Goal: Task Accomplishment & Management: Complete application form

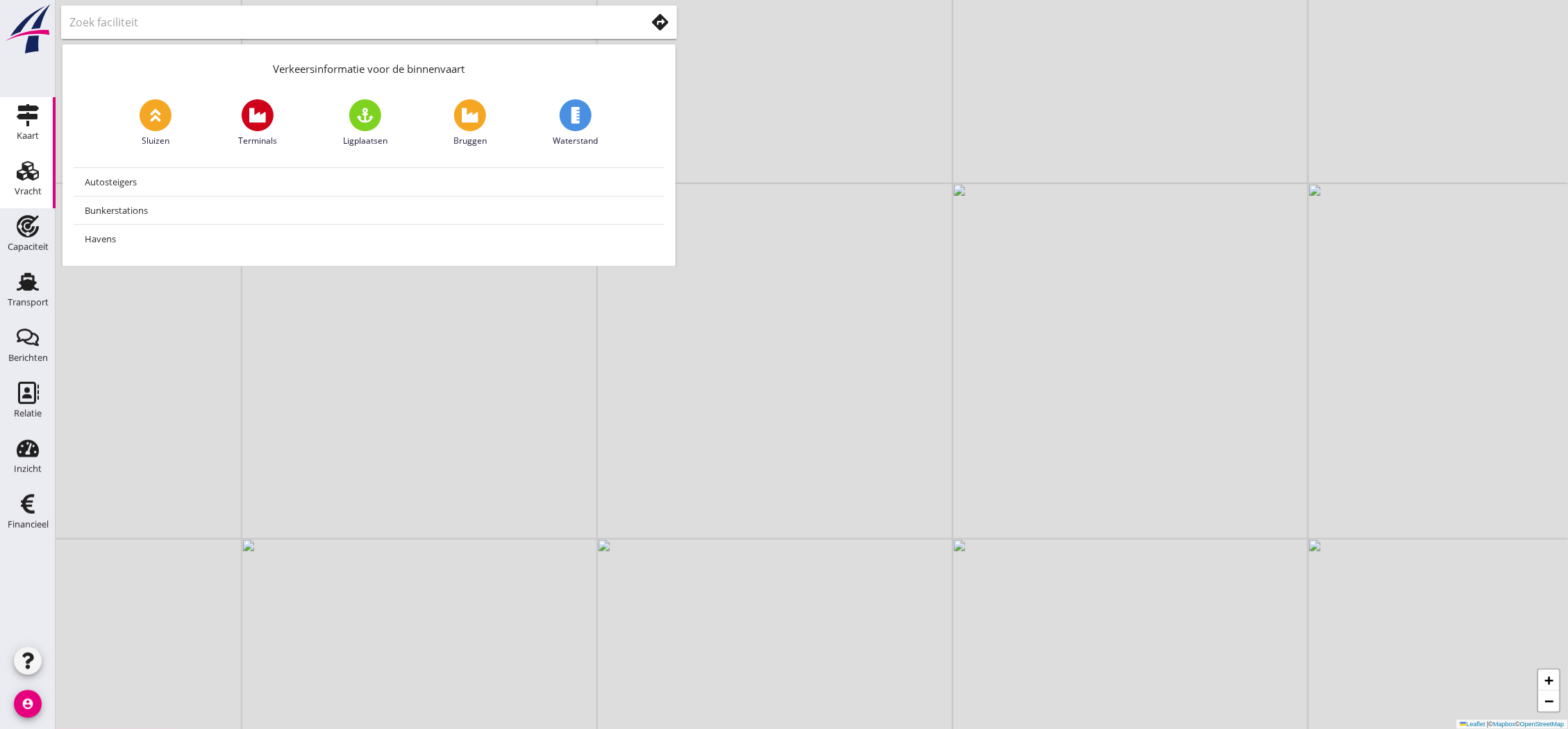
click at [31, 179] on icon "Vracht" at bounding box center [28, 171] width 22 height 22
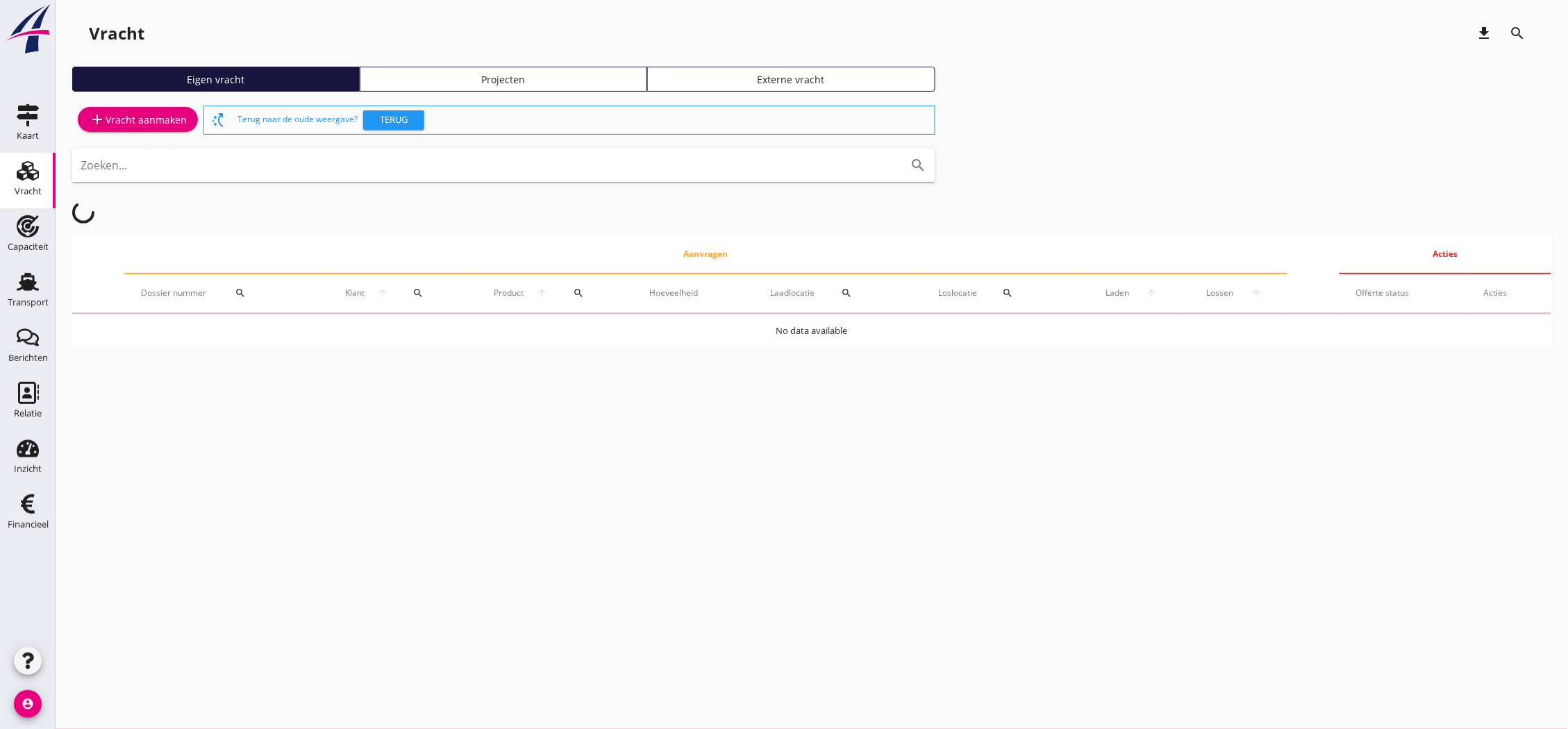
click at [124, 116] on div "add Vracht aanmaken" at bounding box center [138, 119] width 98 height 17
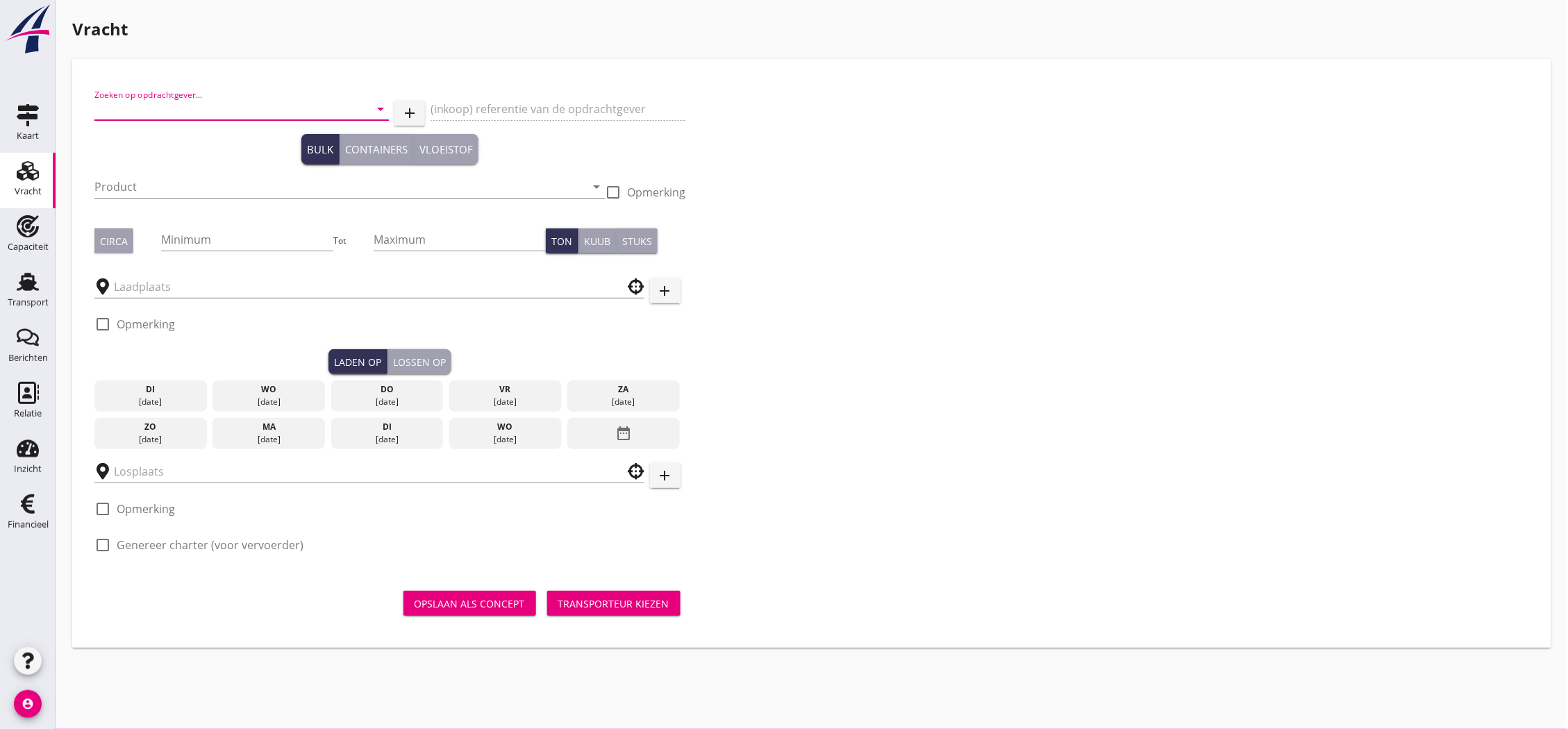
click at [210, 103] on input "Zoeken op opdrachtgever..." at bounding box center [222, 109] width 256 height 22
click at [261, 148] on div "[PERSON_NAME] Schiffahrt GmbH&Co" at bounding box center [241, 143] width 272 height 17
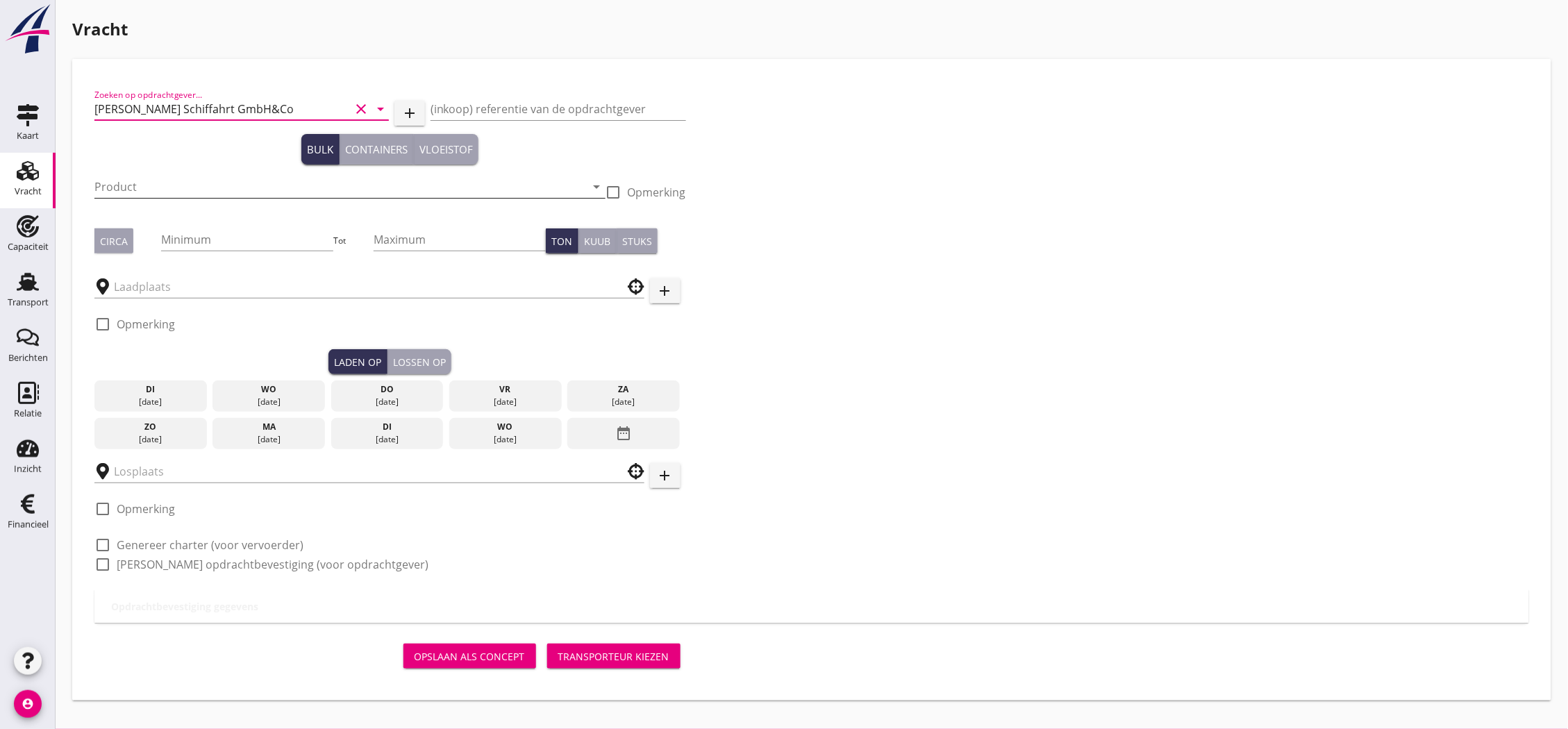
type input "[PERSON_NAME] Schiffahrt GmbH&Co"
click at [193, 177] on input "Product" at bounding box center [340, 187] width 491 height 22
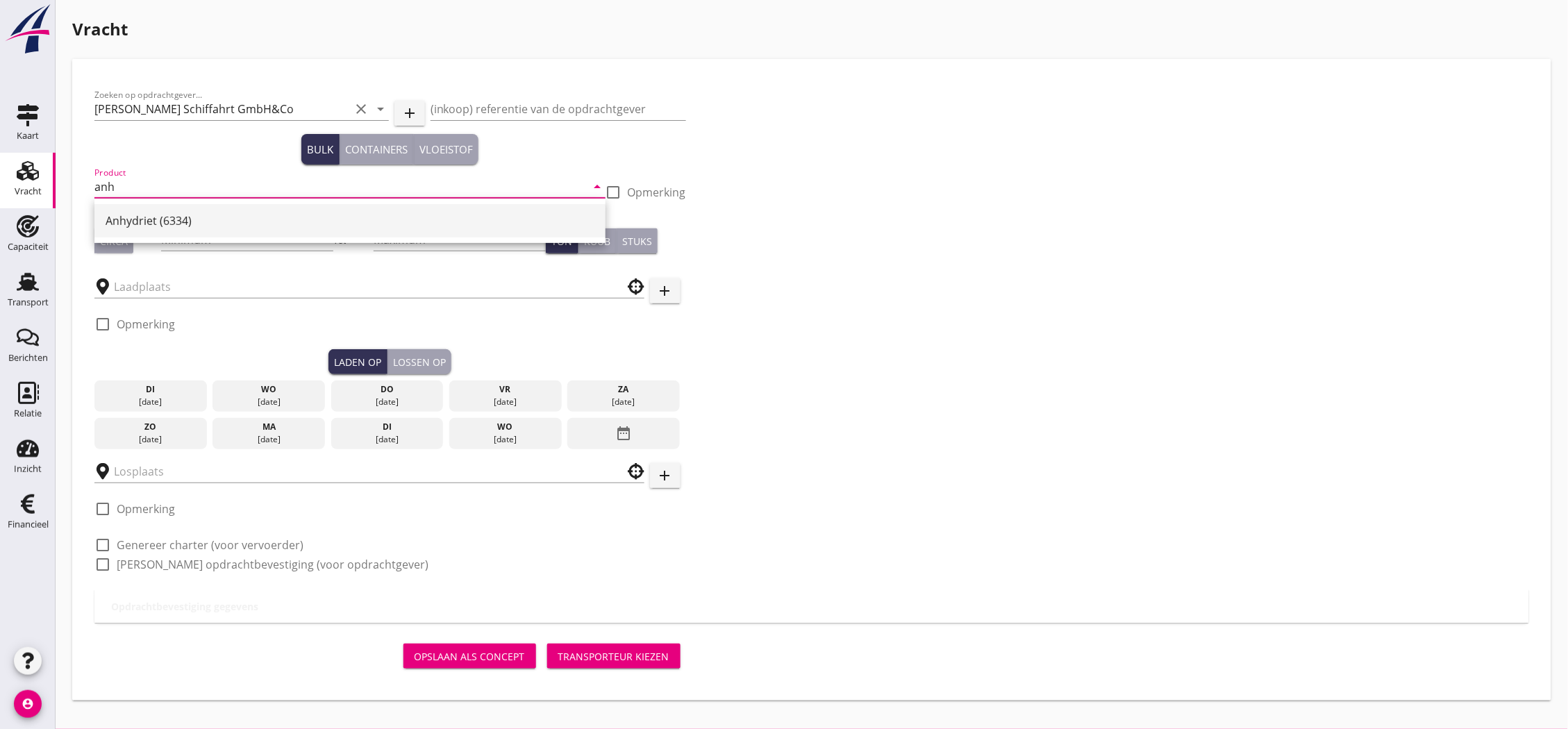
click at [184, 210] on div "Anhydriet (6334)" at bounding box center [349, 221] width 489 height 33
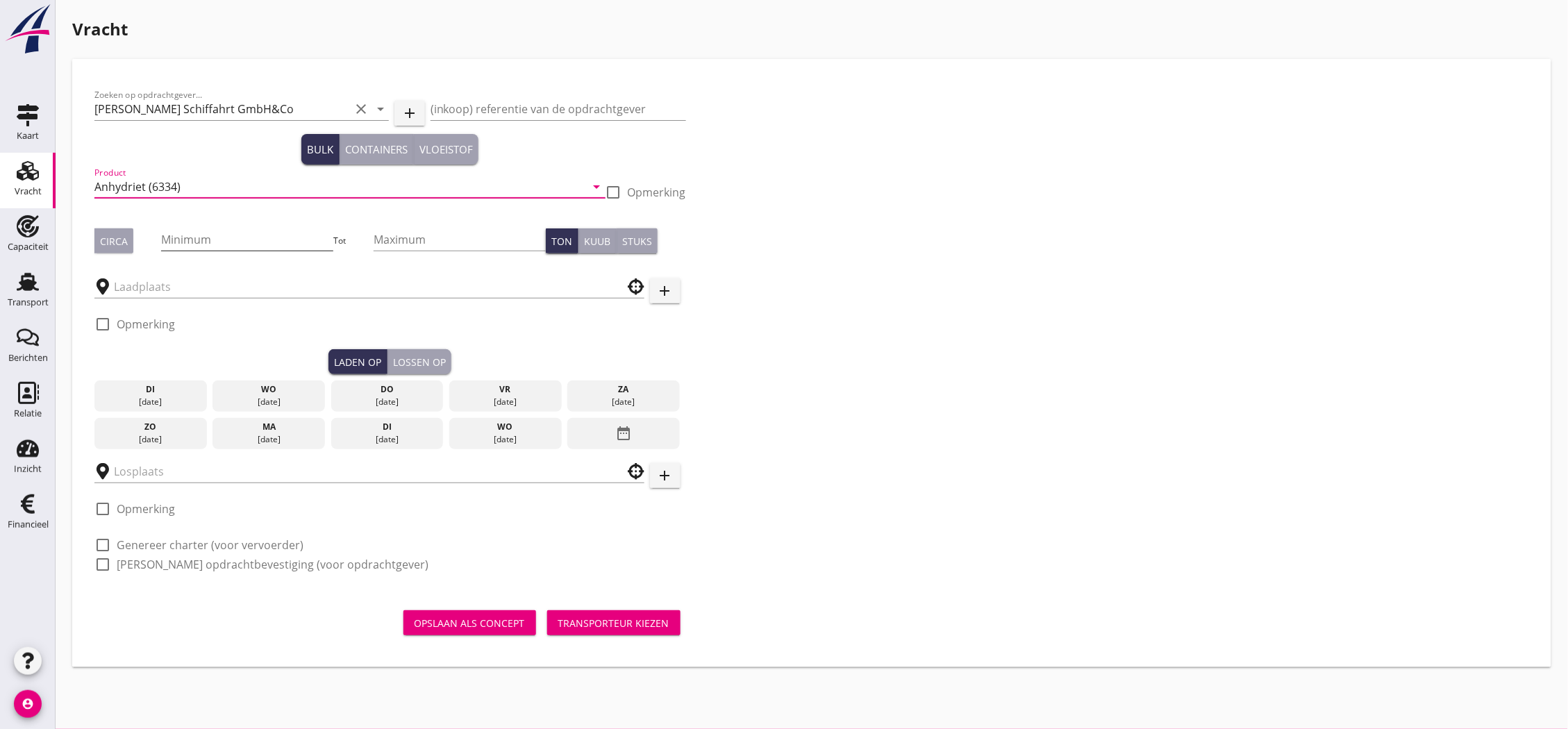
type input "Anhydriet (6334)"
click at [192, 235] on input "Minimum" at bounding box center [248, 239] width 172 height 22
type input "1300"
click at [127, 235] on button "Circa" at bounding box center [114, 240] width 39 height 25
click at [156, 273] on div at bounding box center [370, 286] width 550 height 43
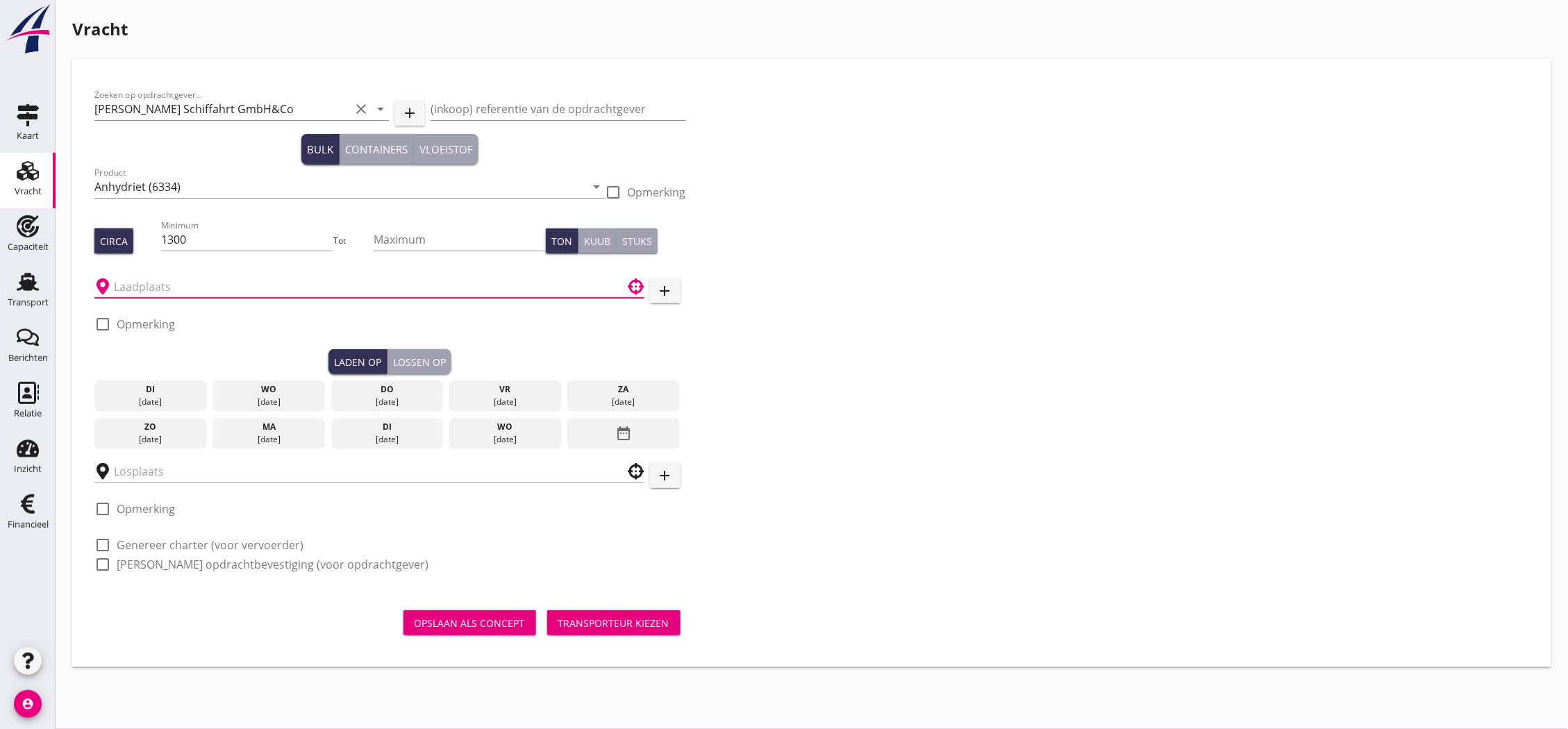
click at [164, 290] on input "text" at bounding box center [359, 287] width 491 height 22
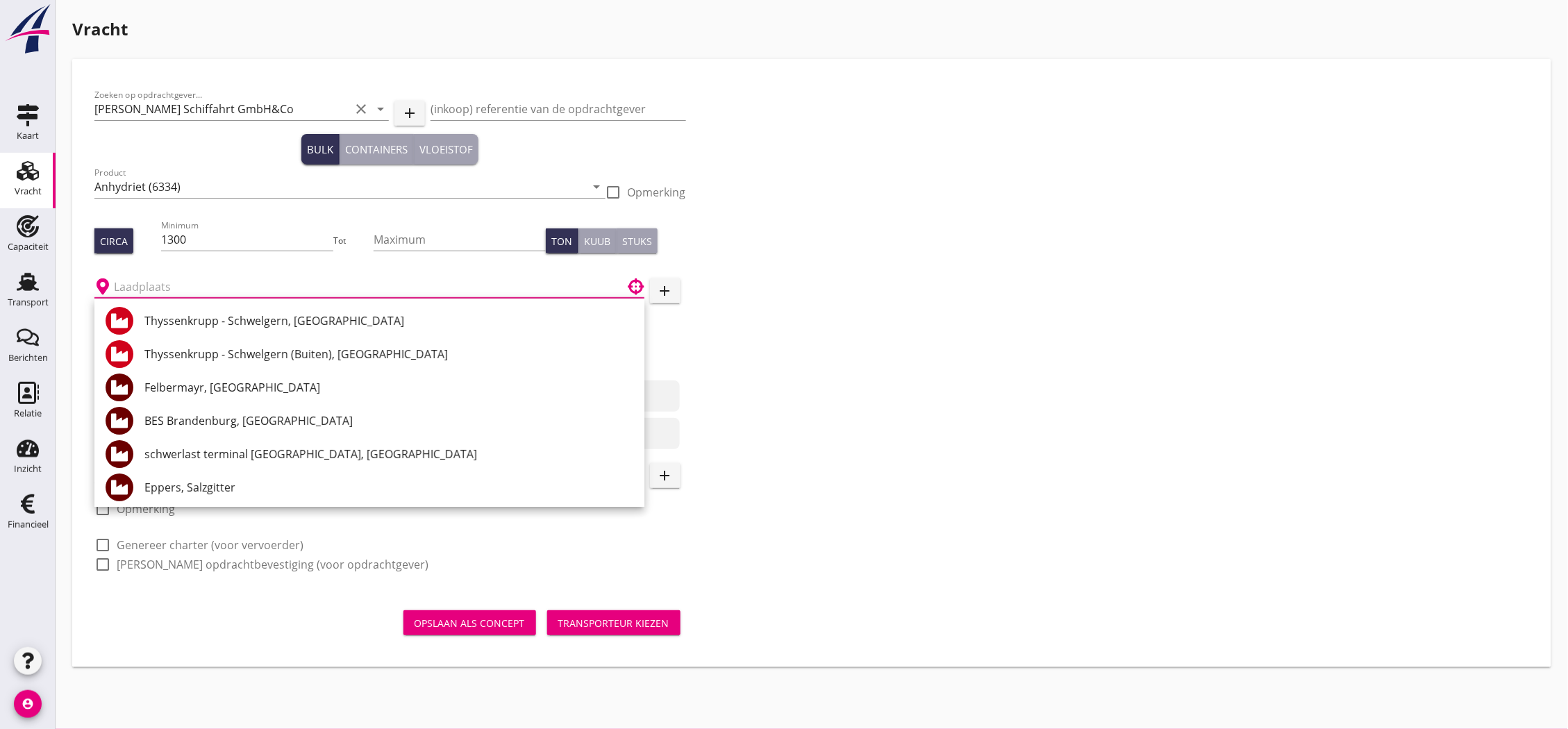
click at [202, 479] on div "Eppers, Salzgitter" at bounding box center [389, 487] width 489 height 17
type input "Eppers, Salzgitter"
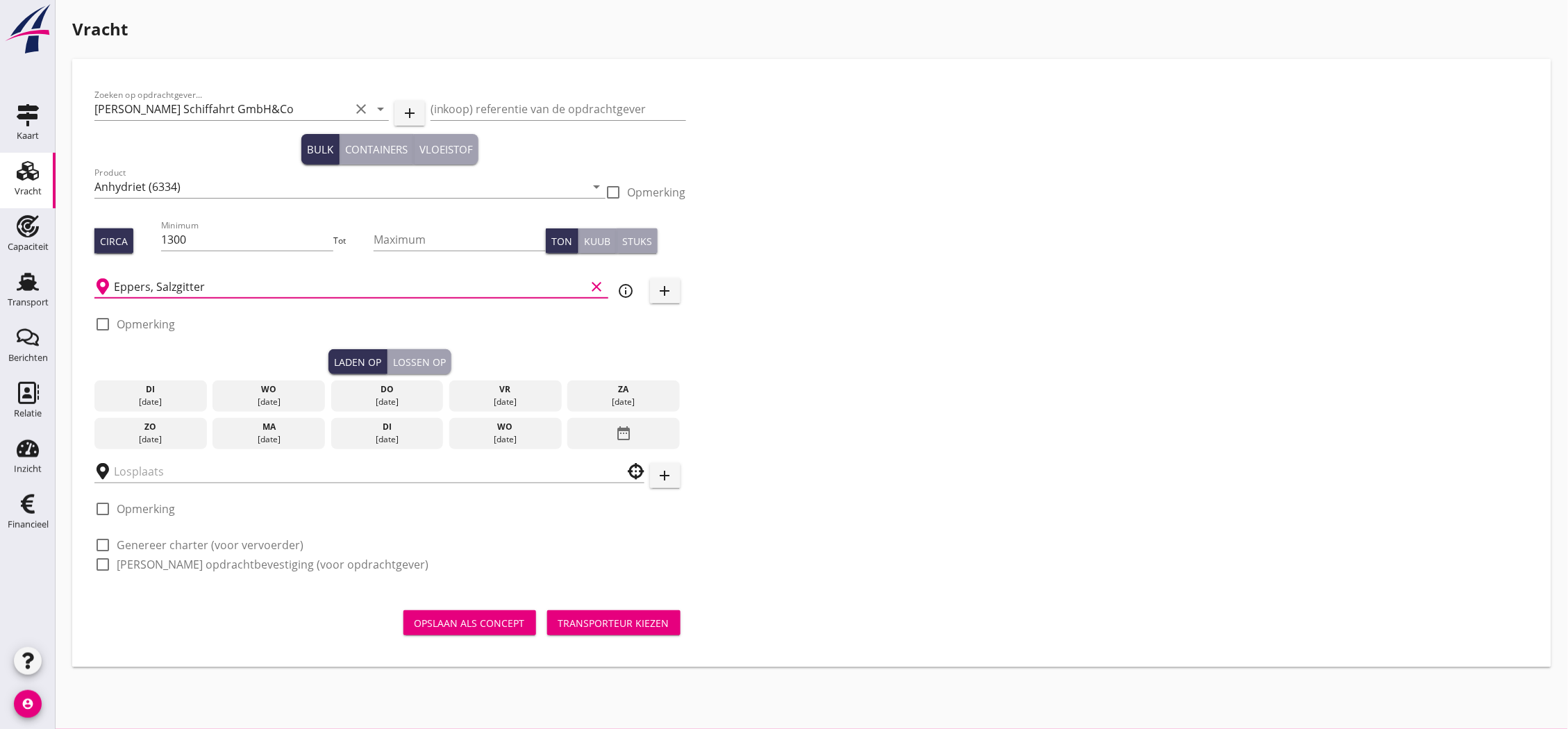
click at [495, 428] on div "wo" at bounding box center [505, 427] width 105 height 13
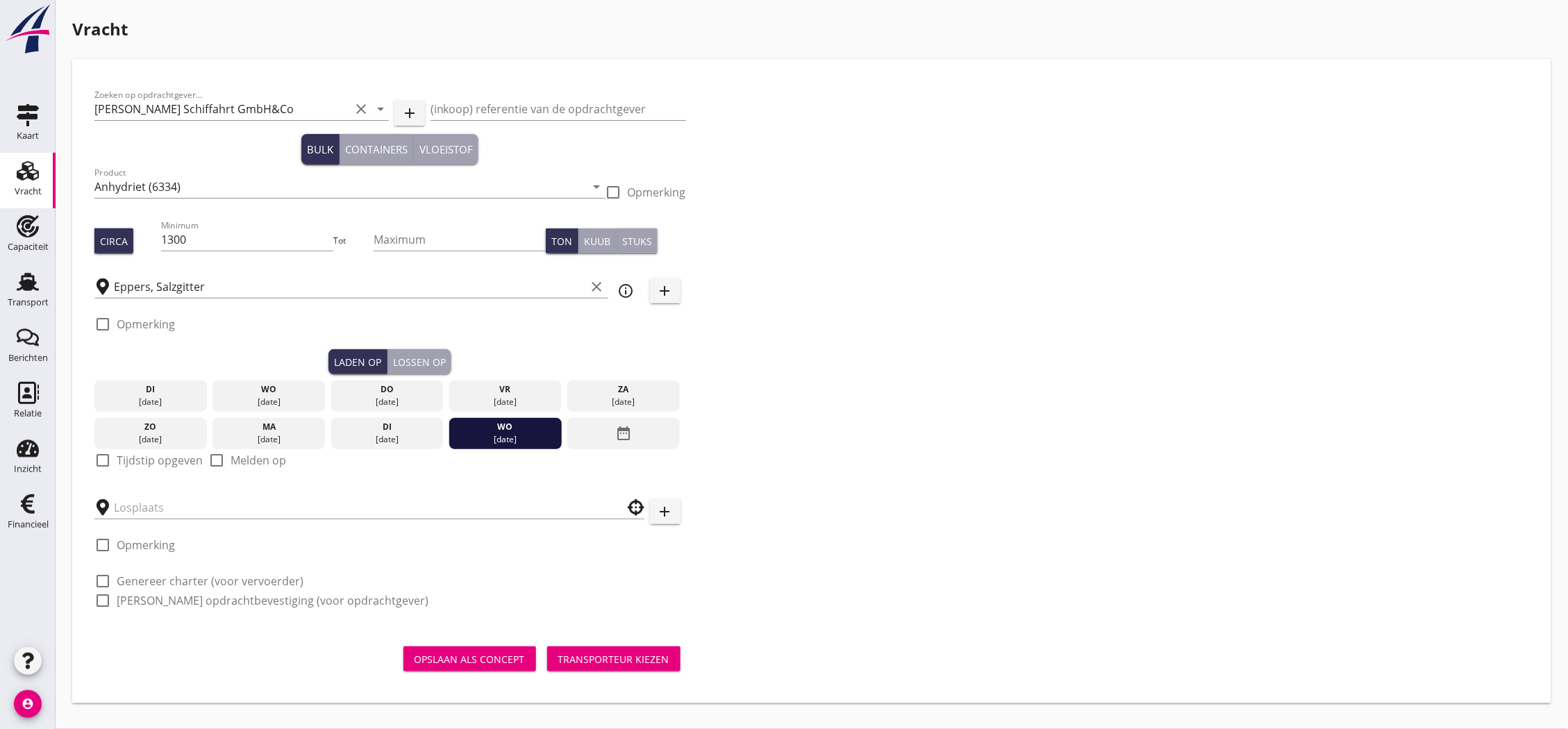
click at [179, 462] on label "Tijdstip opgeven" at bounding box center [160, 459] width 86 height 14
checkbox input "true"
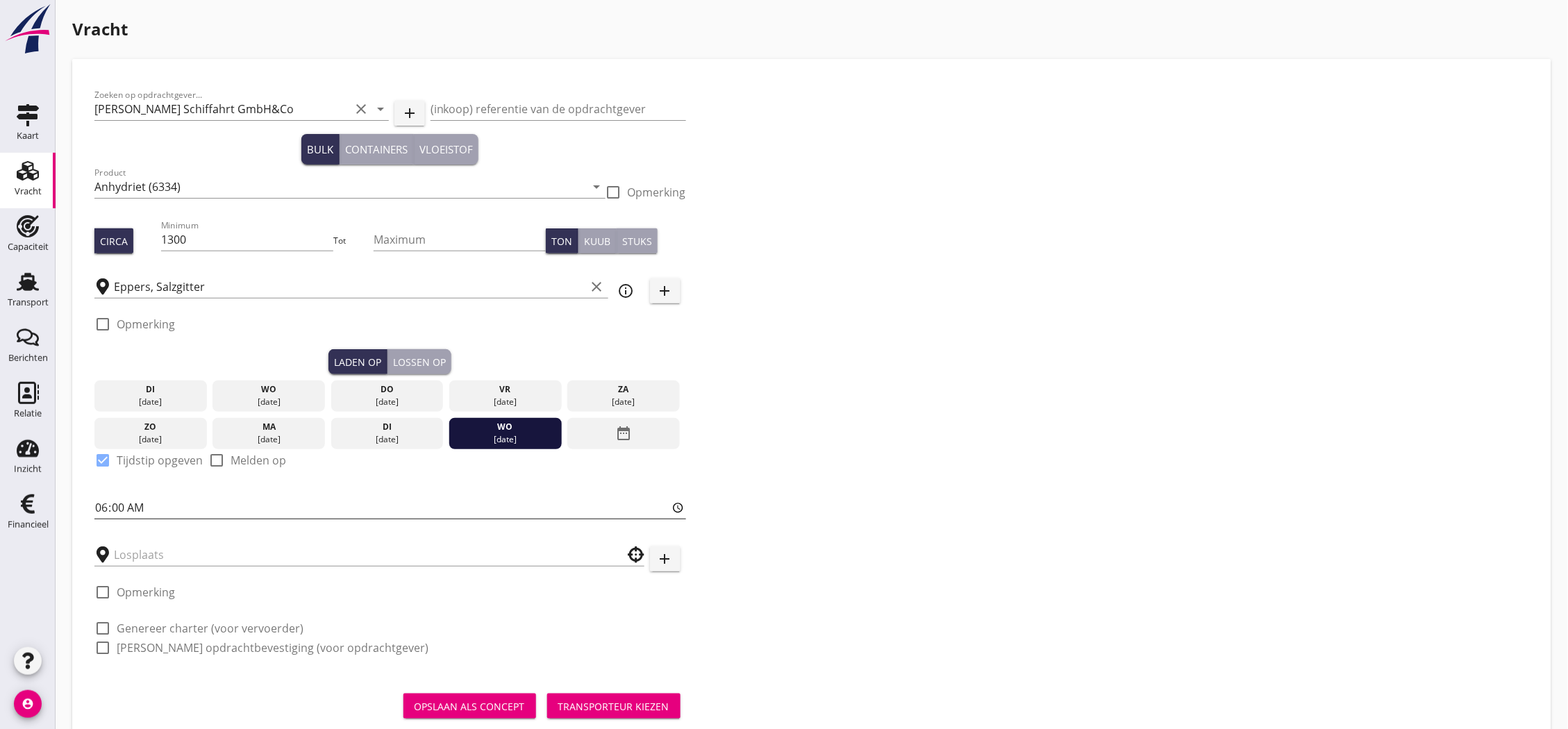
click at [125, 504] on input "06:00" at bounding box center [390, 507] width 591 height 22
type input "06:01"
click at [142, 557] on input "text" at bounding box center [359, 555] width 491 height 22
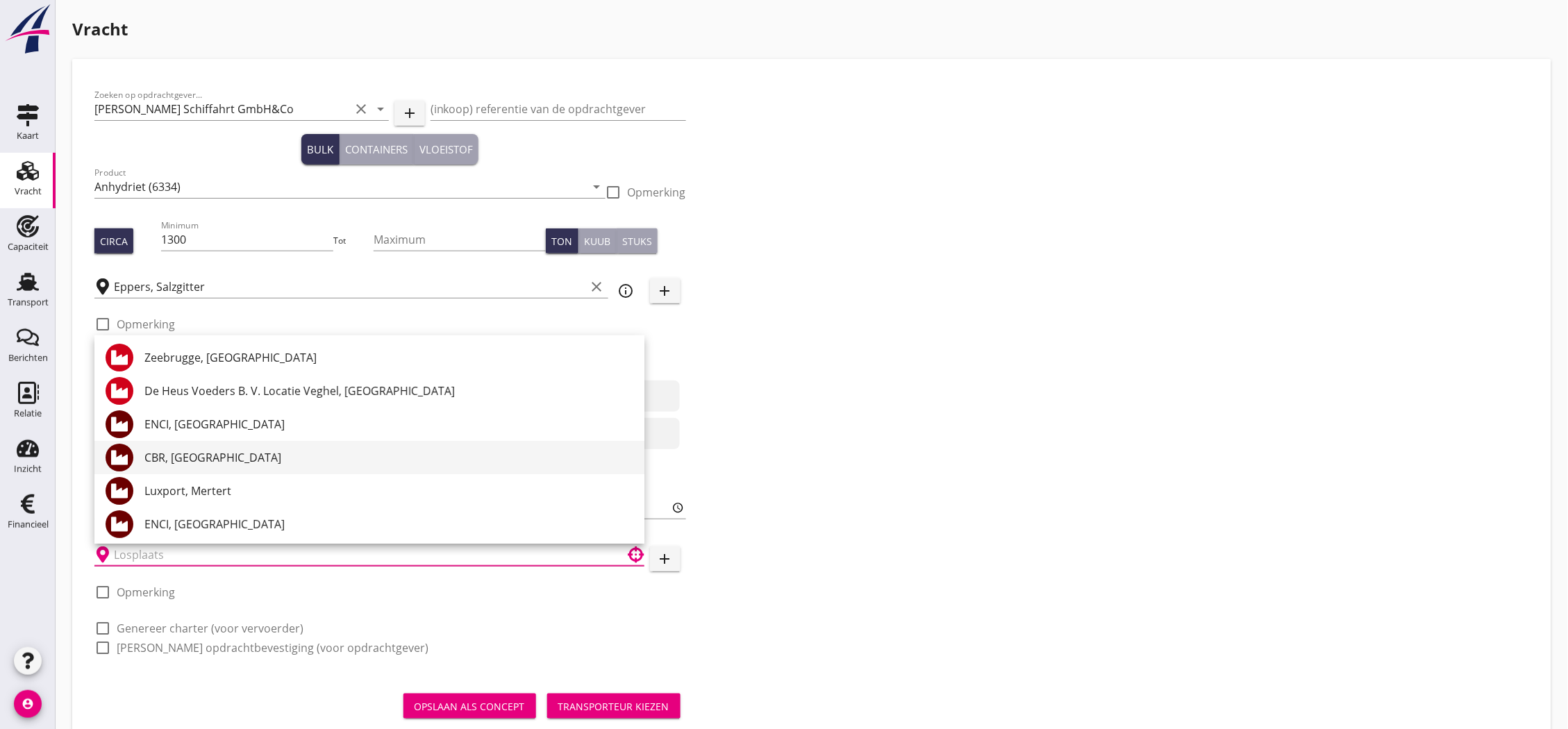
click at [182, 462] on div "CBR, [GEOGRAPHIC_DATA]" at bounding box center [389, 458] width 489 height 17
type input "CBR, [GEOGRAPHIC_DATA]"
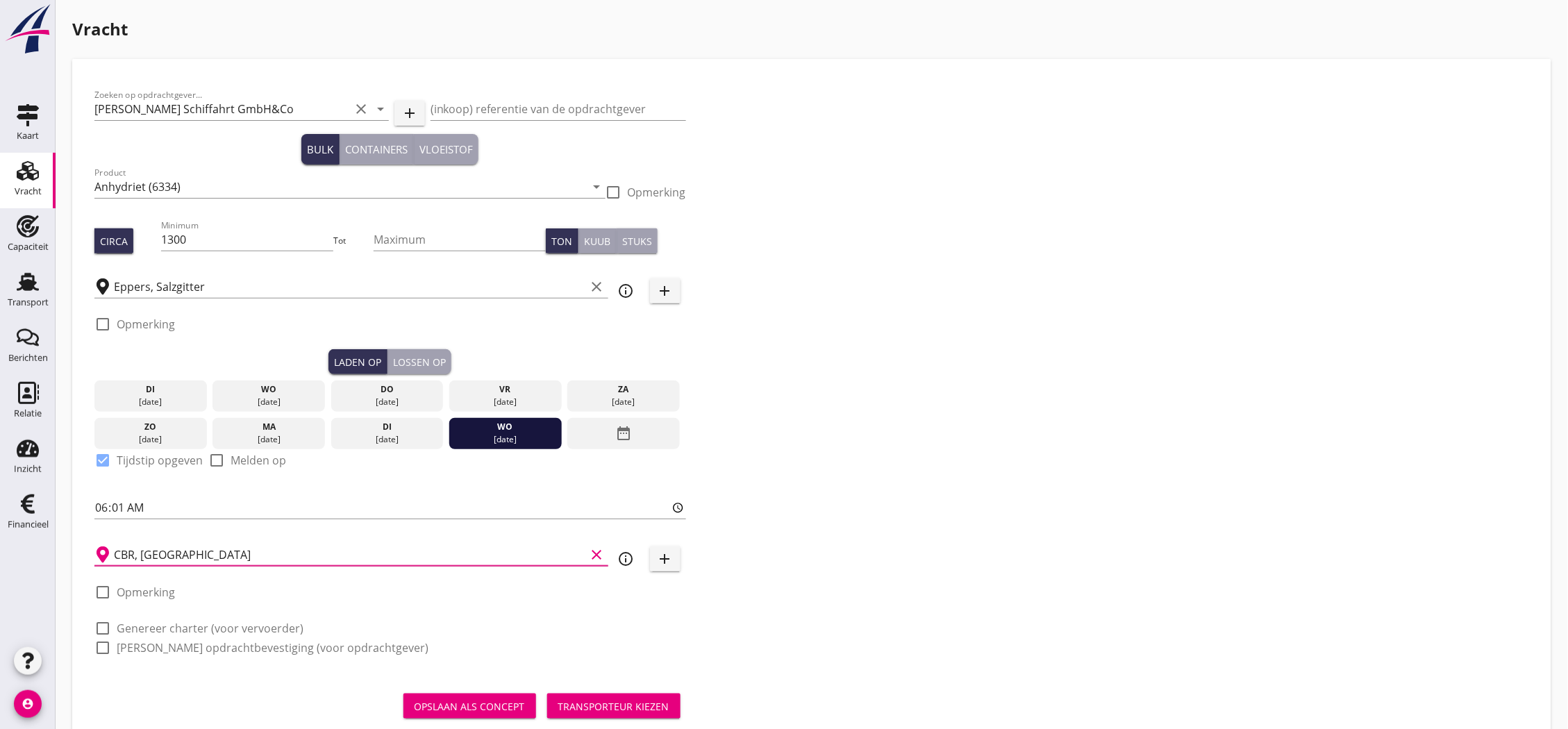
click at [186, 625] on label "Genereer charter (voor vervoerder)" at bounding box center [210, 628] width 187 height 14
checkbox input "true"
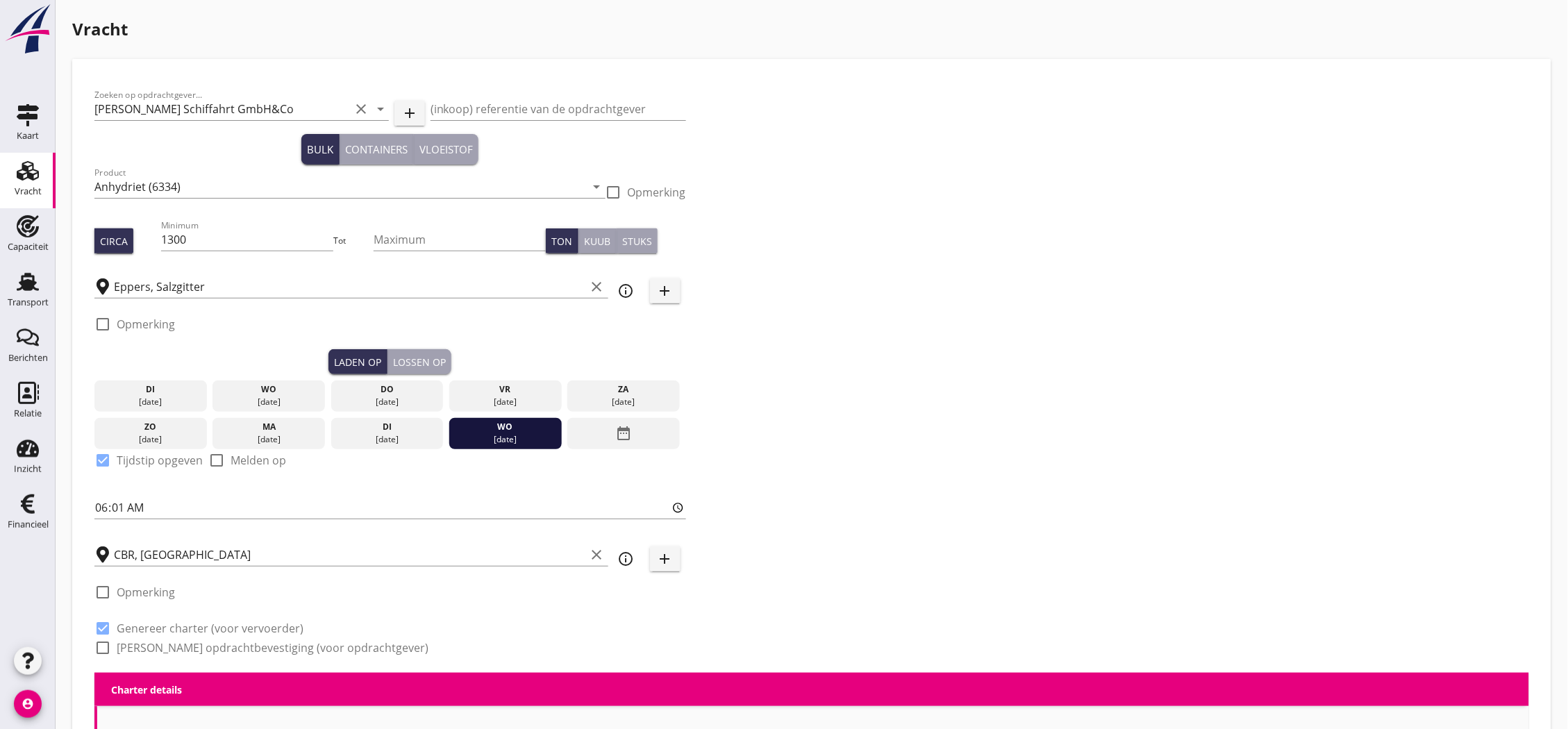
click at [194, 654] on label "[PERSON_NAME] opdrachtbevestiging (voor opdrachtgever)" at bounding box center [272, 647] width 312 height 14
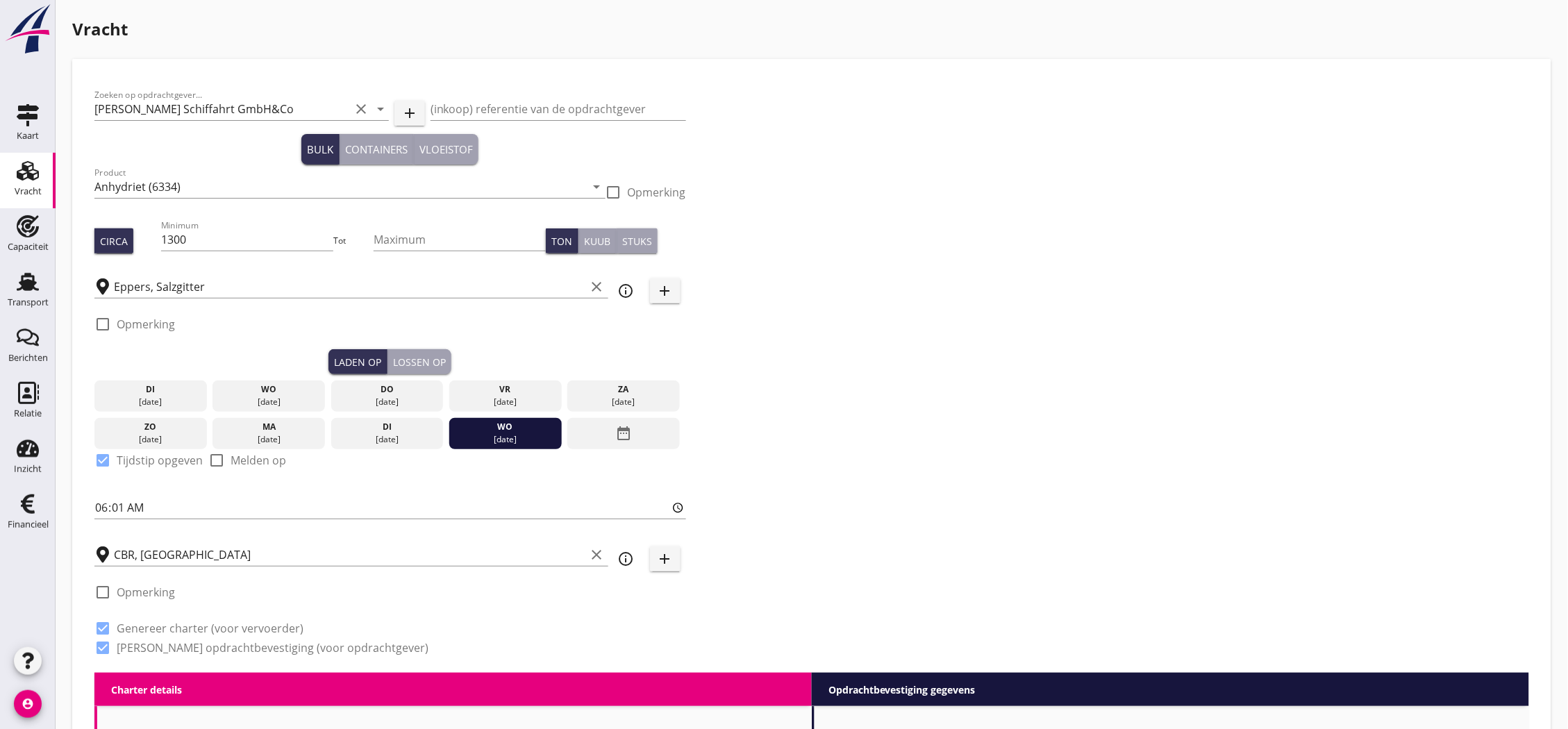
checkbox input "true"
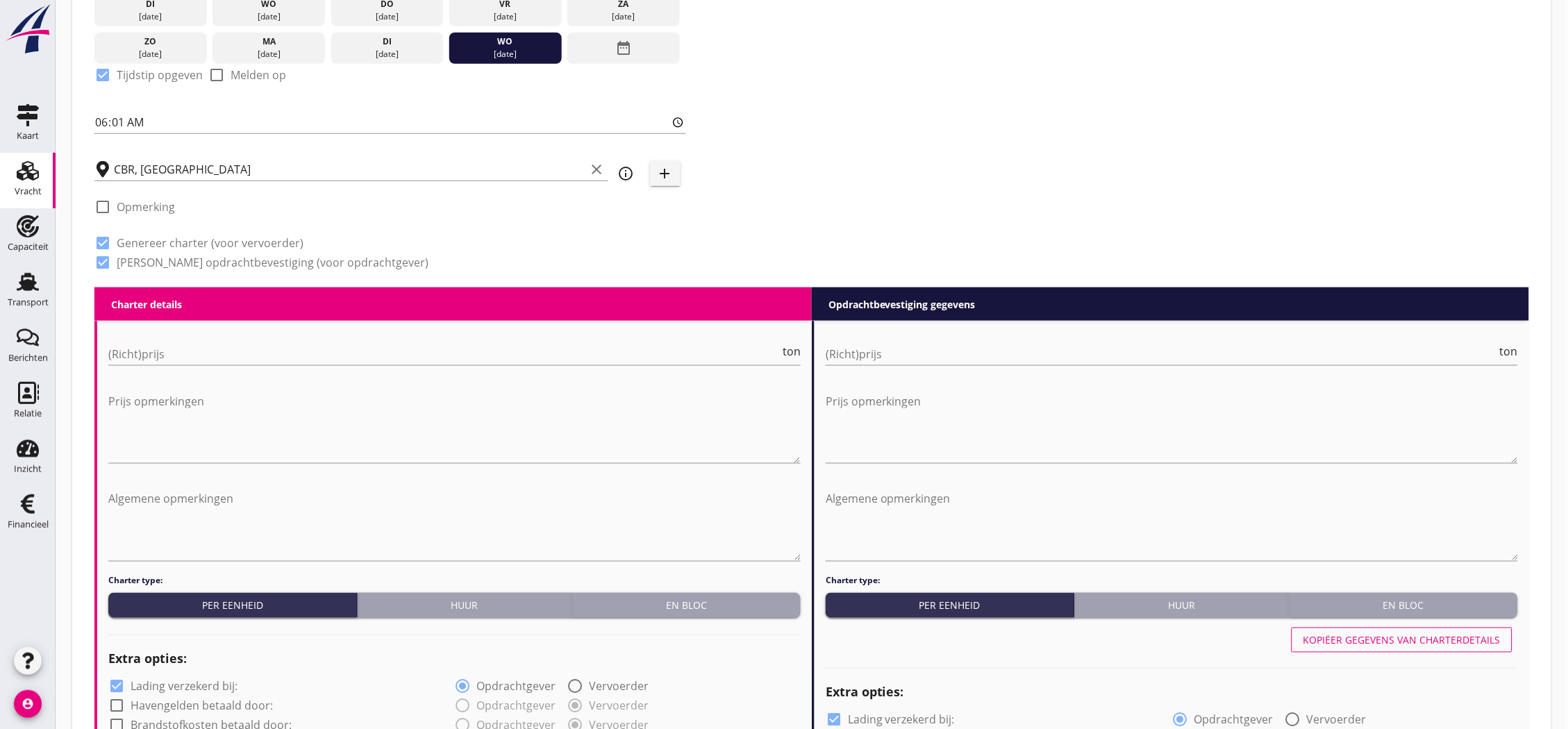
click at [314, 348] on input "(Richt)prijs" at bounding box center [444, 354] width 671 height 22
type input "17"
click at [994, 348] on input "(Richt)prijs" at bounding box center [1161, 354] width 671 height 22
type input "17"
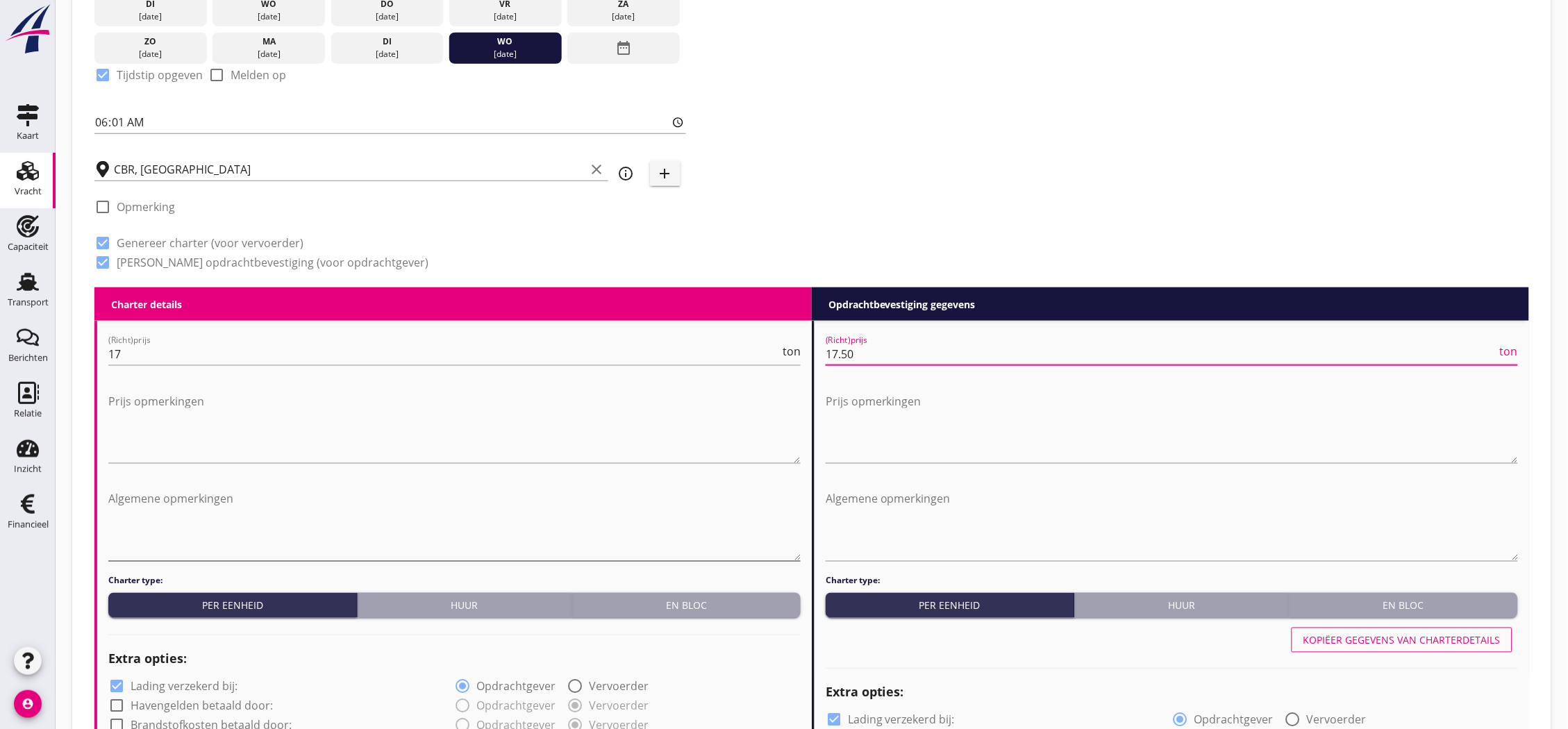
type input "17.50"
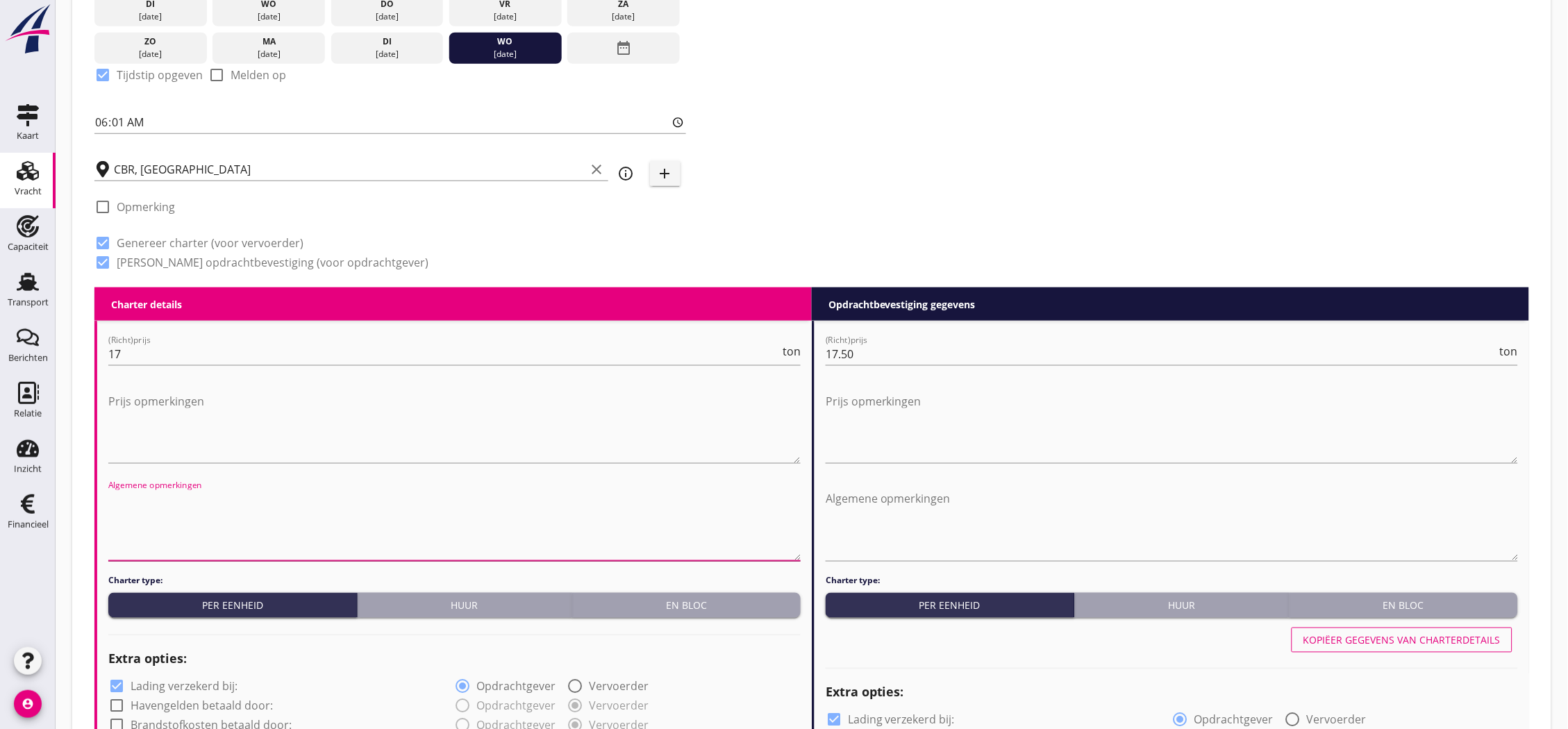
click at [253, 516] on textarea "Algemene opmerkingen" at bounding box center [454, 525] width 692 height 73
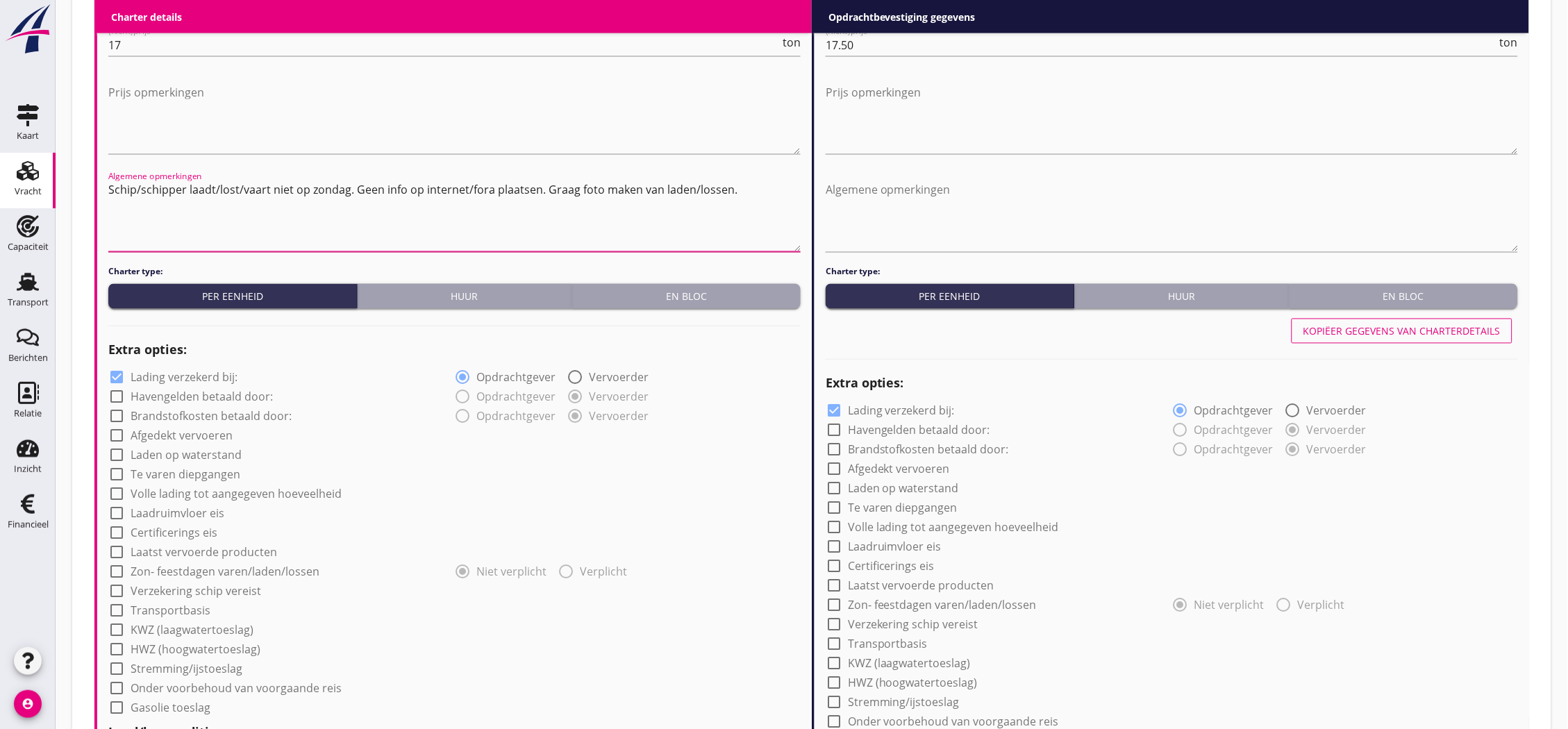
scroll to position [848, 0]
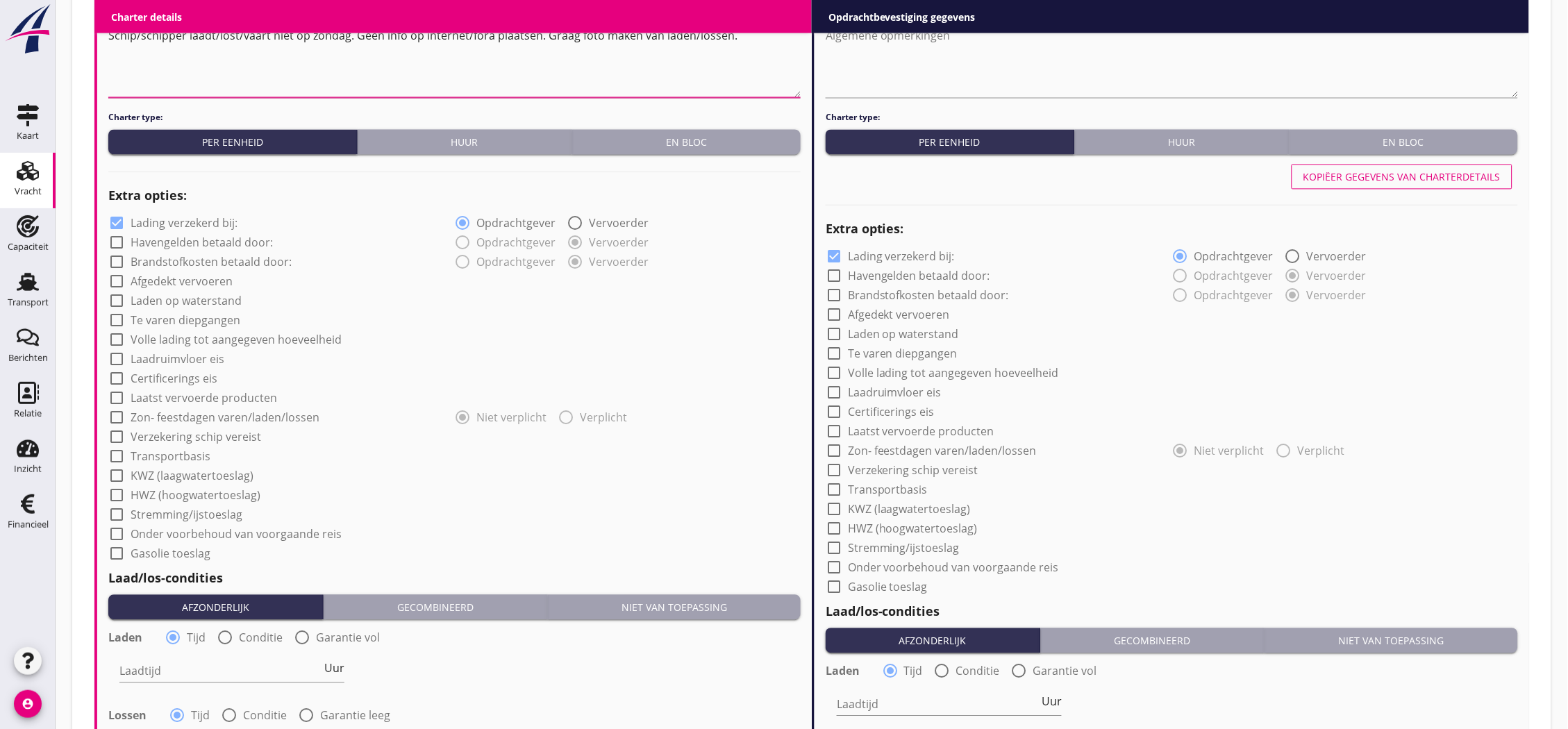
type textarea "Schip/schipper laadt/lost/vaart niet op zondag. Geen info op internet/fora plaa…"
click at [192, 216] on label "Lading verzekerd bij:" at bounding box center [183, 223] width 107 height 14
checkbox input "false"
click at [187, 454] on label "Transportbasis" at bounding box center [170, 457] width 80 height 14
checkbox input "true"
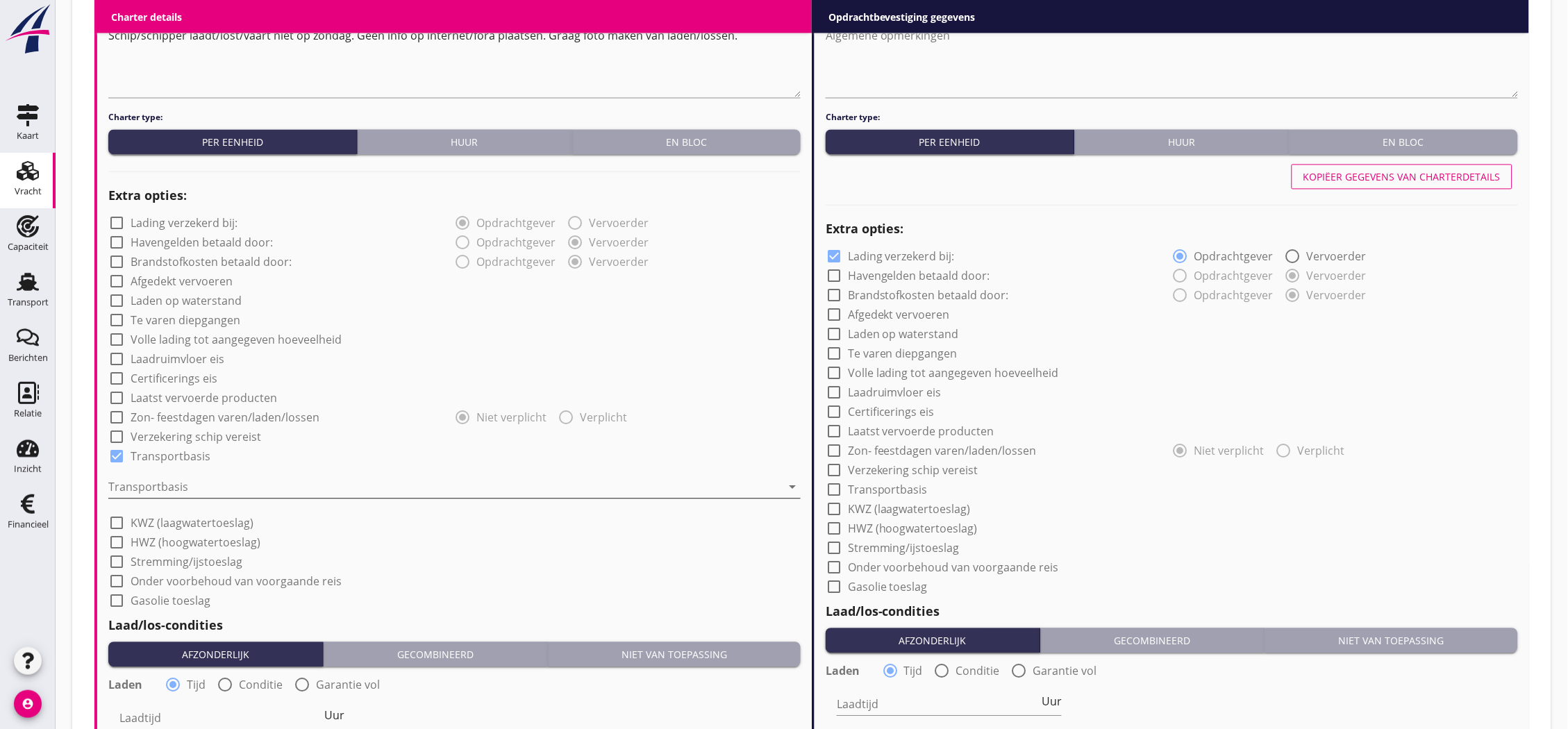
click at [194, 479] on div at bounding box center [445, 487] width 673 height 22
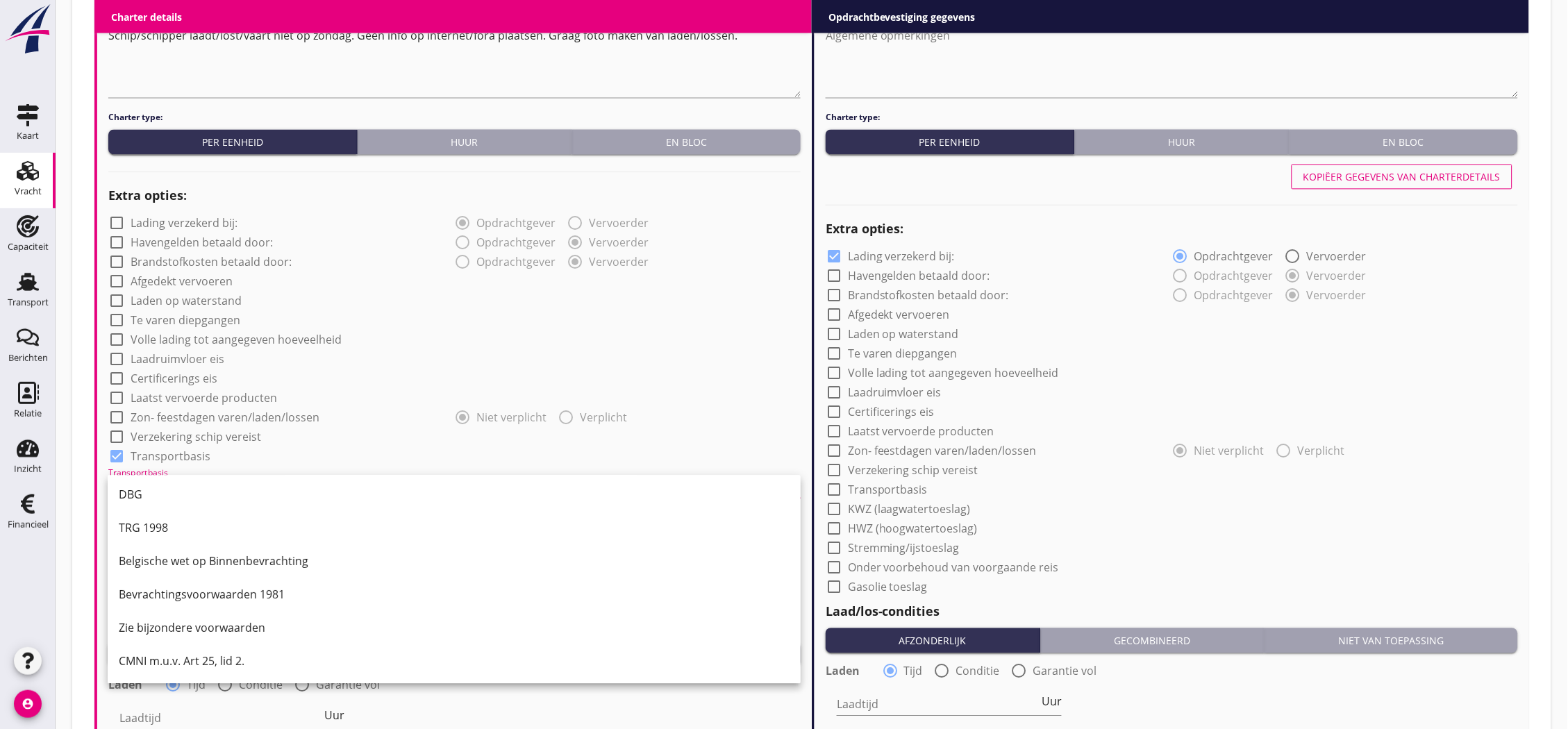
scroll to position [1157, 0]
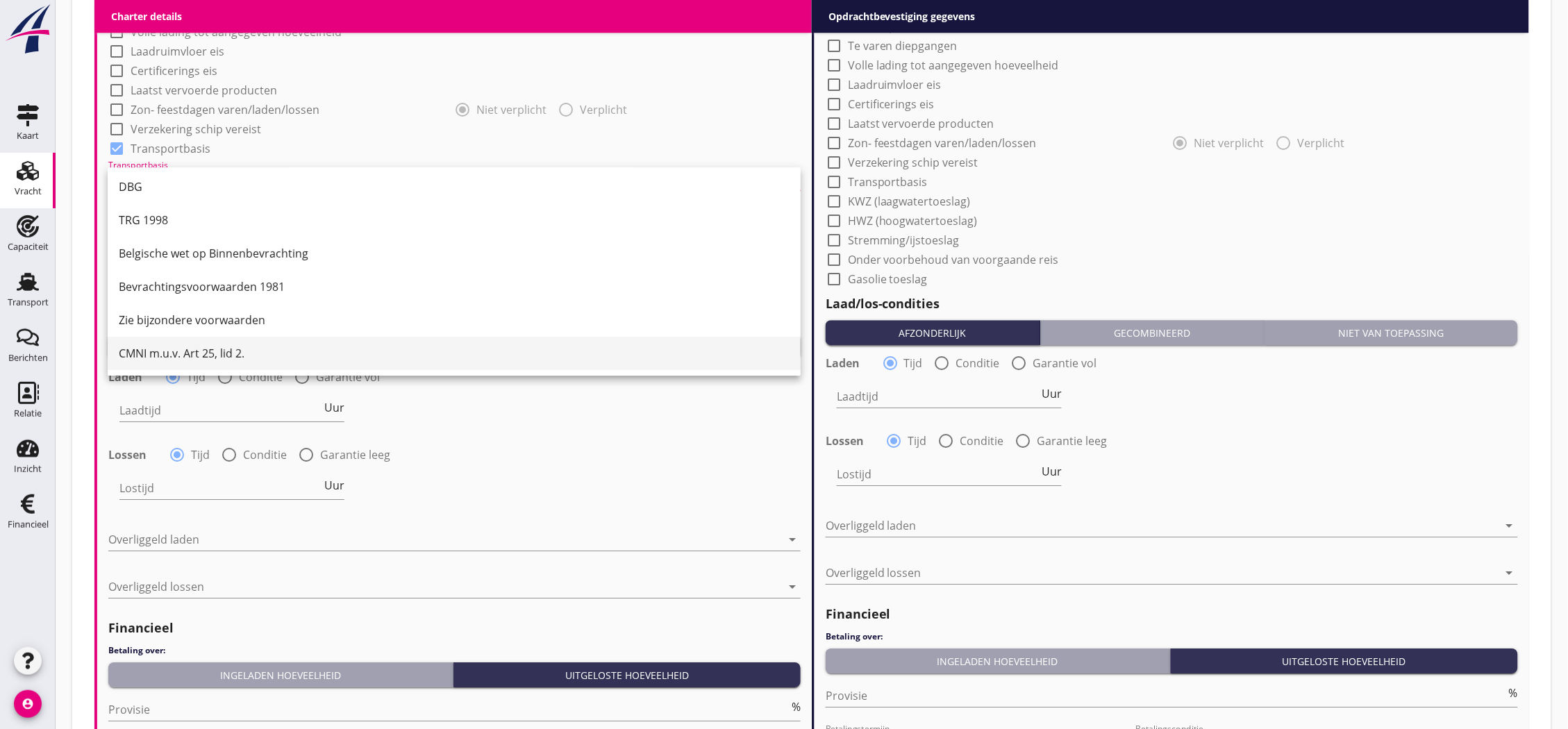
click at [193, 352] on div "CMNI m.u.v. Art 25, lid 2." at bounding box center [453, 353] width 670 height 17
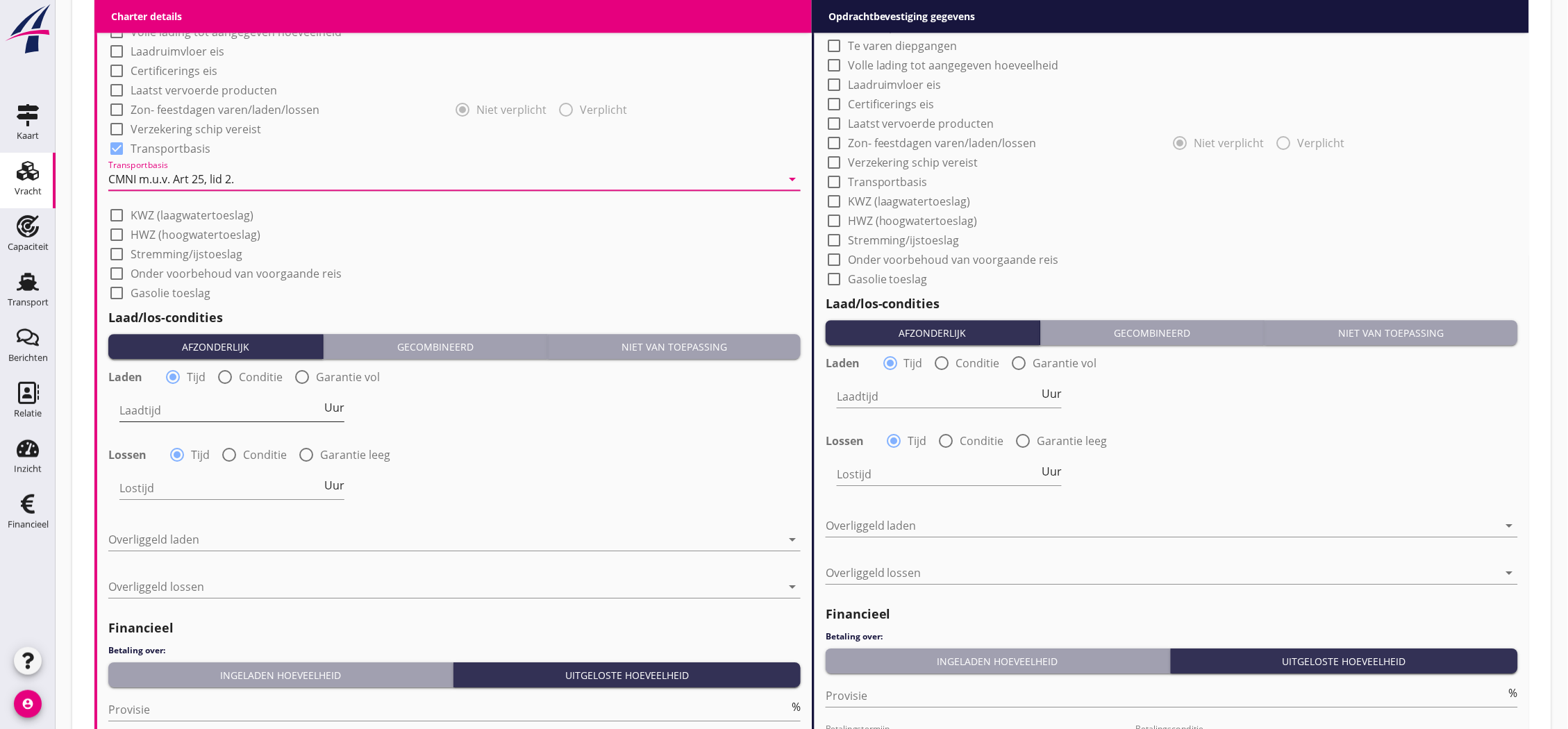
click at [195, 407] on input "Laadtijd" at bounding box center [220, 410] width 202 height 22
type input "24"
click at [193, 499] on div "Lostijd Uur" at bounding box center [231, 494] width 225 height 36
click at [193, 488] on input "Lostijd" at bounding box center [220, 488] width 202 height 22
type input "24"
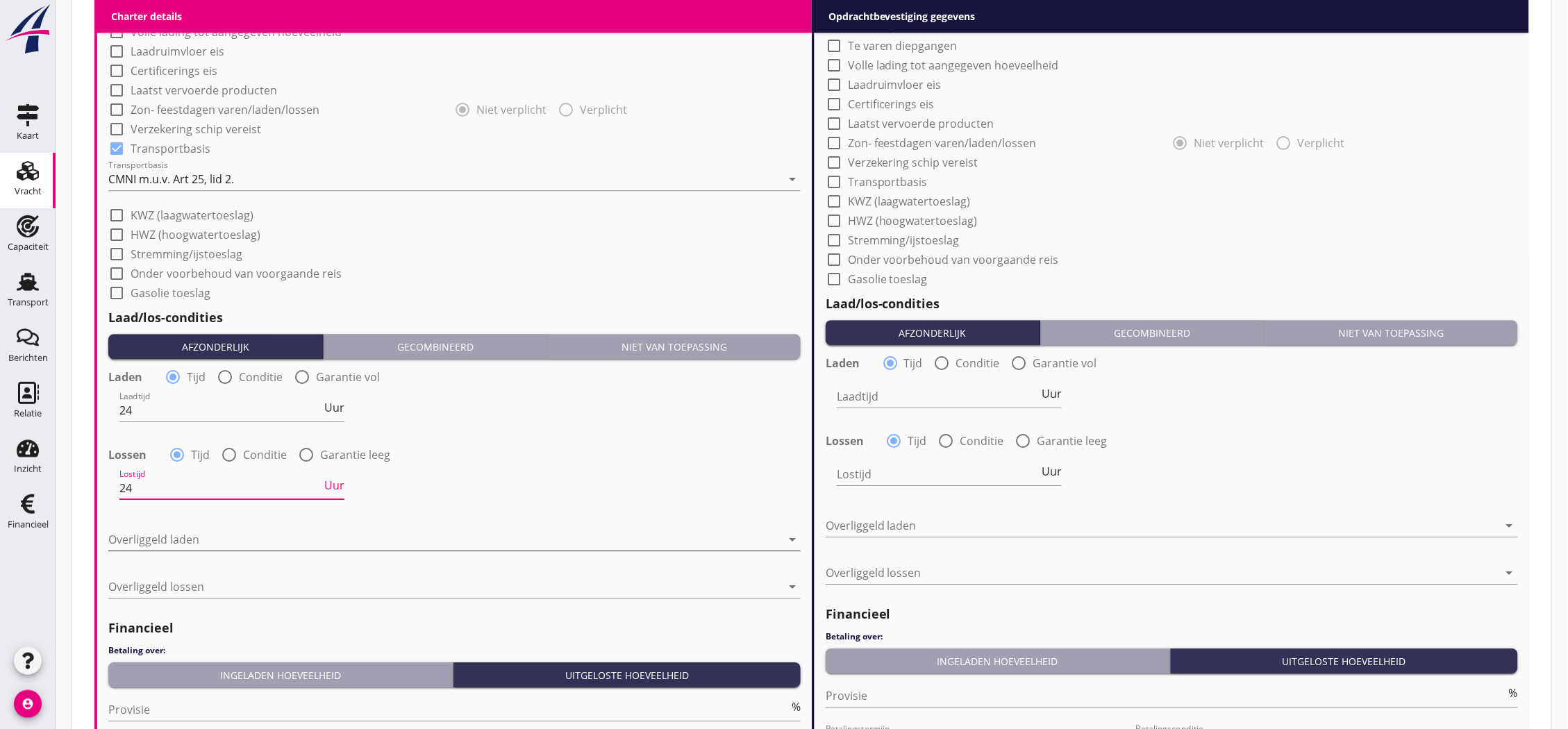
click at [197, 544] on div at bounding box center [445, 539] width 673 height 22
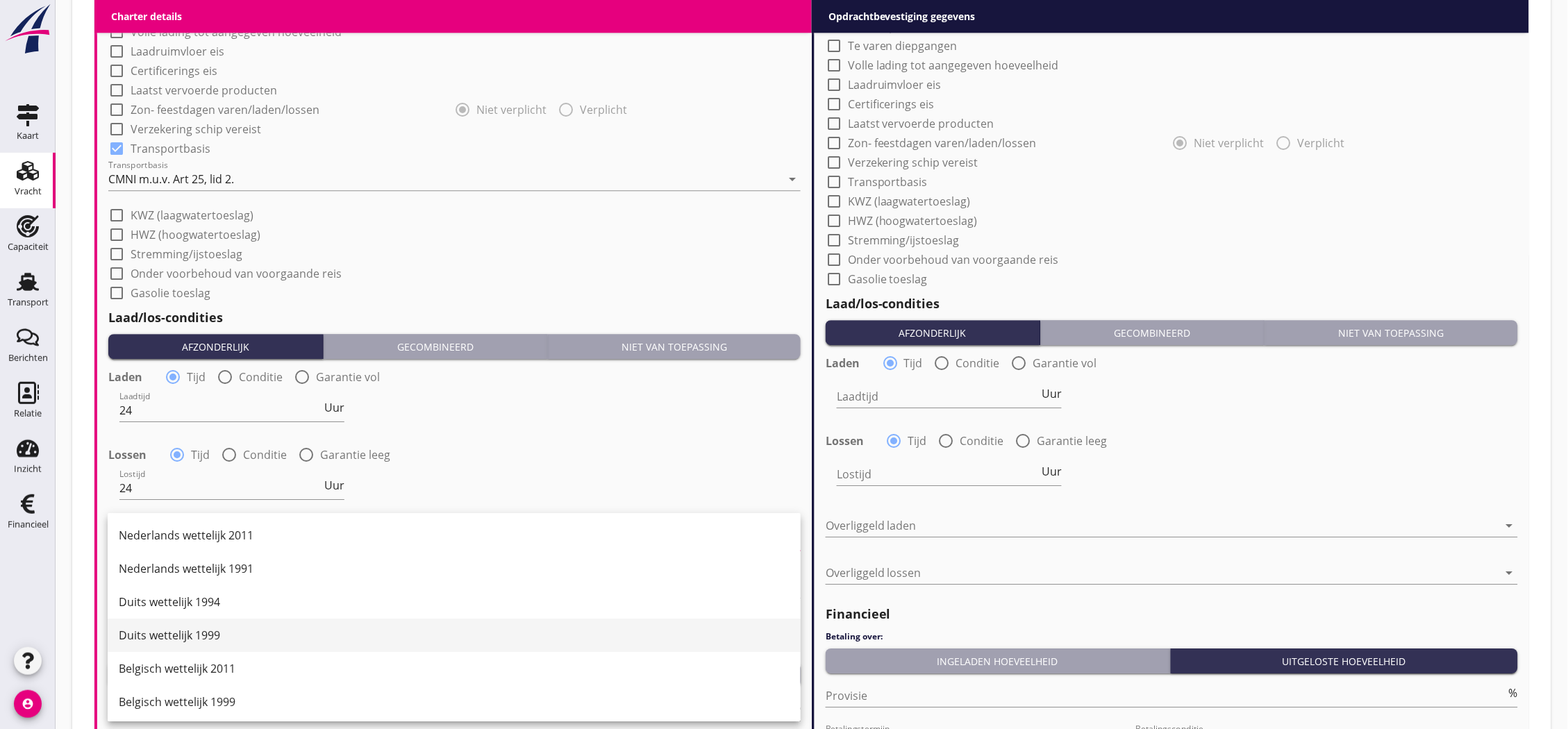
click at [213, 635] on div "Duits wettelijk 1999" at bounding box center [453, 635] width 670 height 17
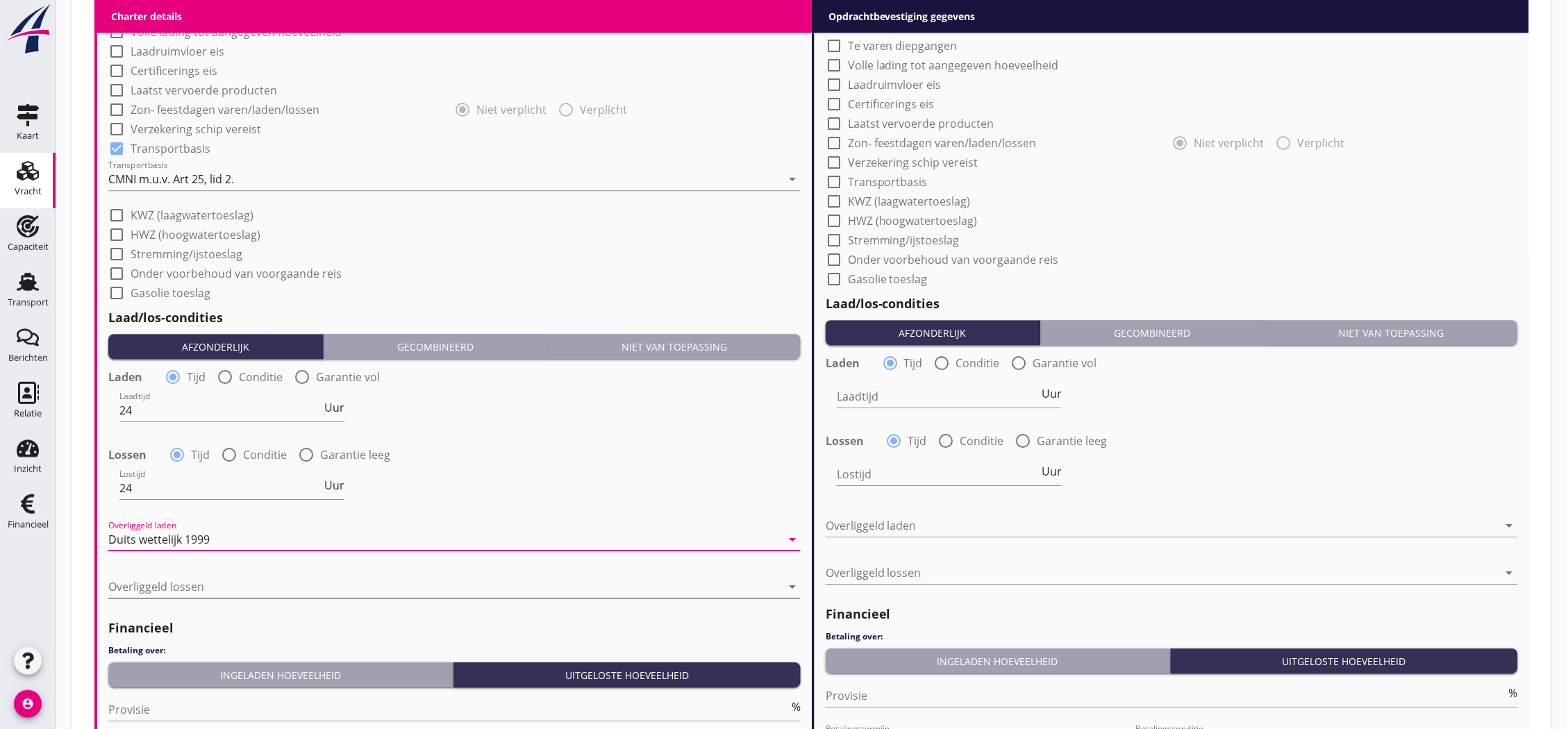
click at [220, 585] on div at bounding box center [445, 587] width 673 height 22
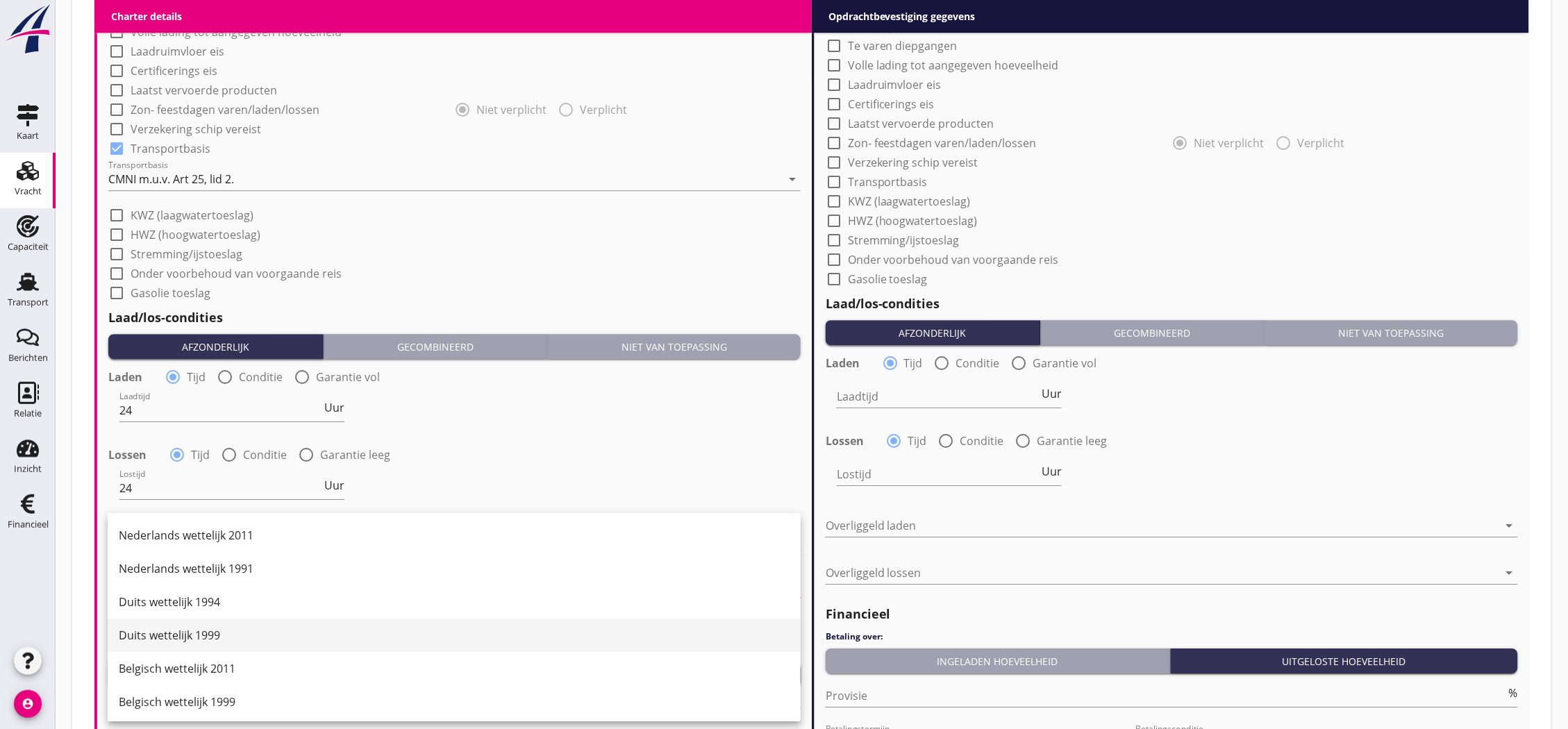
click at [219, 639] on div "Duits wettelijk 1999" at bounding box center [453, 635] width 670 height 17
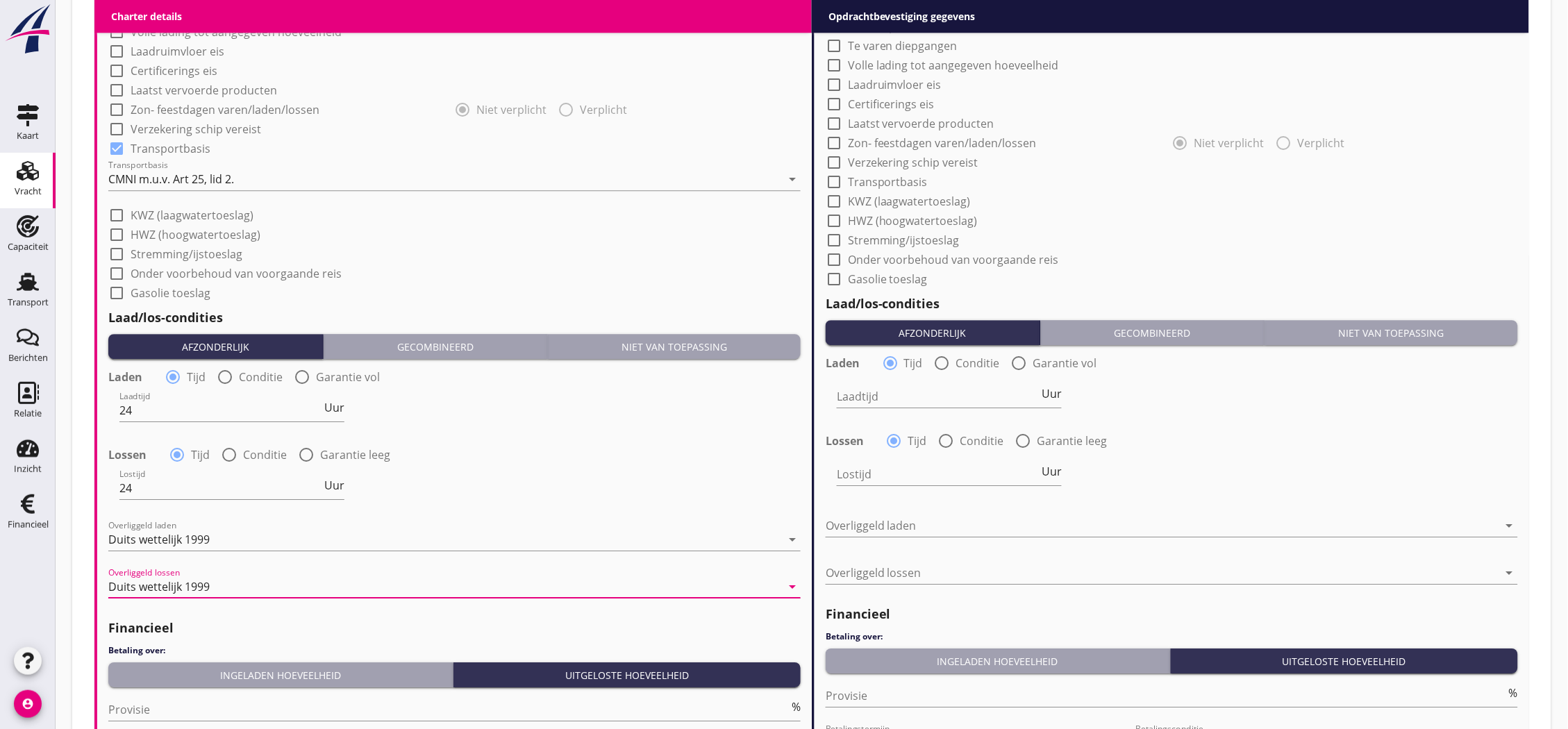
click at [229, 665] on button "Ingeladen hoeveelheid" at bounding box center [281, 674] width 345 height 25
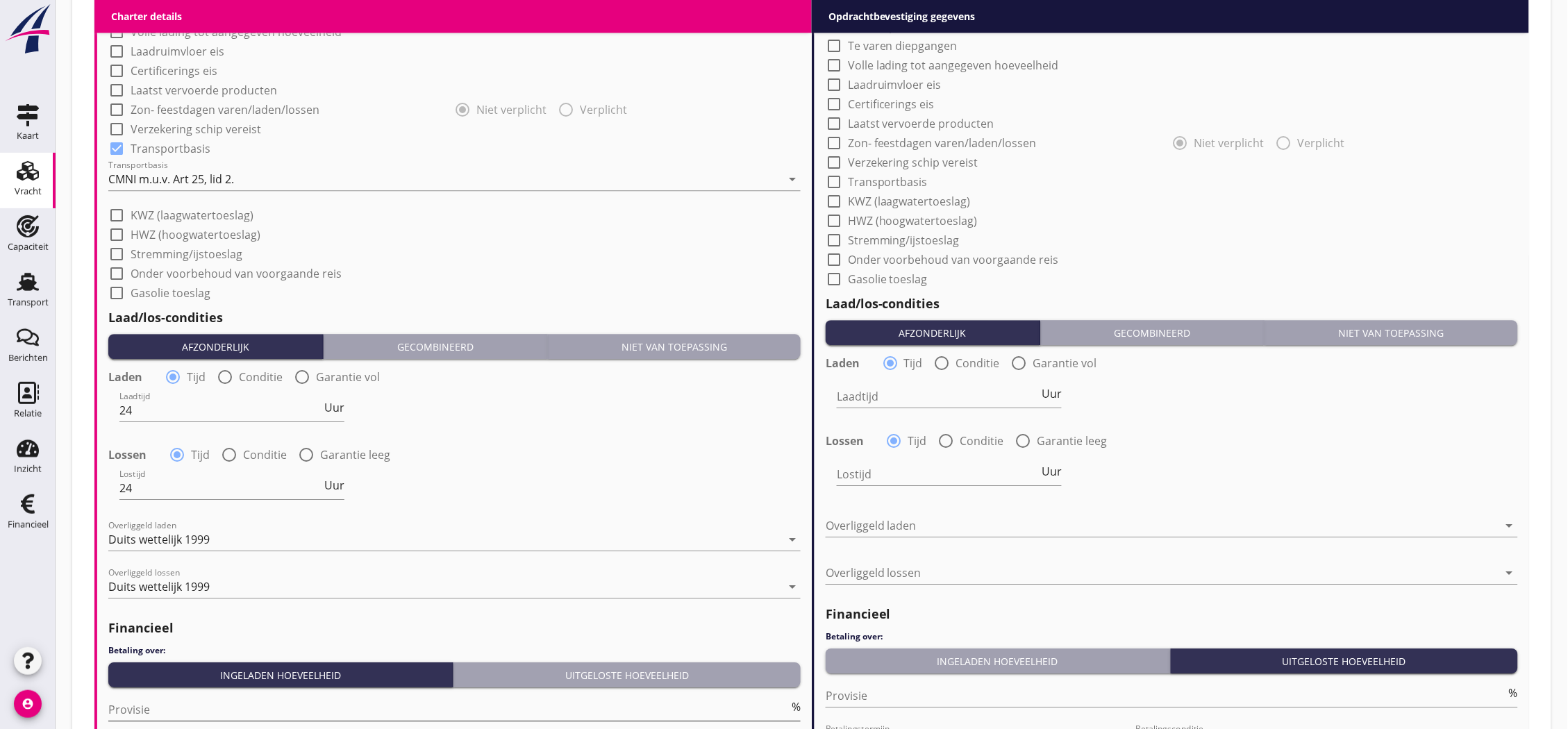
click at [242, 700] on input "Provisie" at bounding box center [448, 710] width 680 height 22
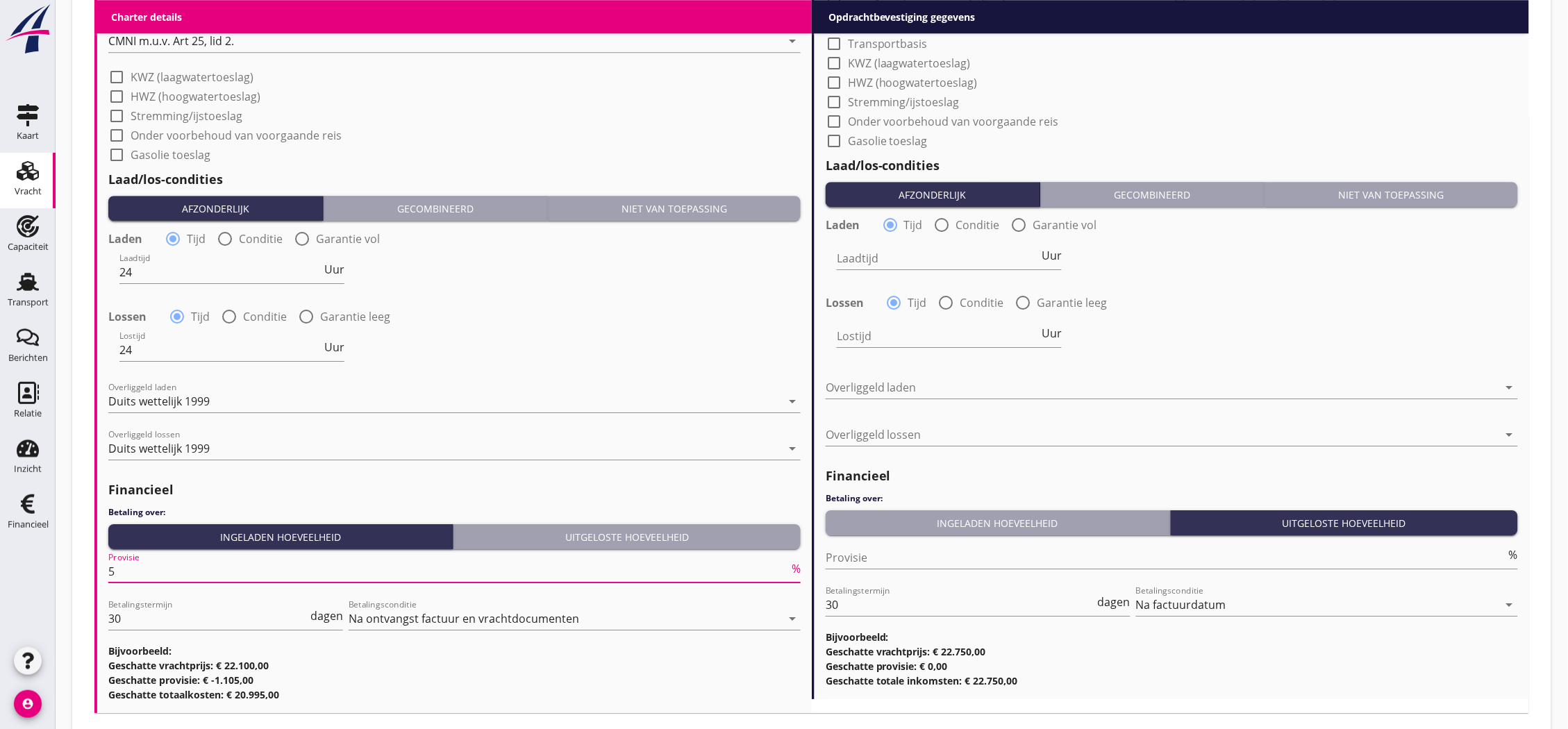
scroll to position [832, 0]
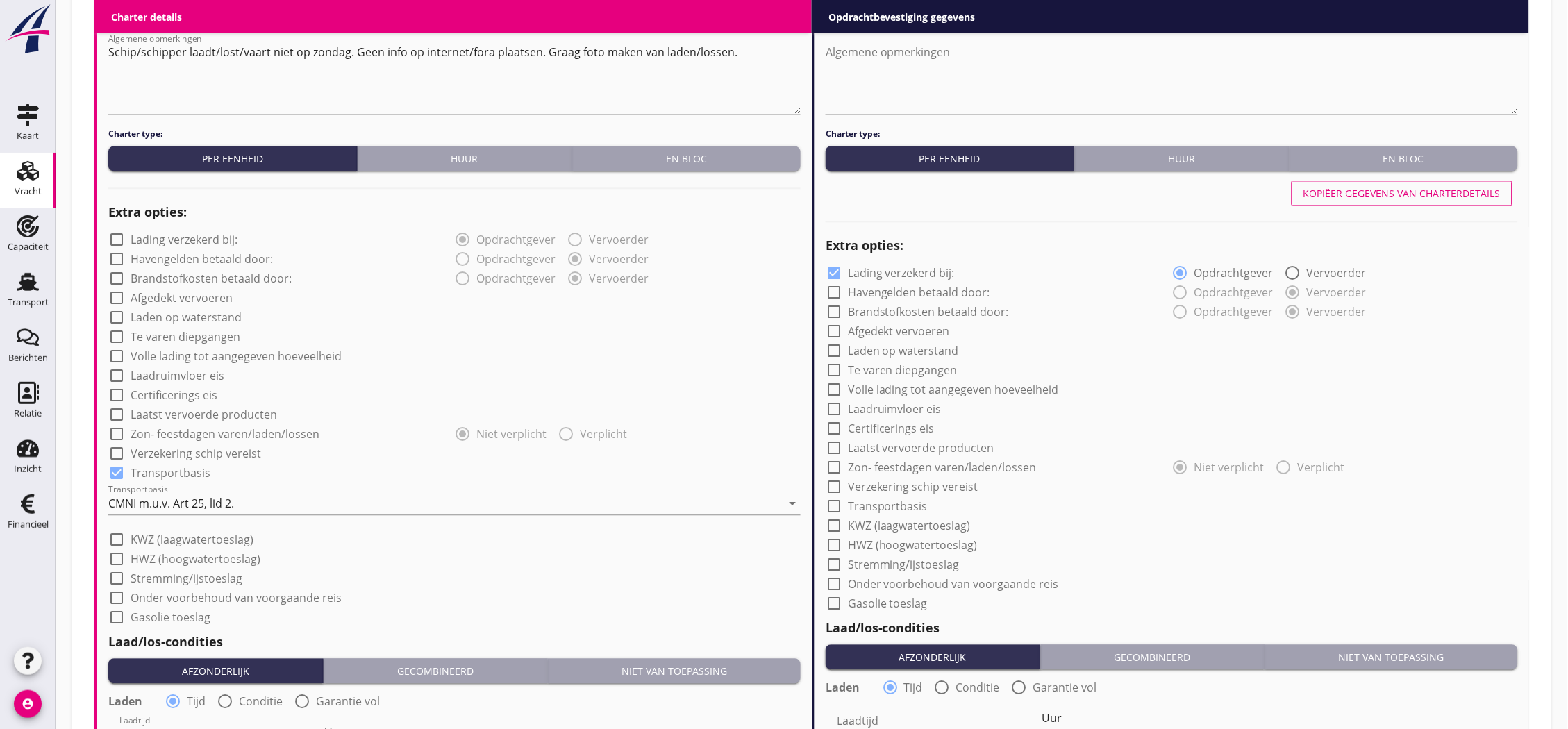
type input "5"
click at [1348, 193] on div "Kopiëer gegevens van charterdetails" at bounding box center [1401, 194] width 197 height 15
checkbox input "false"
checkbox input "true"
type input "24"
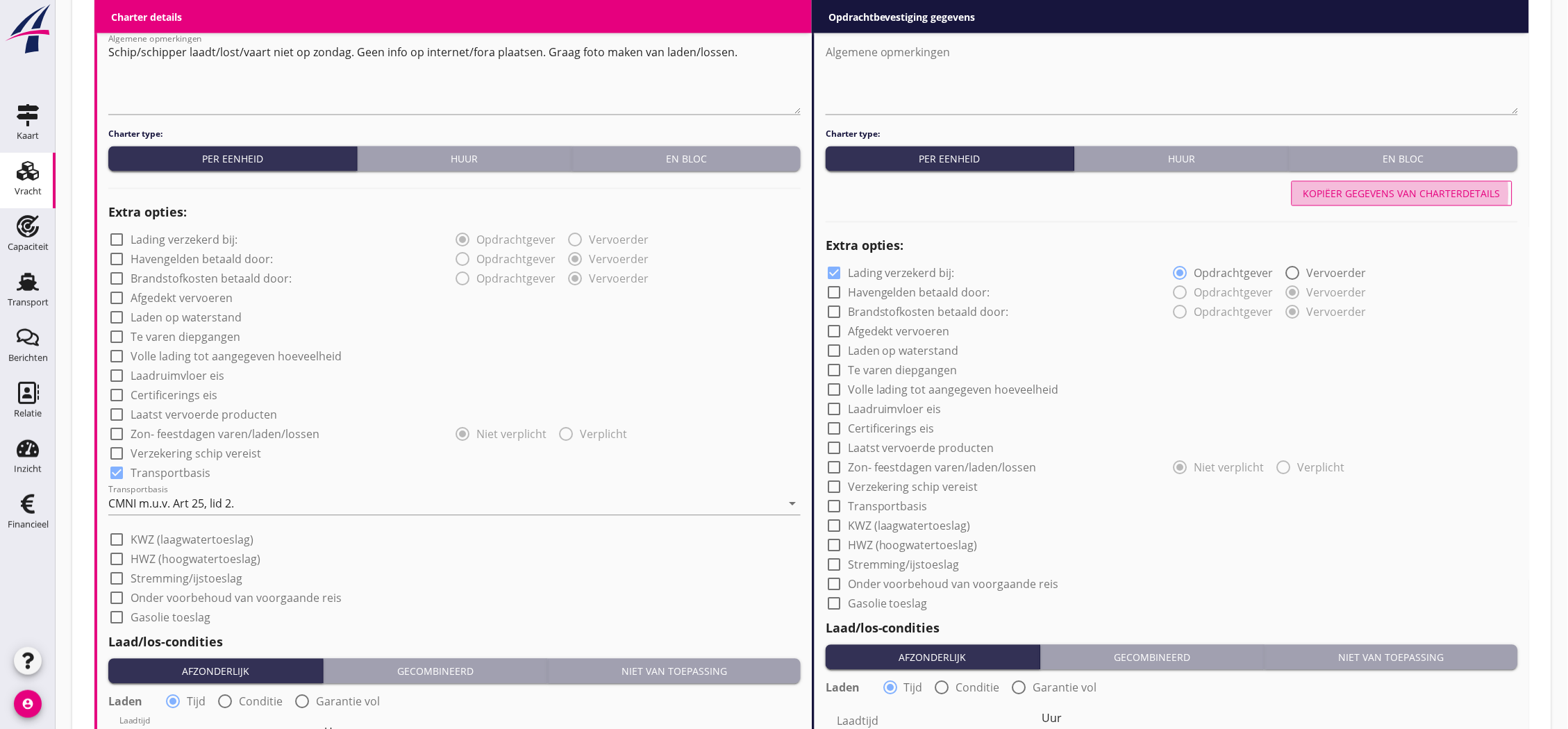
type input "24"
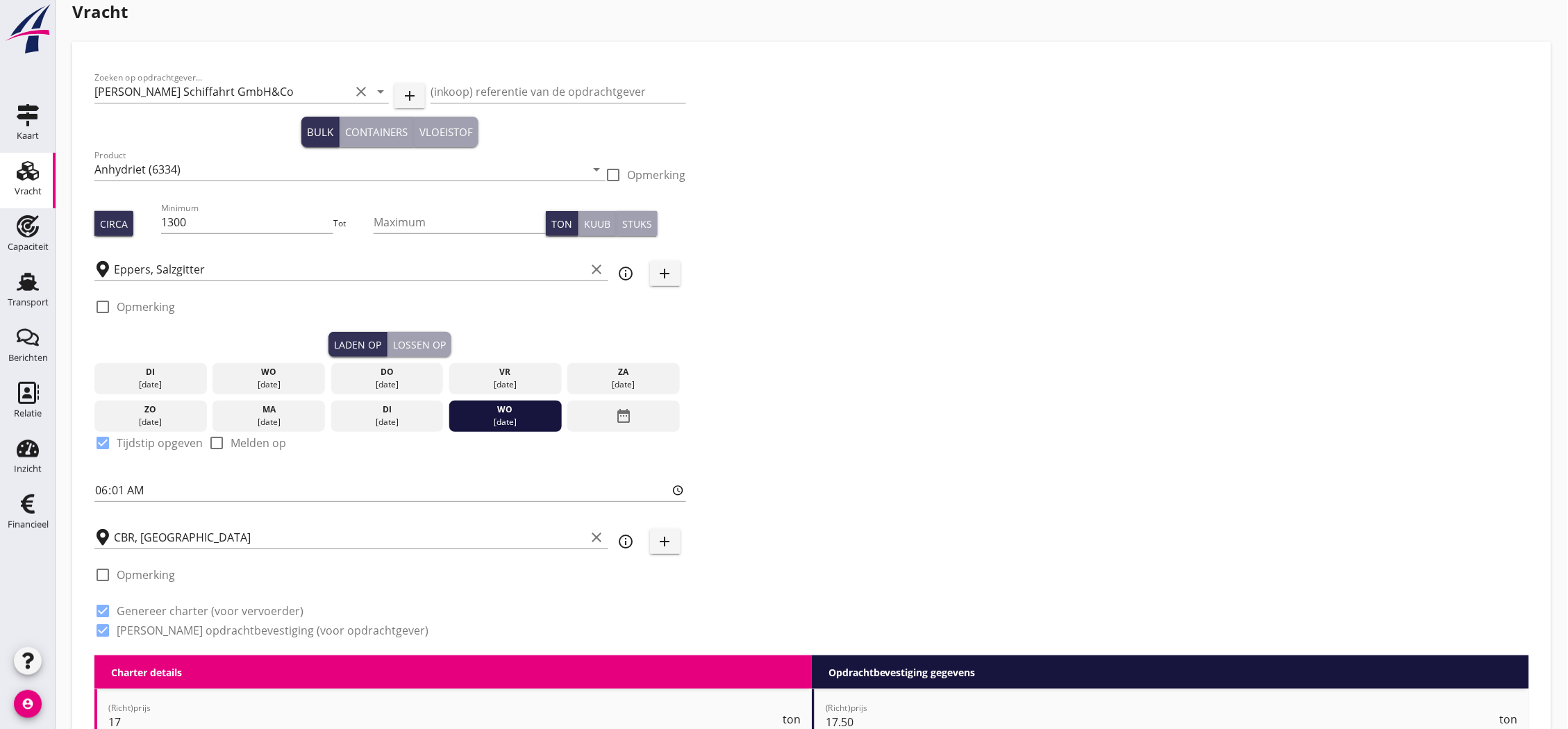
scroll to position [0, 0]
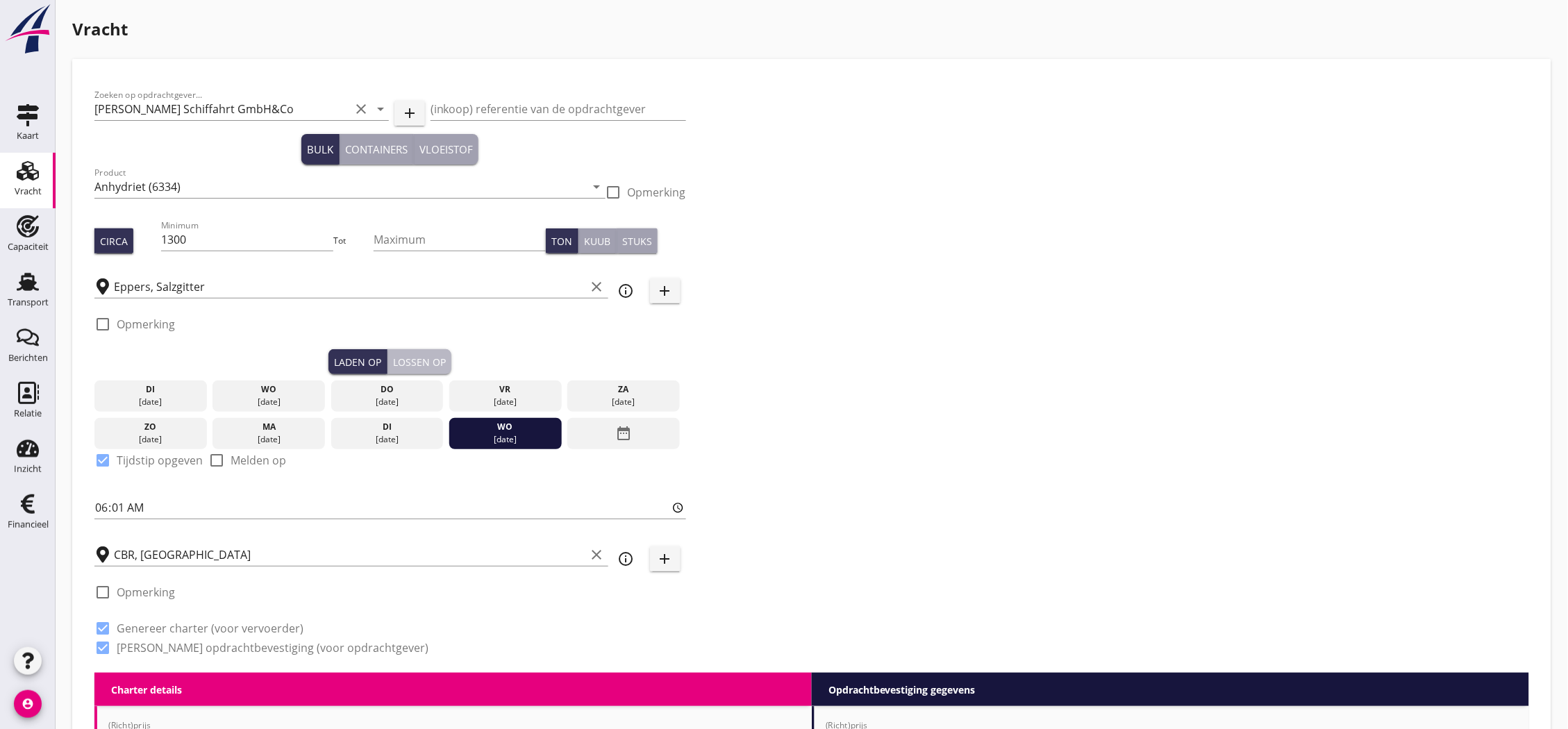
click at [405, 358] on div "Lossen op" at bounding box center [420, 362] width 53 height 15
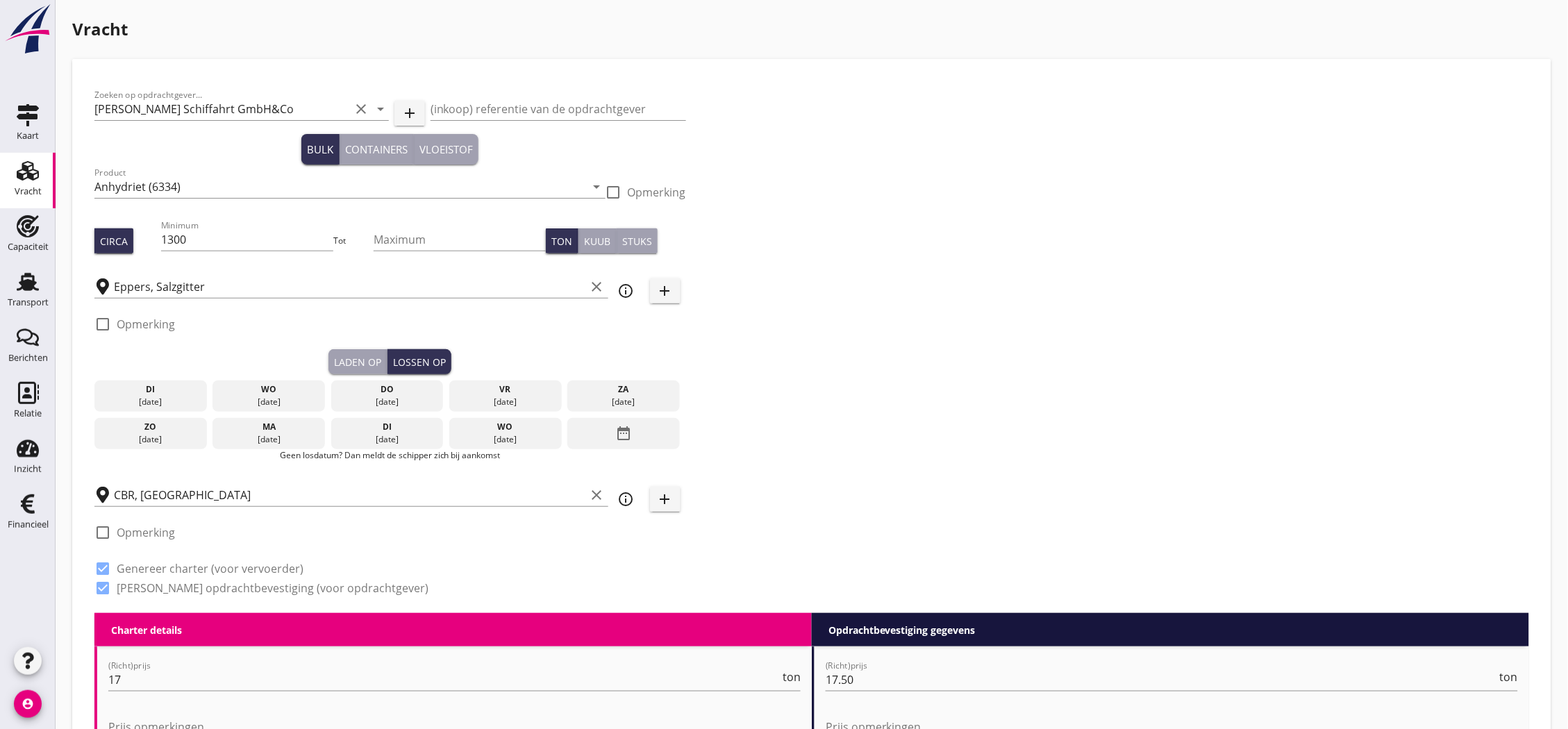
click at [591, 443] on div "date_range" at bounding box center [624, 434] width 113 height 32
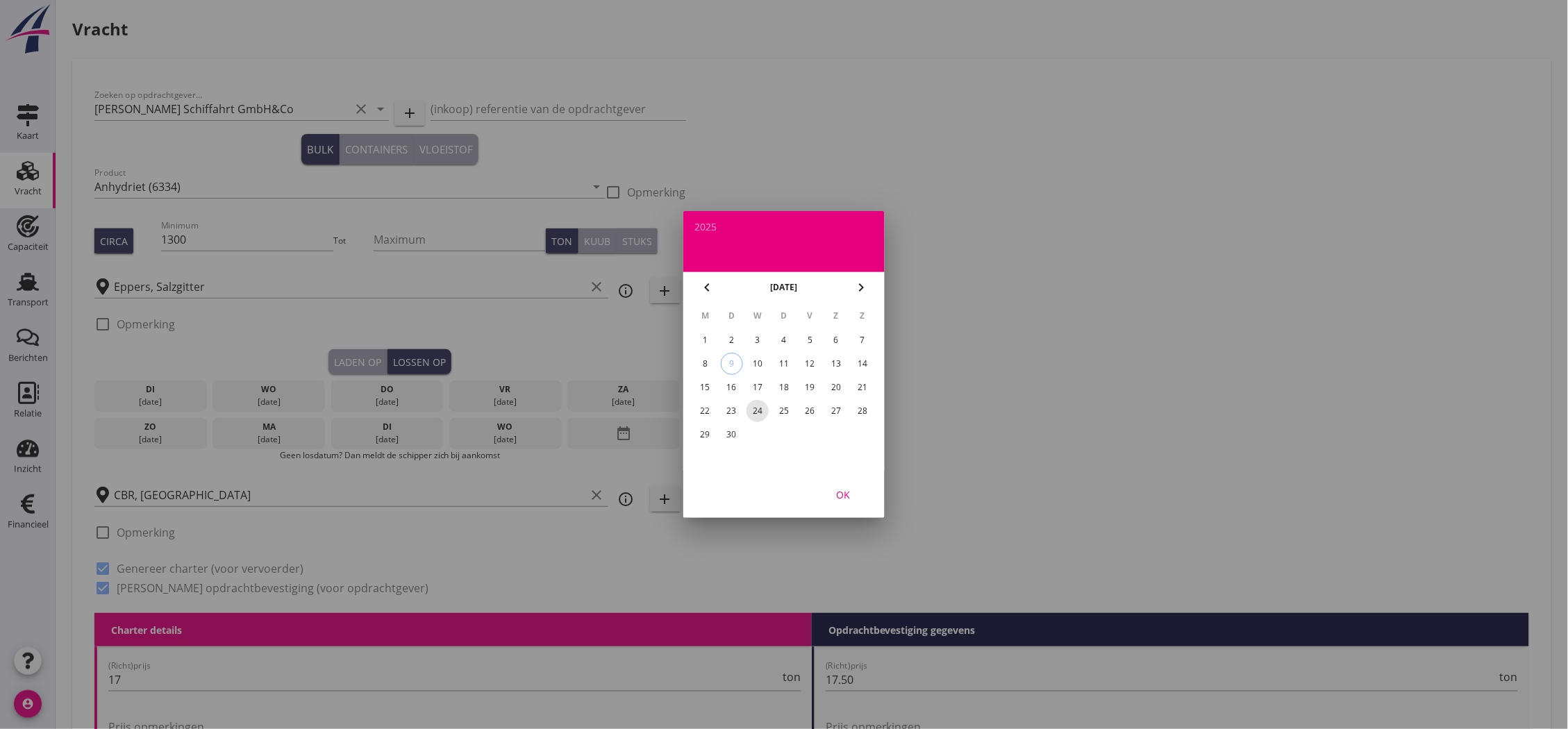
drag, startPoint x: 759, startPoint y: 402, endPoint x: 794, endPoint y: 438, distance: 50.2
click at [759, 402] on div "24" at bounding box center [757, 411] width 22 height 22
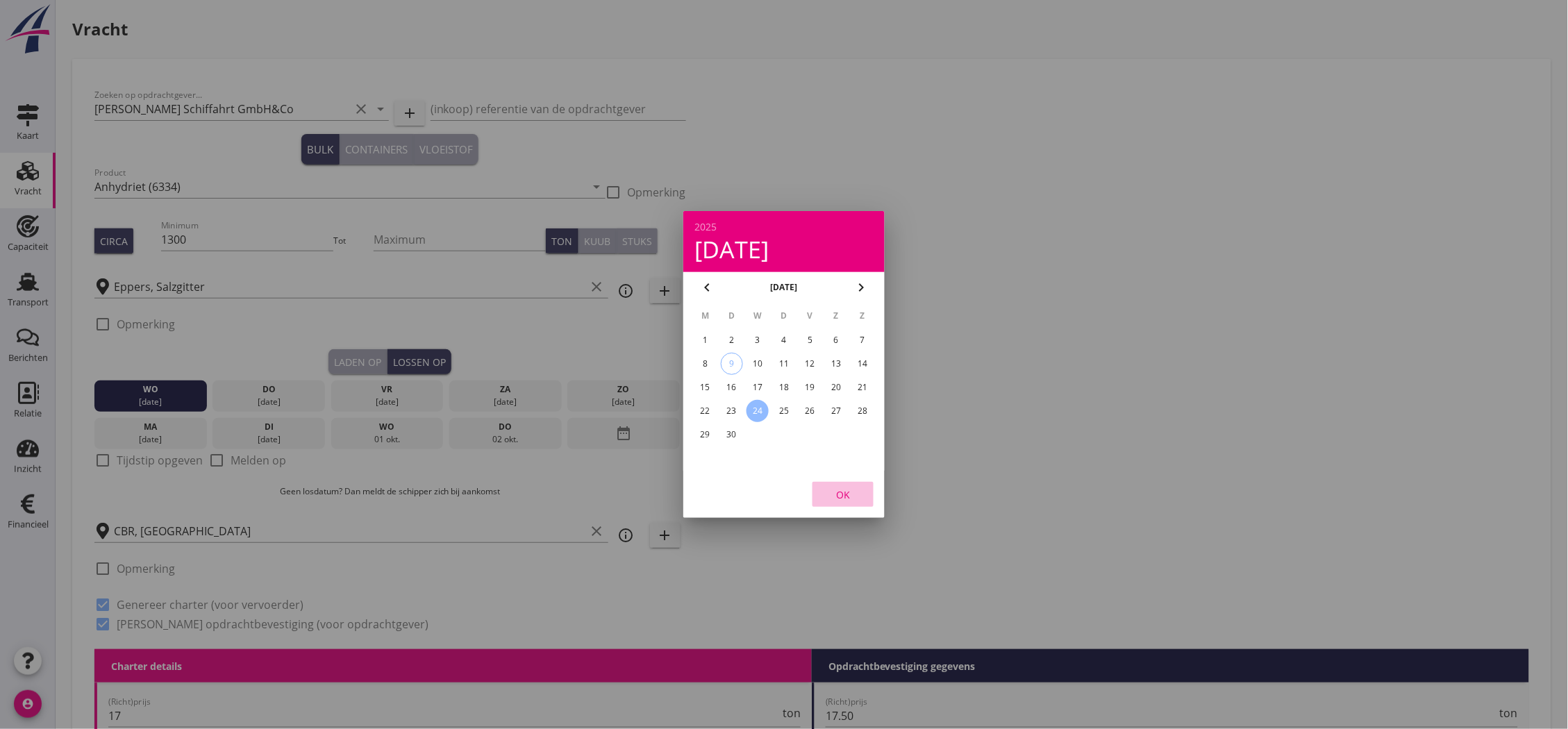
click at [848, 499] on div "OK" at bounding box center [843, 495] width 39 height 15
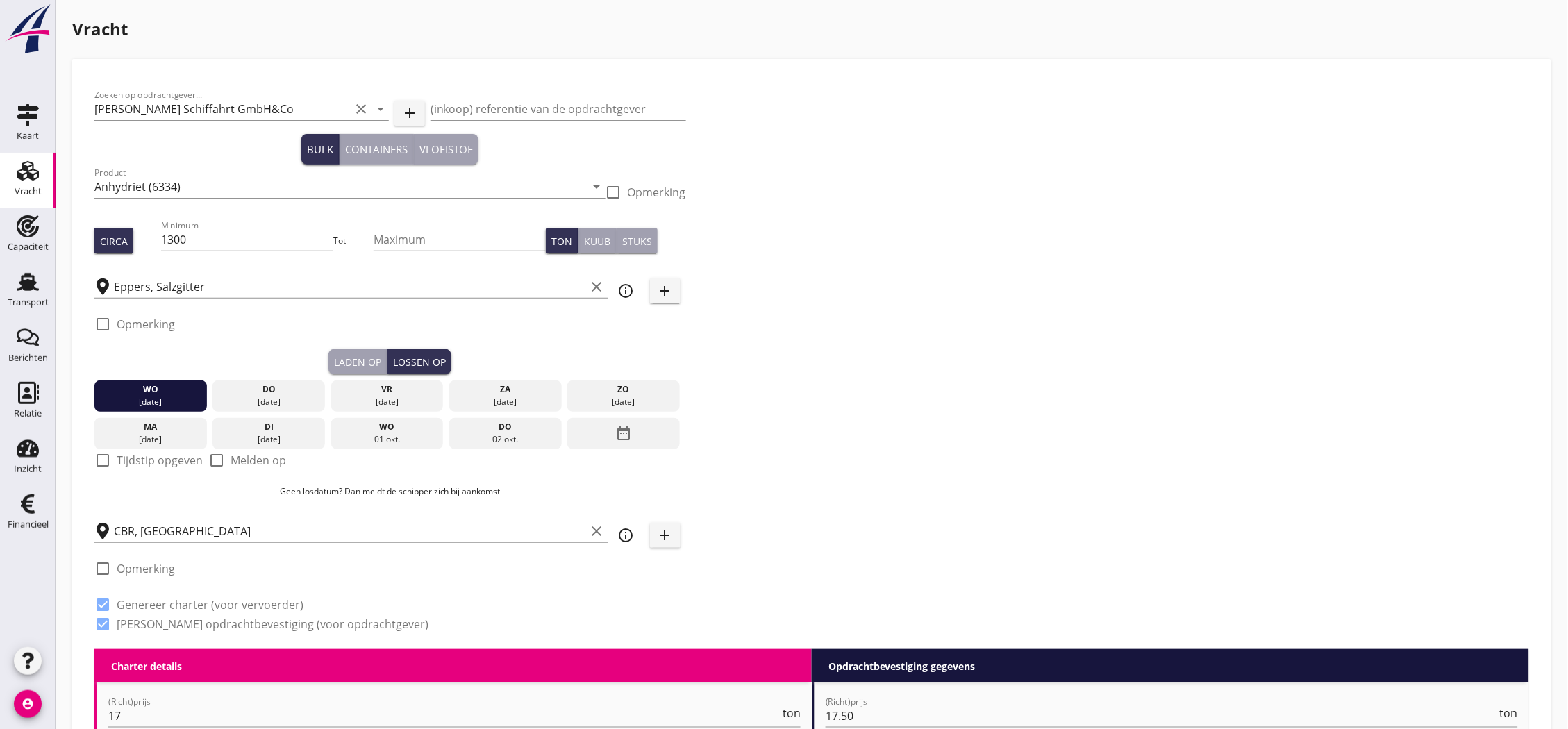
click at [190, 459] on label "Tijdstip opgeven" at bounding box center [160, 459] width 86 height 14
checkbox input "true"
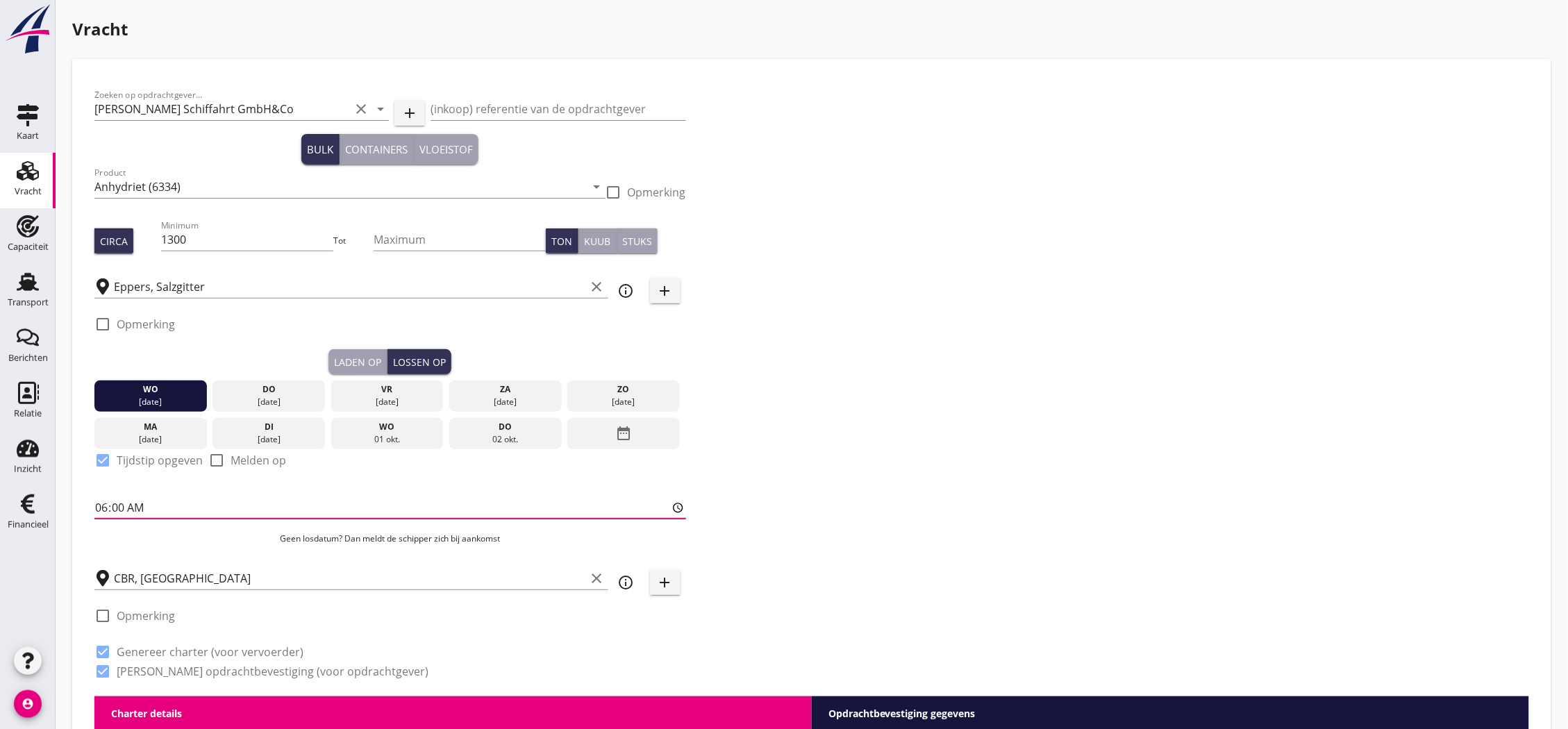
click at [135, 512] on input "06:00" at bounding box center [390, 507] width 591 height 22
click at [122, 505] on input "06:00" at bounding box center [390, 507] width 591 height 22
type input "06:01"
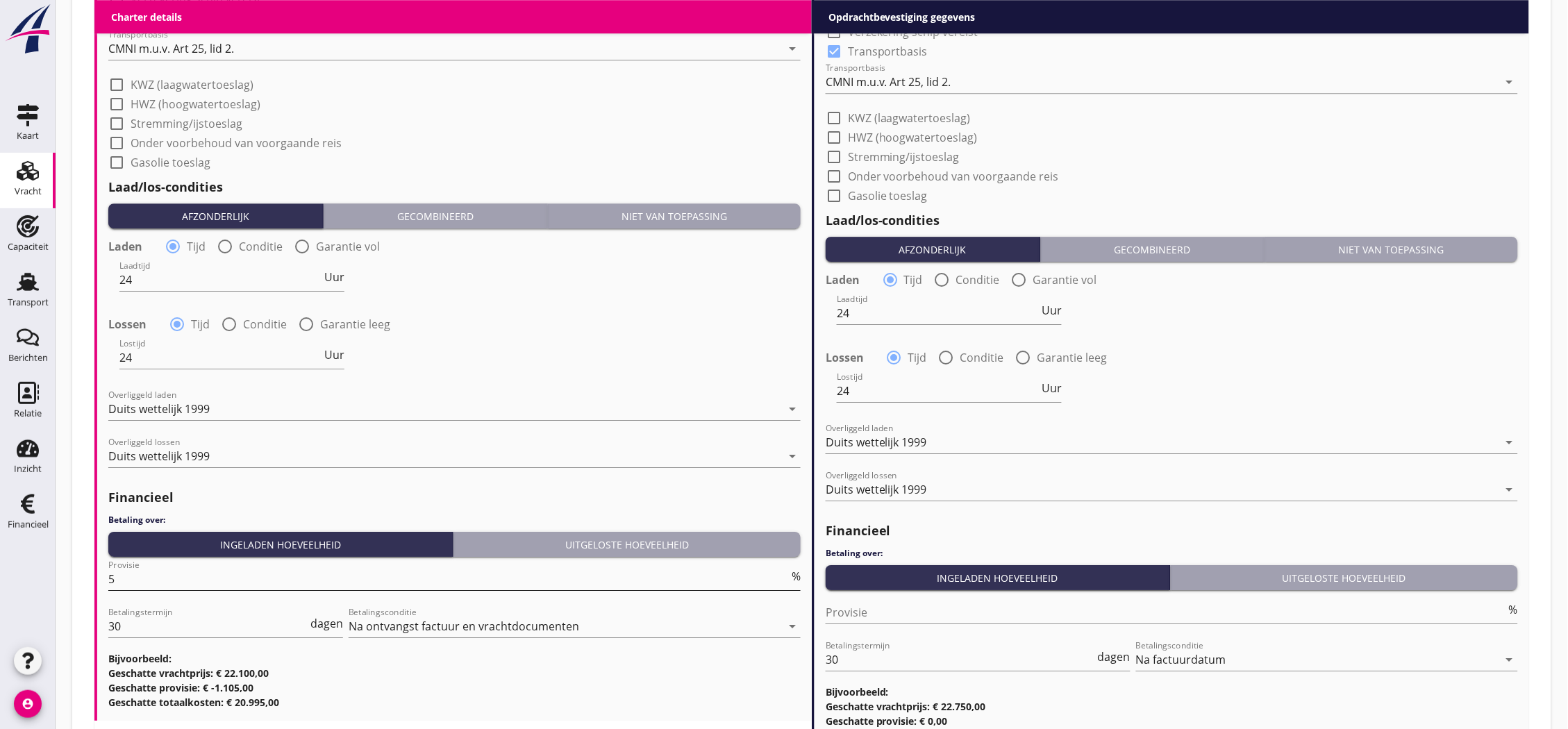
scroll to position [1429, 0]
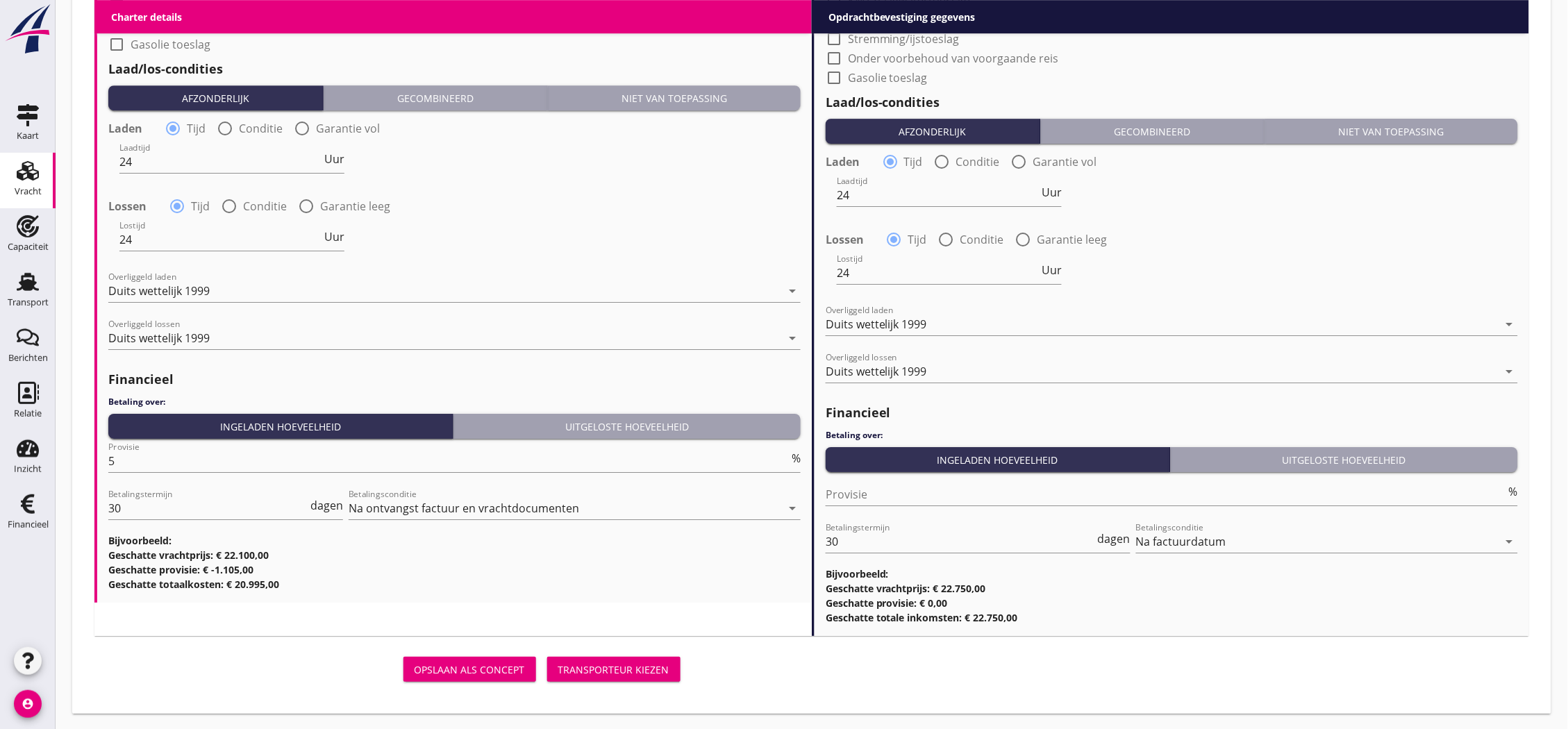
click at [601, 668] on div "Transporteur kiezen" at bounding box center [613, 669] width 111 height 15
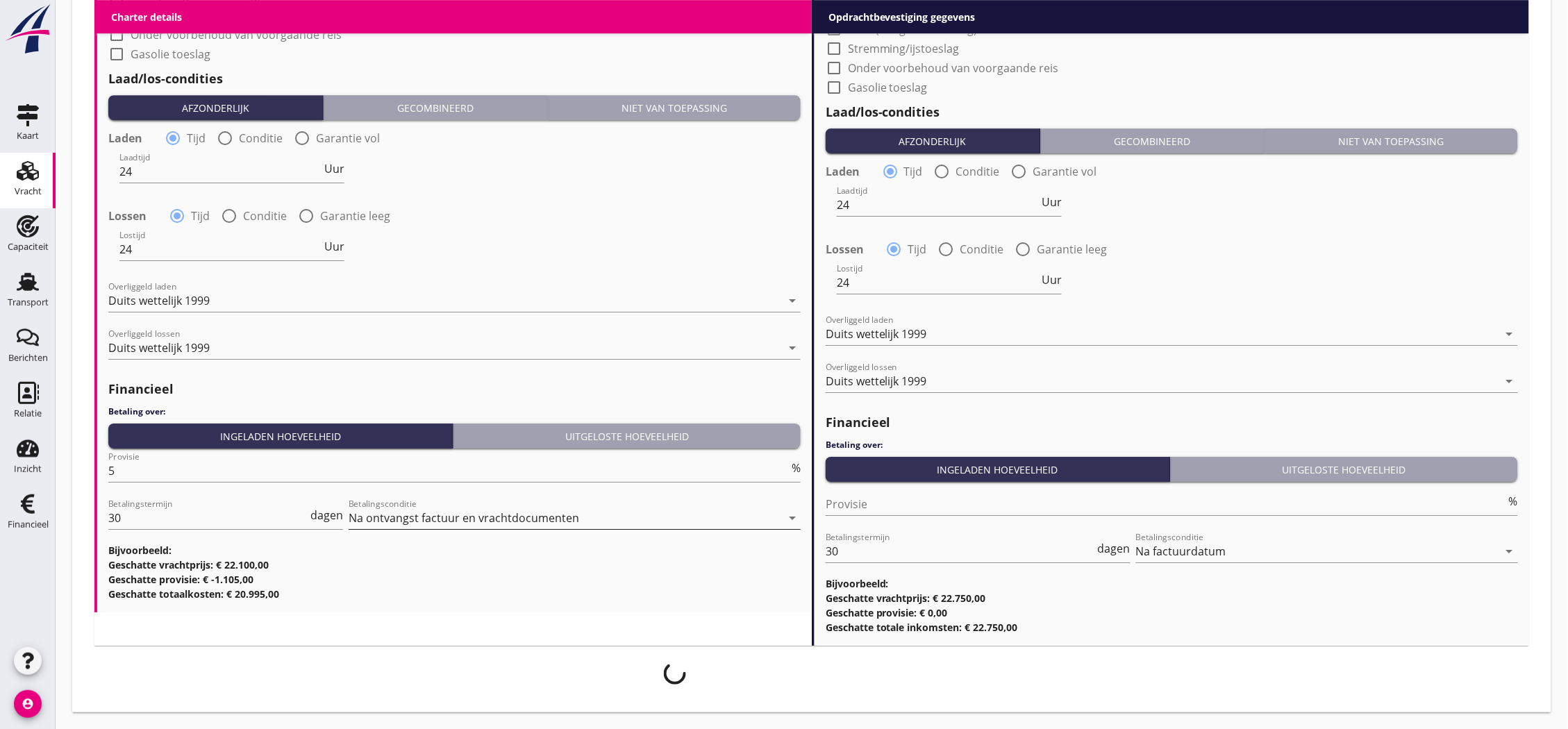
scroll to position [1419, 0]
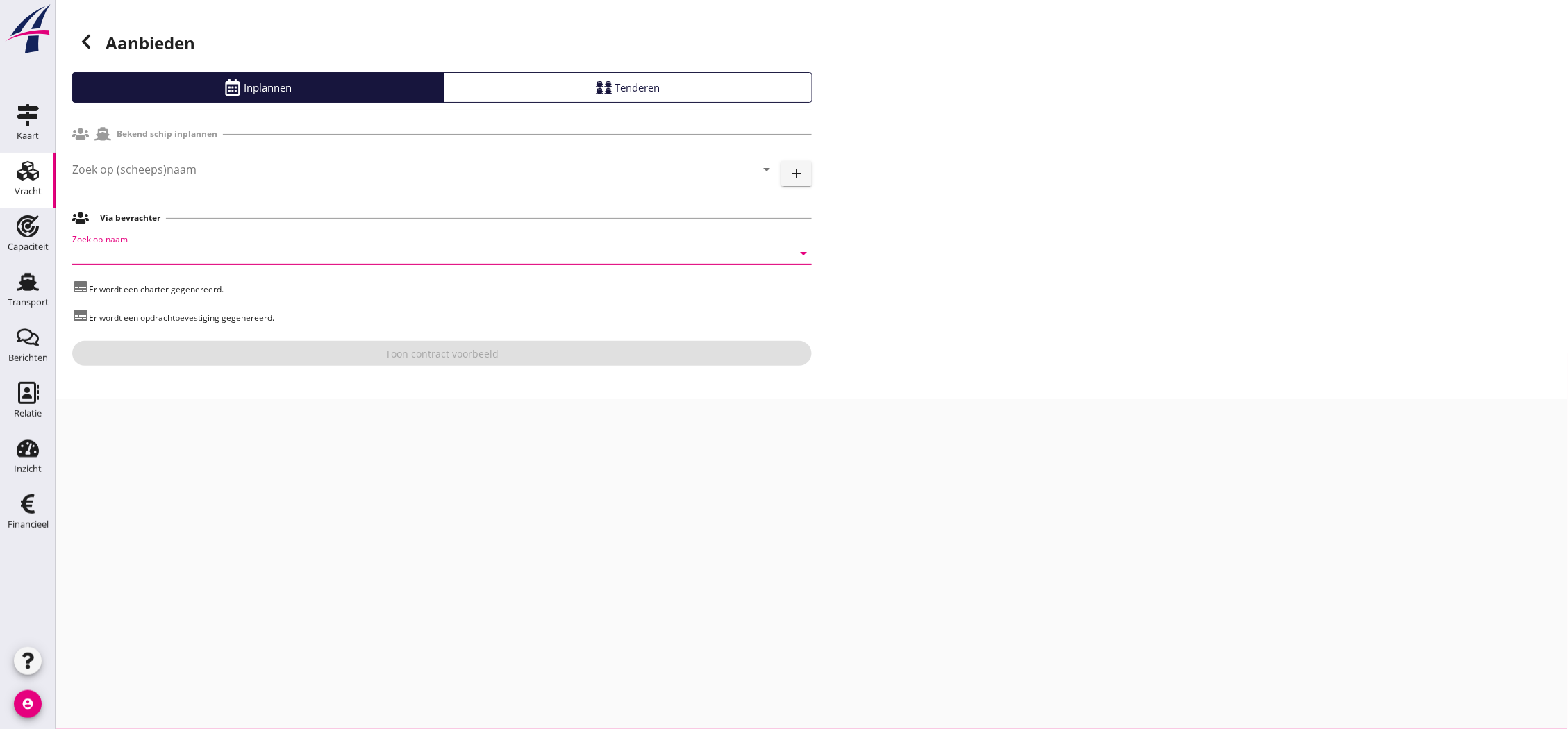
click at [404, 247] on input "Zoek op naam" at bounding box center [423, 253] width 701 height 22
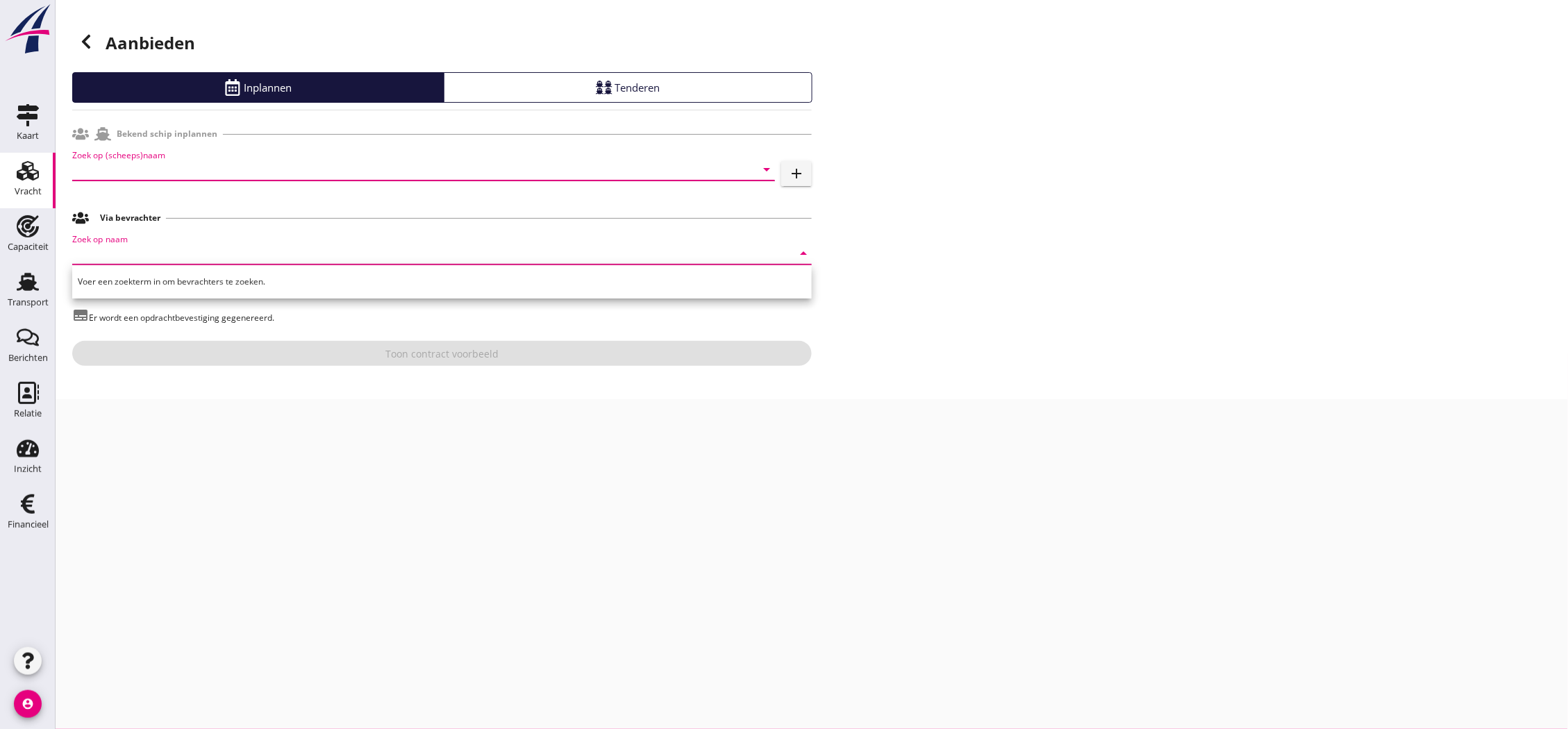
click at [372, 164] on input "Zoek op (scheeps)naam" at bounding box center [404, 170] width 664 height 22
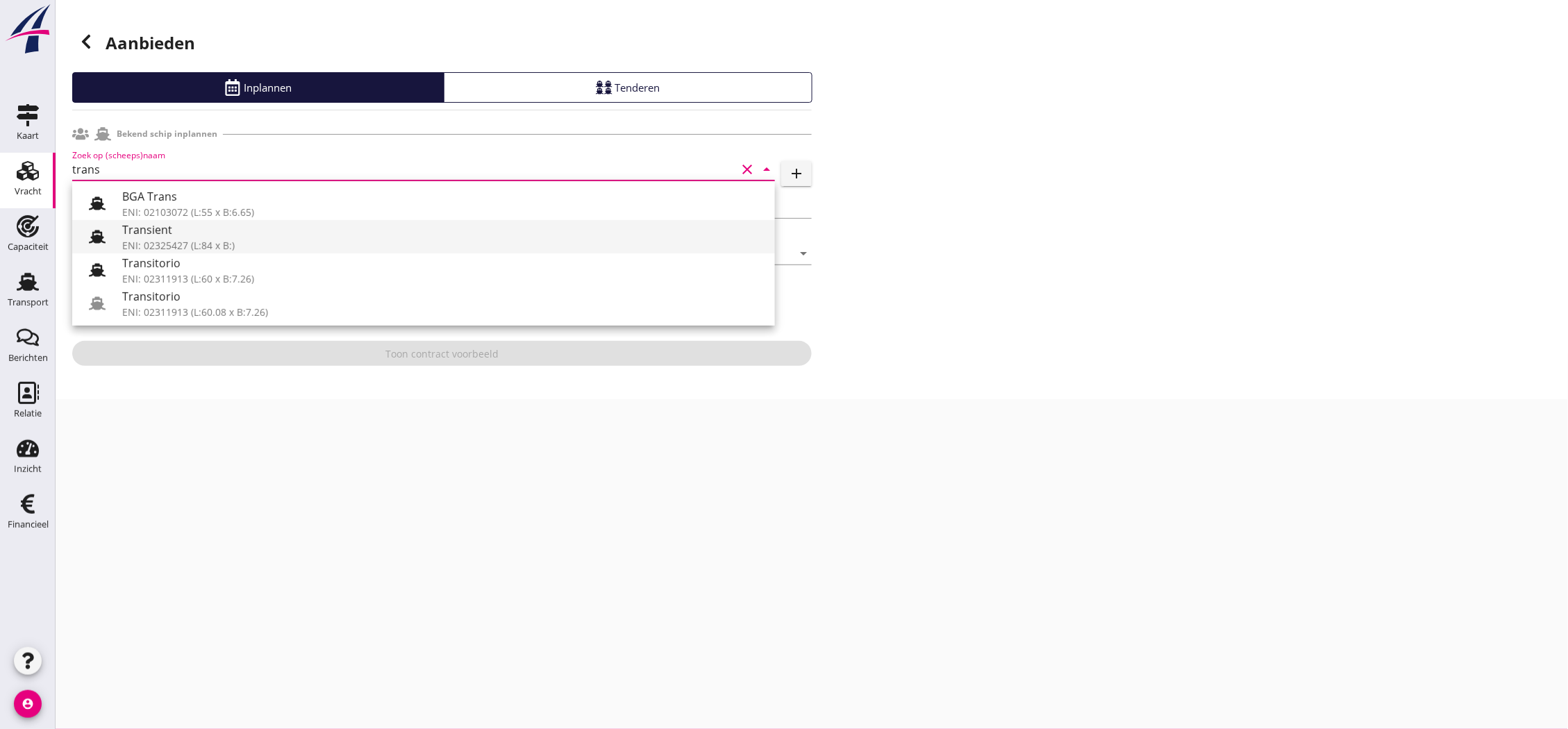
click at [233, 237] on div "Transient" at bounding box center [443, 230] width 642 height 17
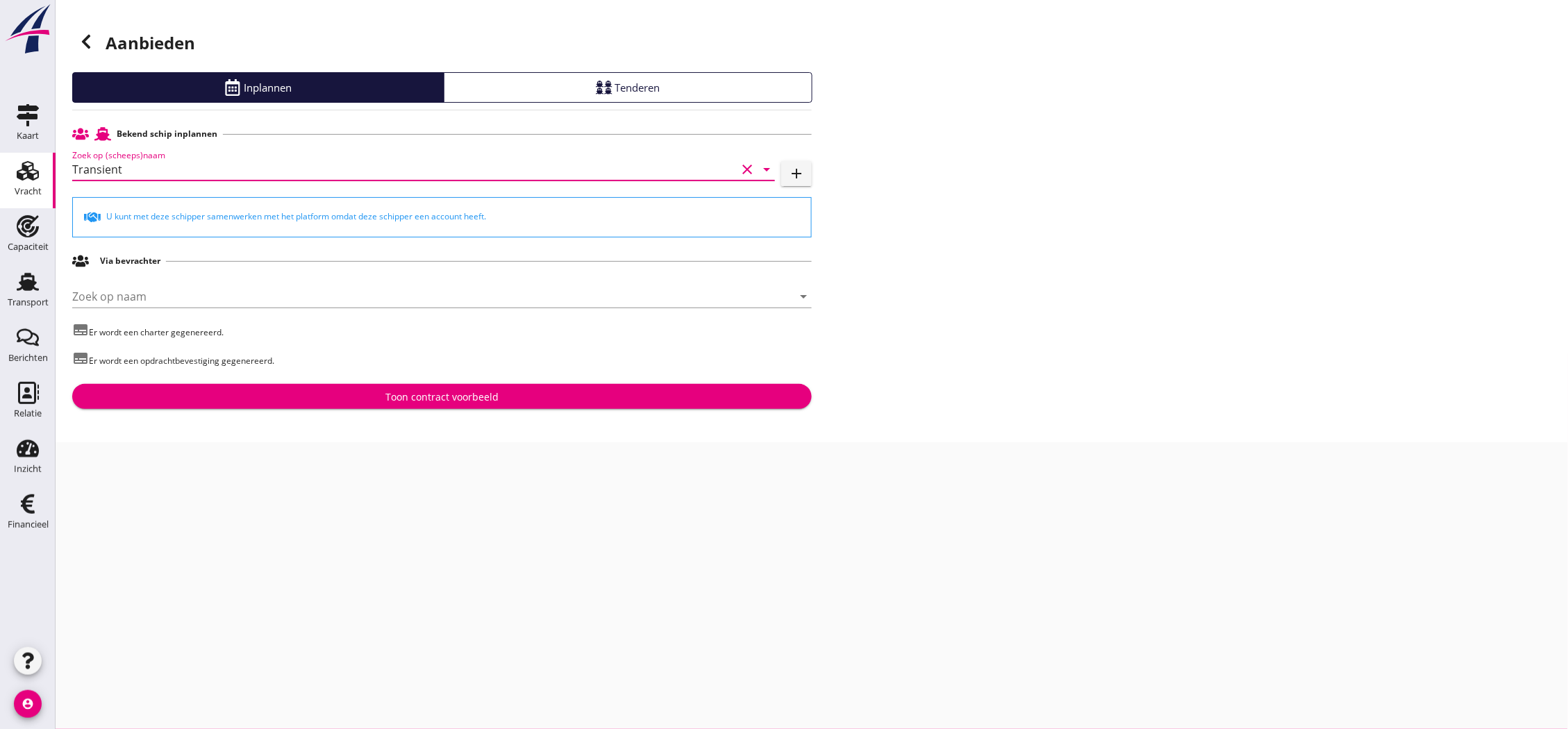
type input "Transient"
click at [462, 404] on div "Toon contract voorbeeld" at bounding box center [441, 397] width 113 height 15
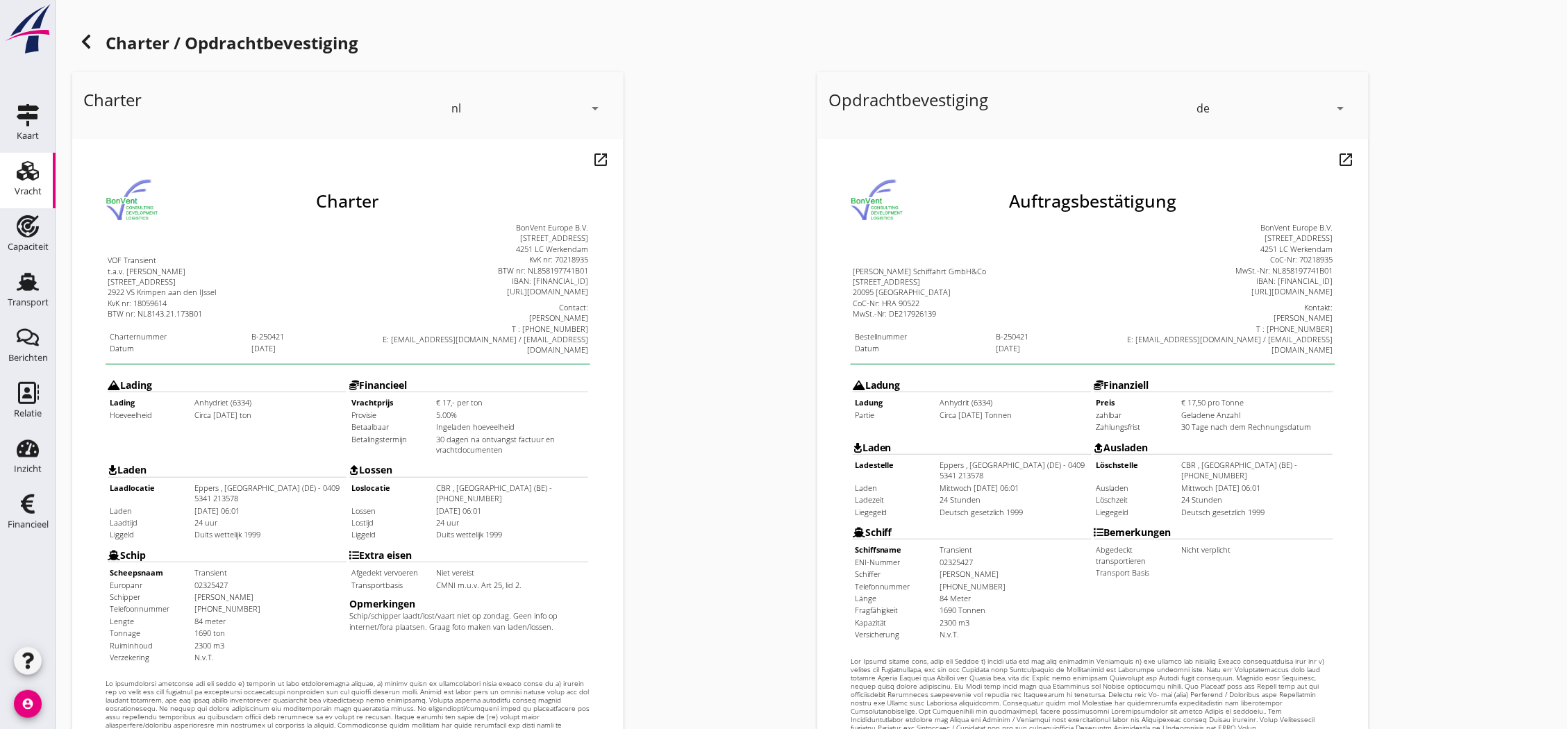
click at [89, 44] on icon at bounding box center [86, 41] width 17 height 17
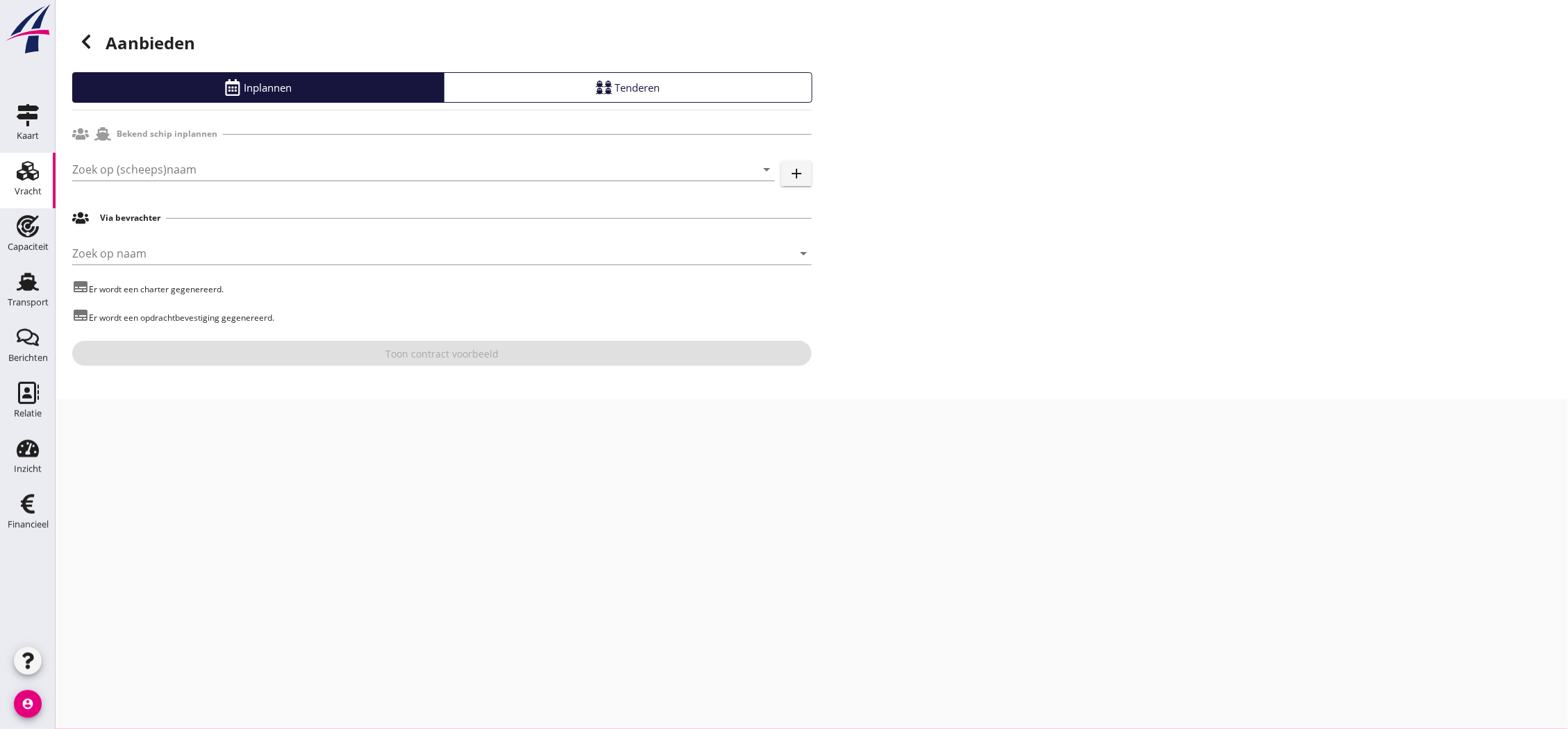
click at [84, 43] on use at bounding box center [85, 41] width 8 height 14
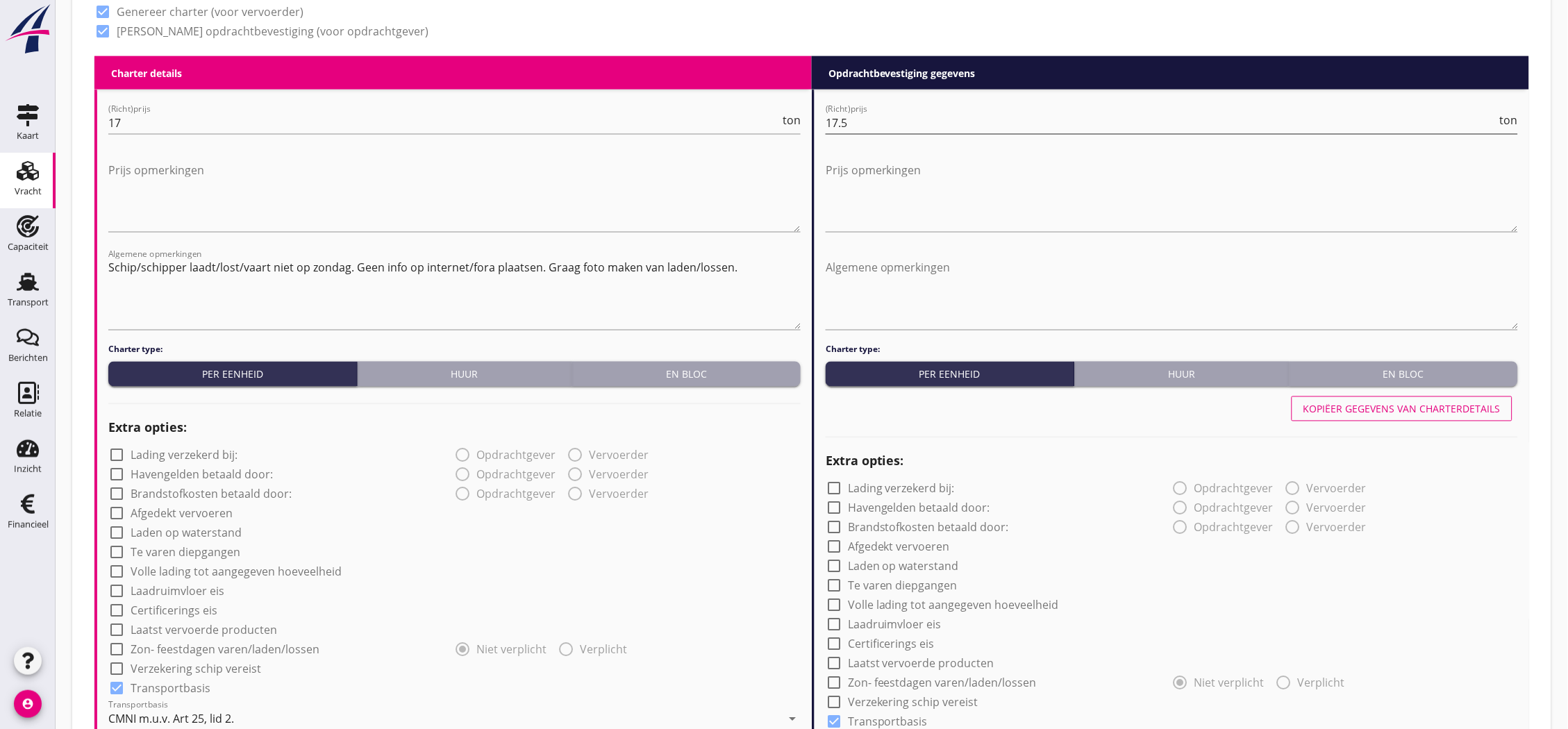
scroll to position [539, 0]
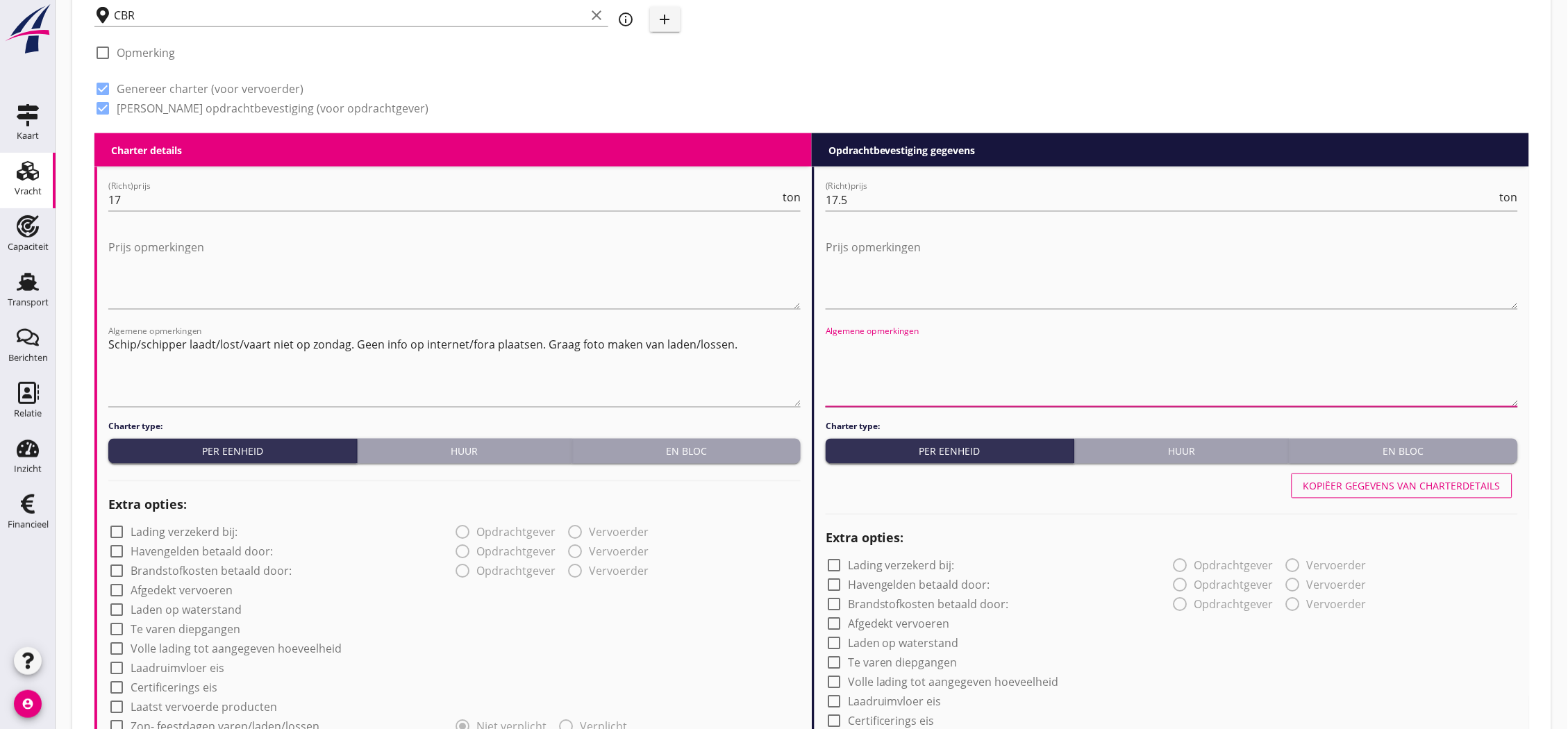
click at [961, 375] on textarea "Algemene opmerkingen" at bounding box center [1171, 370] width 692 height 73
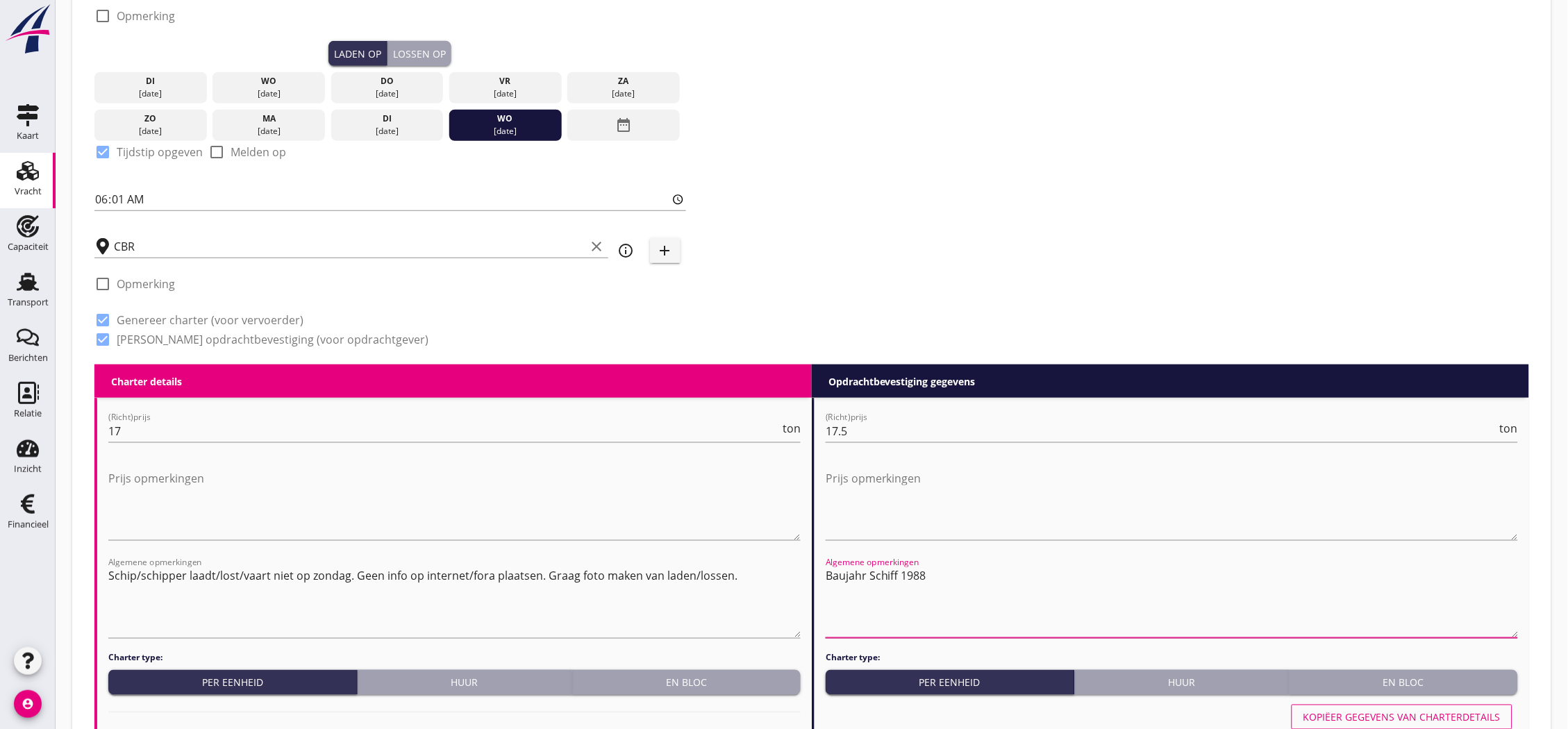
scroll to position [231, 0]
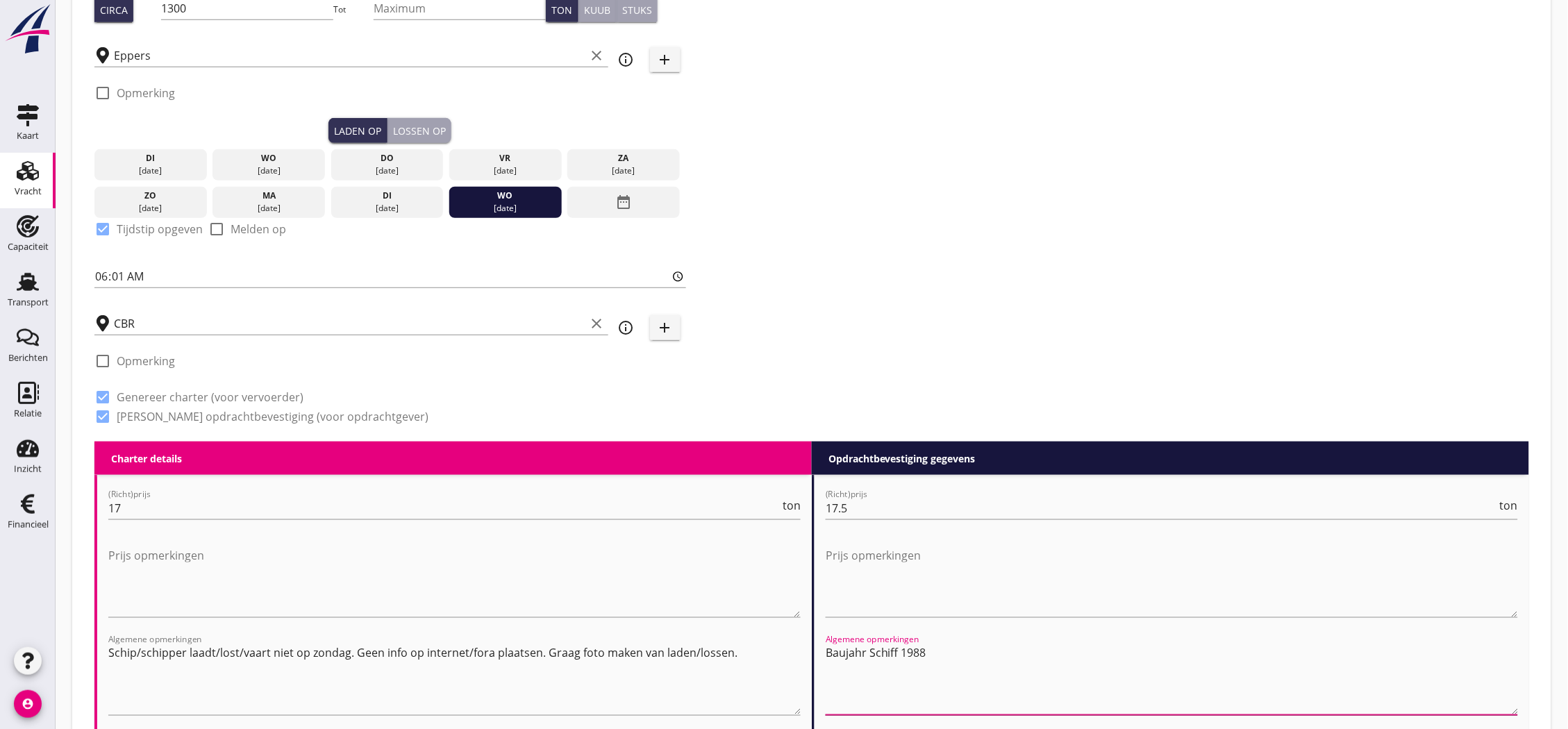
click at [964, 654] on textarea "Baujahr Schiff 1988" at bounding box center [1171, 679] width 692 height 73
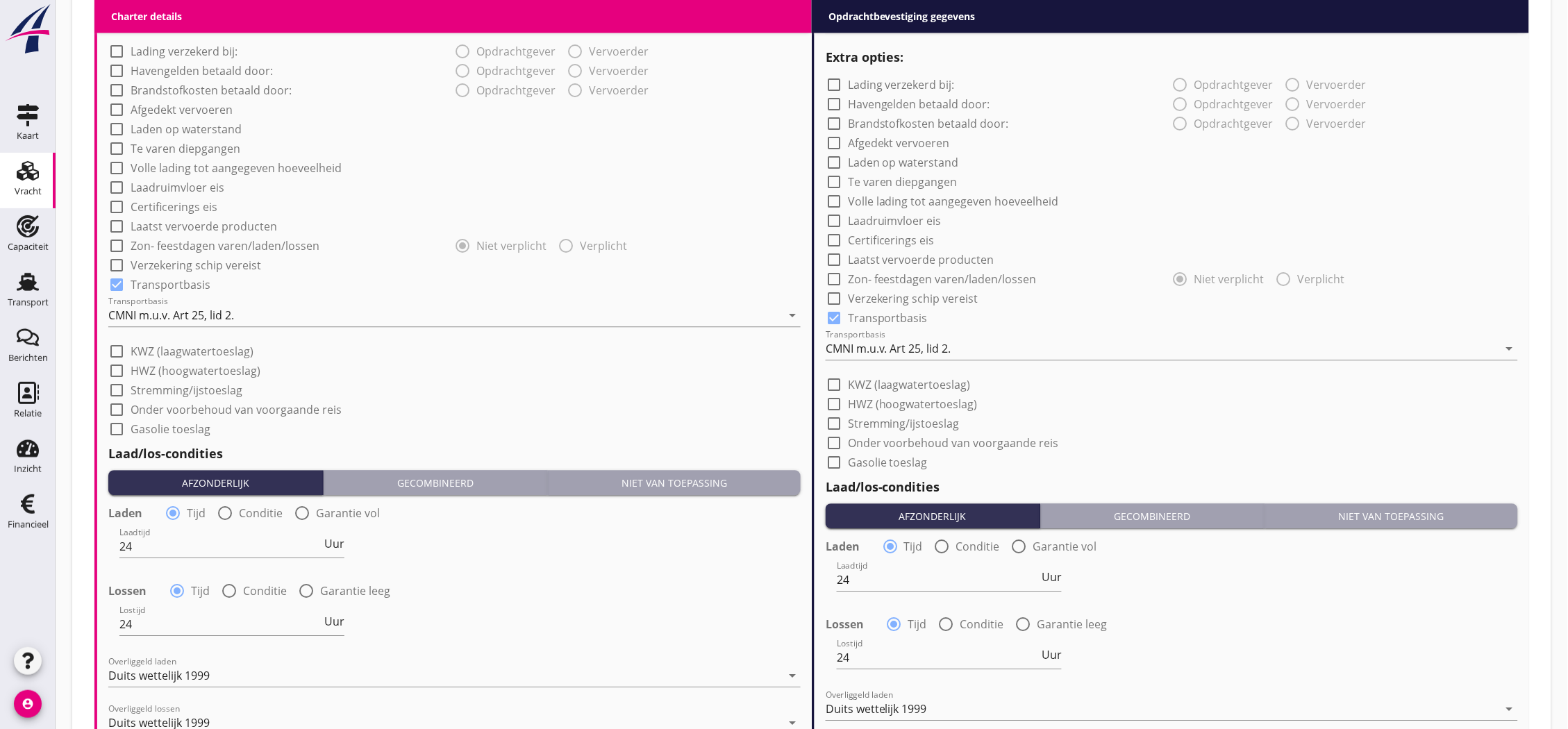
scroll to position [1406, 0]
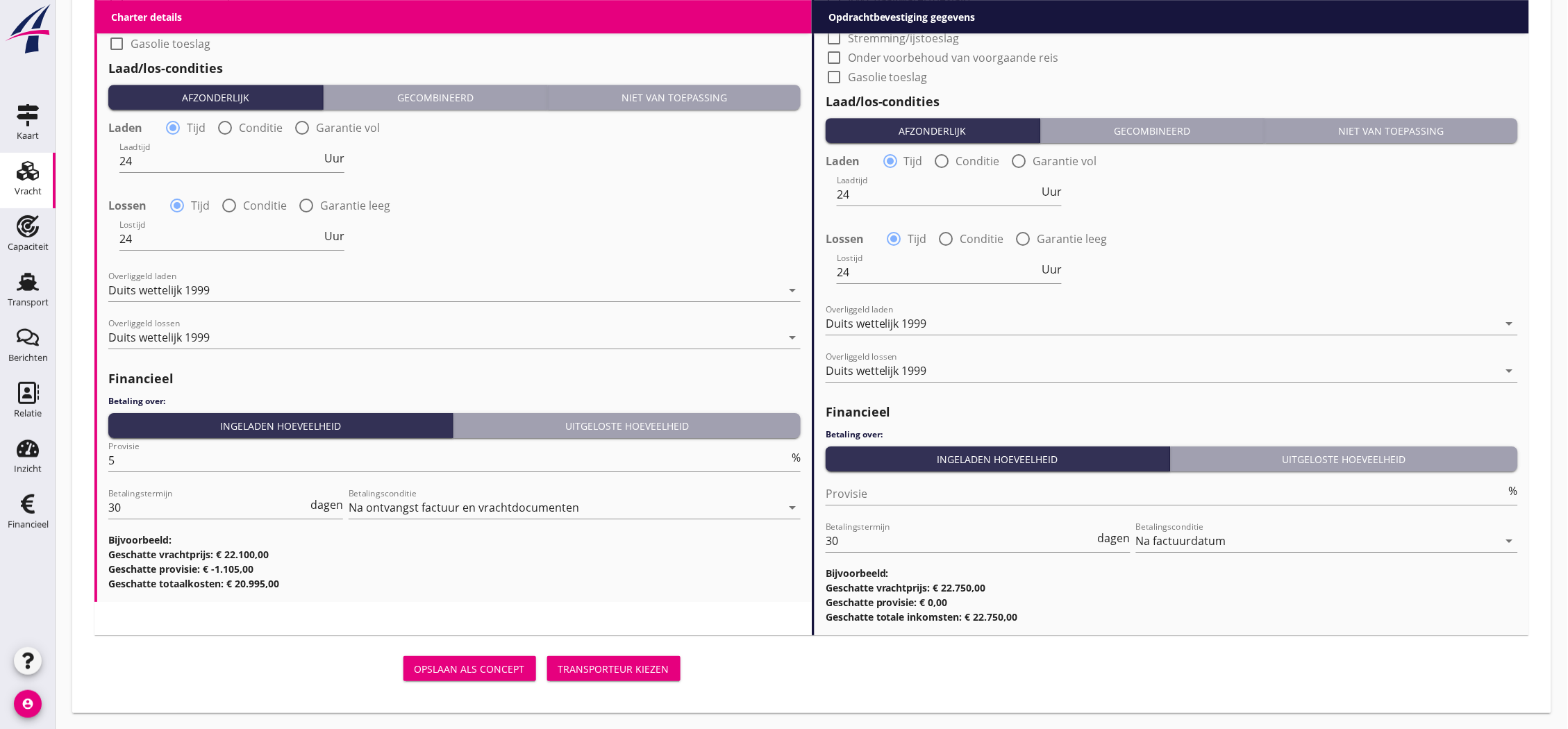
type textarea "Baujahr Schiff 1988"
click at [613, 662] on div "Transporteur kiezen" at bounding box center [613, 669] width 111 height 15
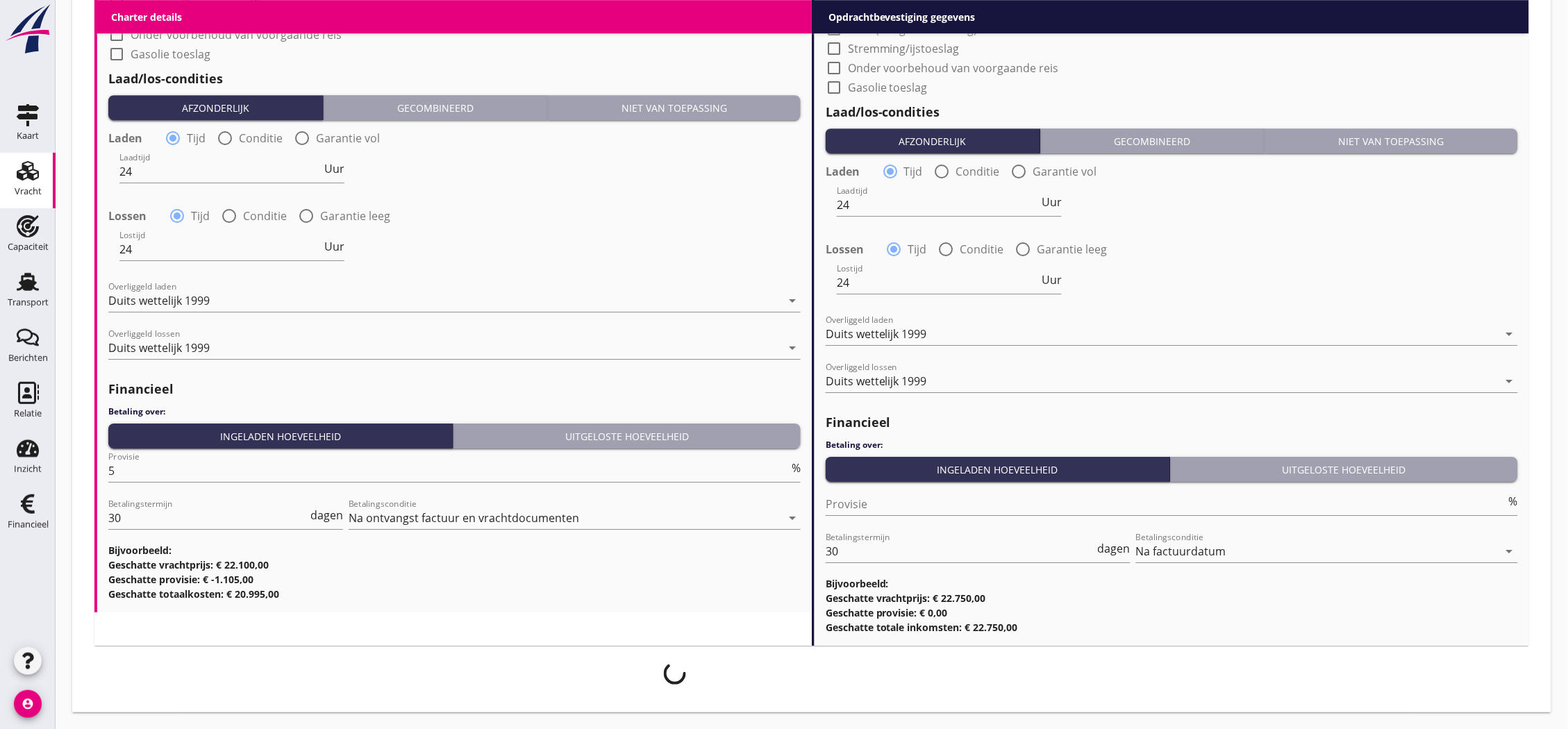
scroll to position [1395, 0]
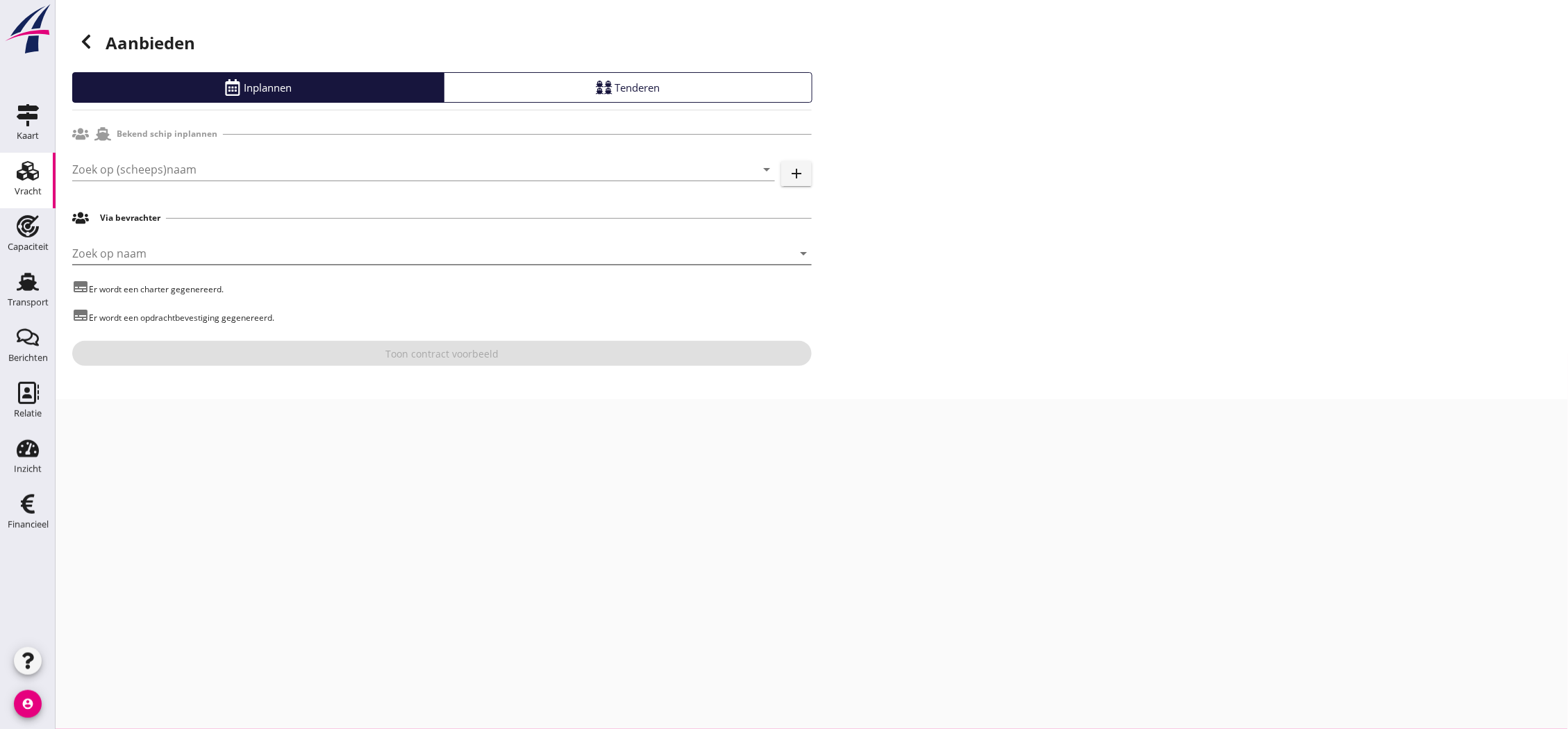
click at [191, 257] on input "Zoek op naam" at bounding box center [423, 253] width 701 height 22
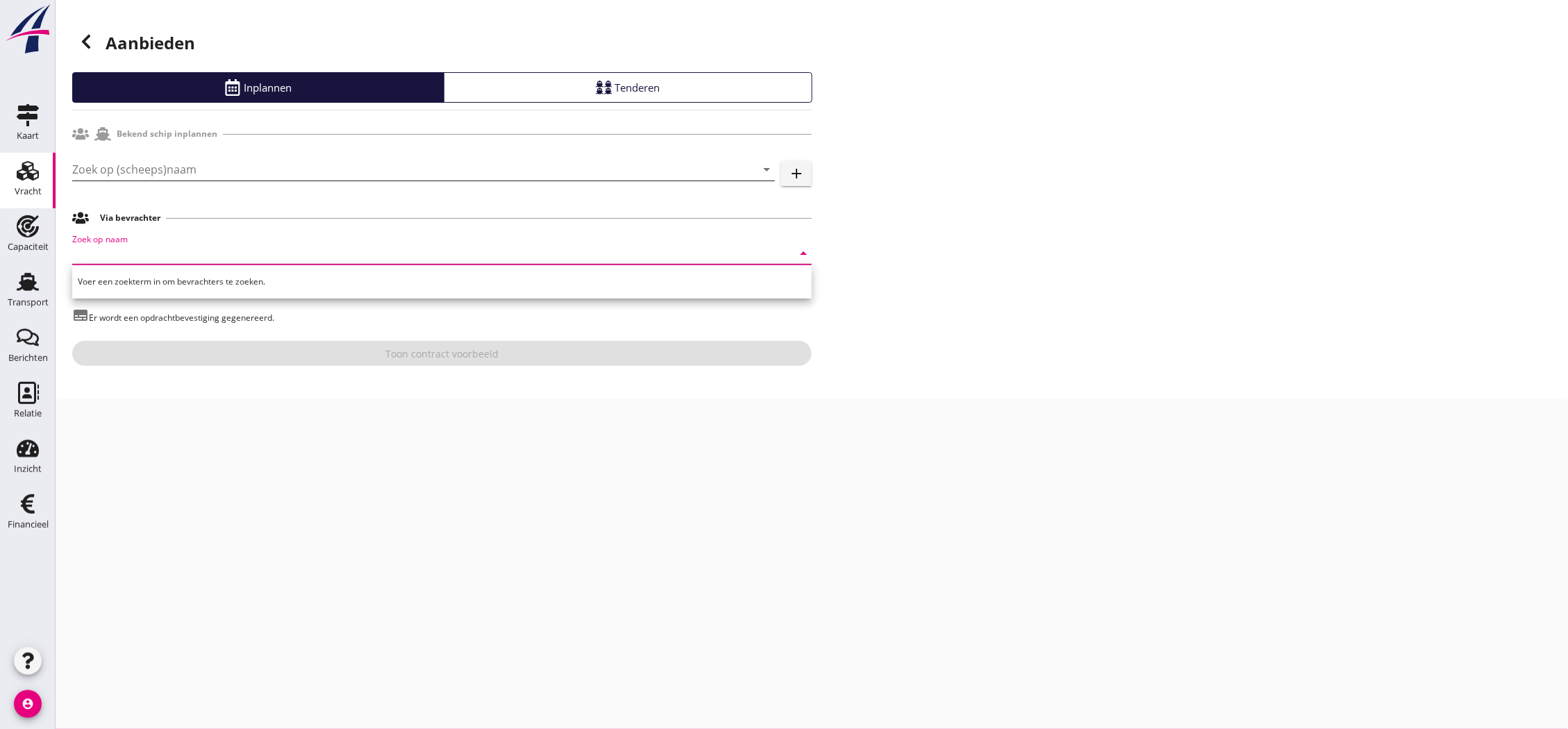
click at [256, 174] on input "Zoek op (scheeps)naam" at bounding box center [404, 170] width 664 height 22
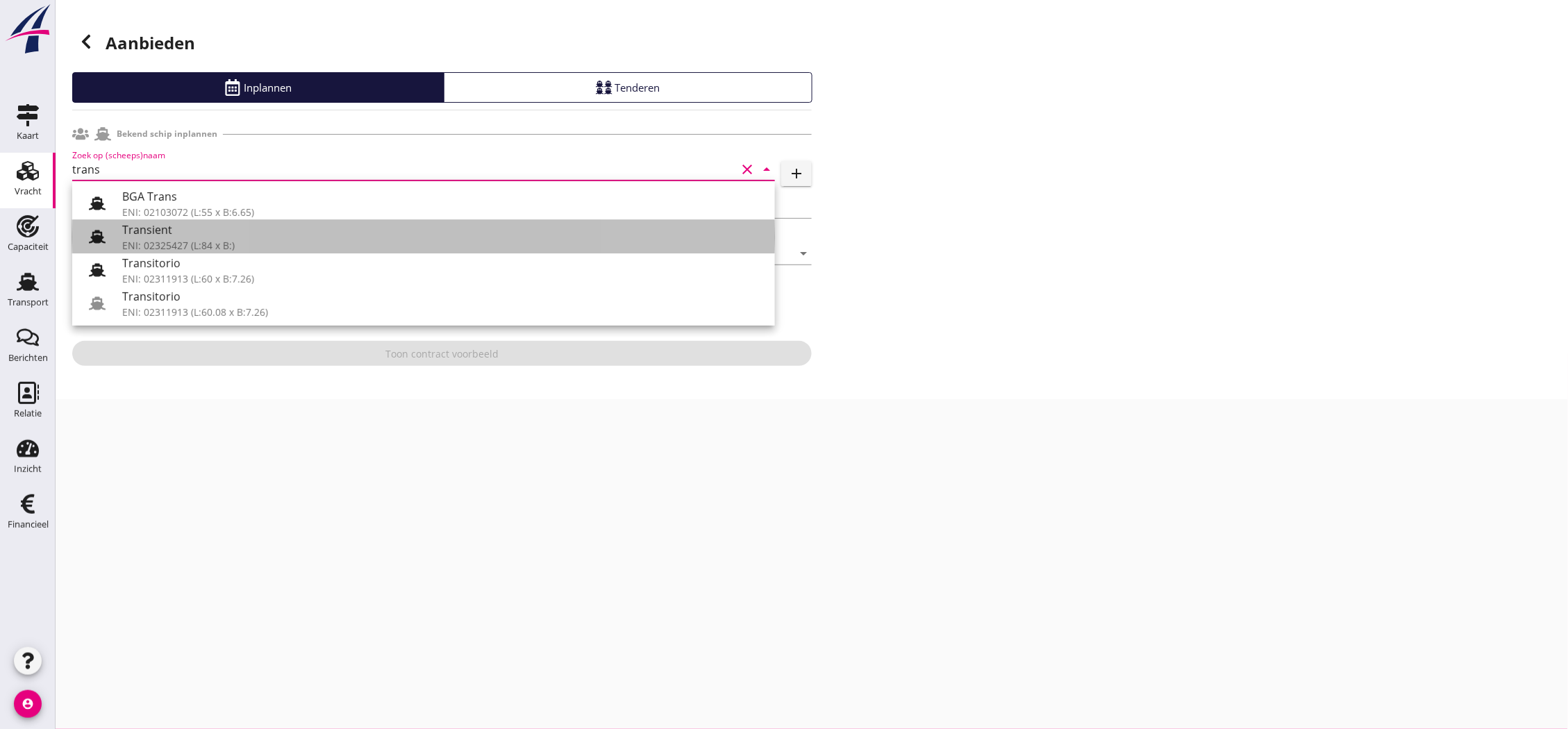
click at [219, 245] on div "ENI: 02325427 (L:84 x B:)" at bounding box center [443, 246] width 642 height 15
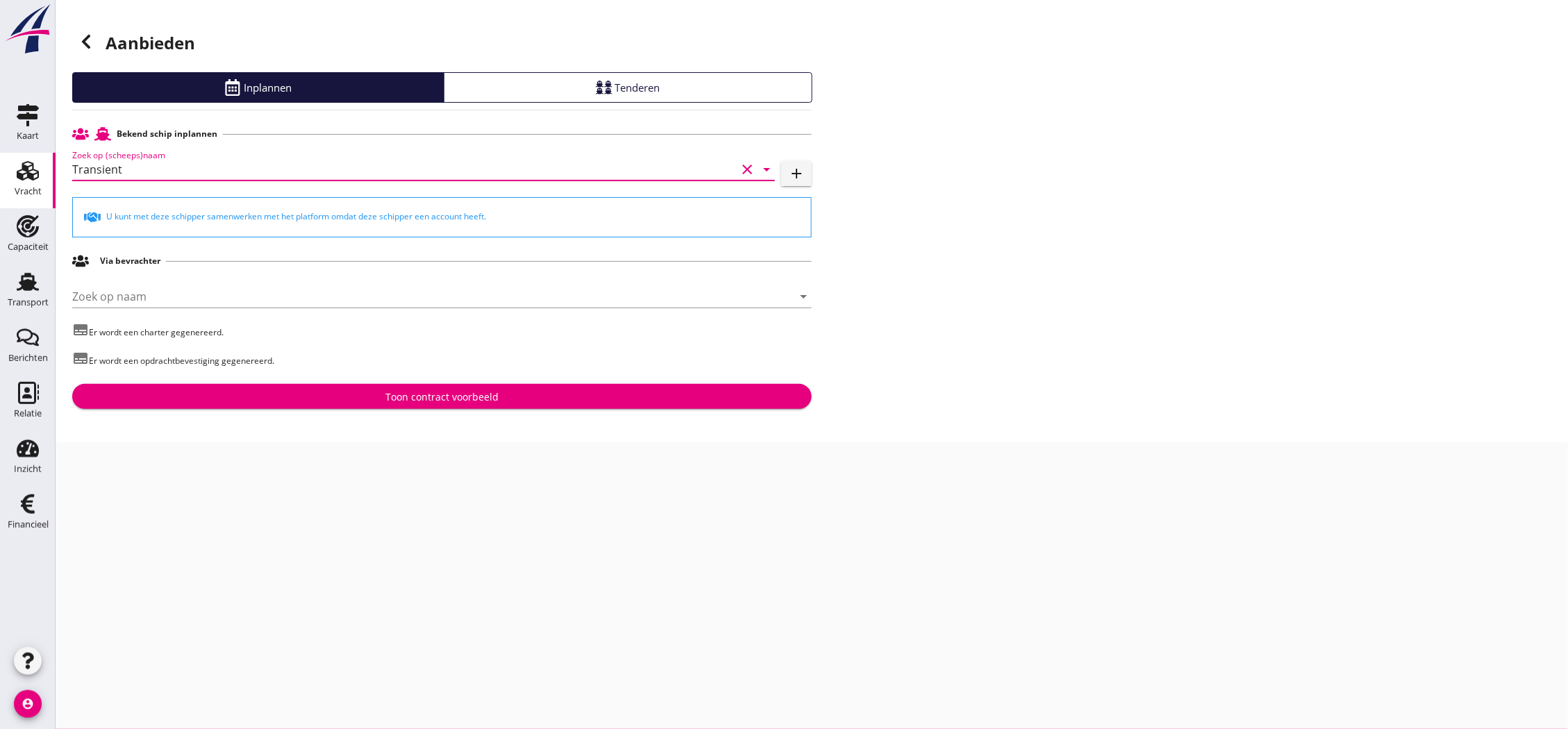
type input "Transient"
click at [447, 403] on div "Toon contract voorbeeld" at bounding box center [441, 397] width 113 height 15
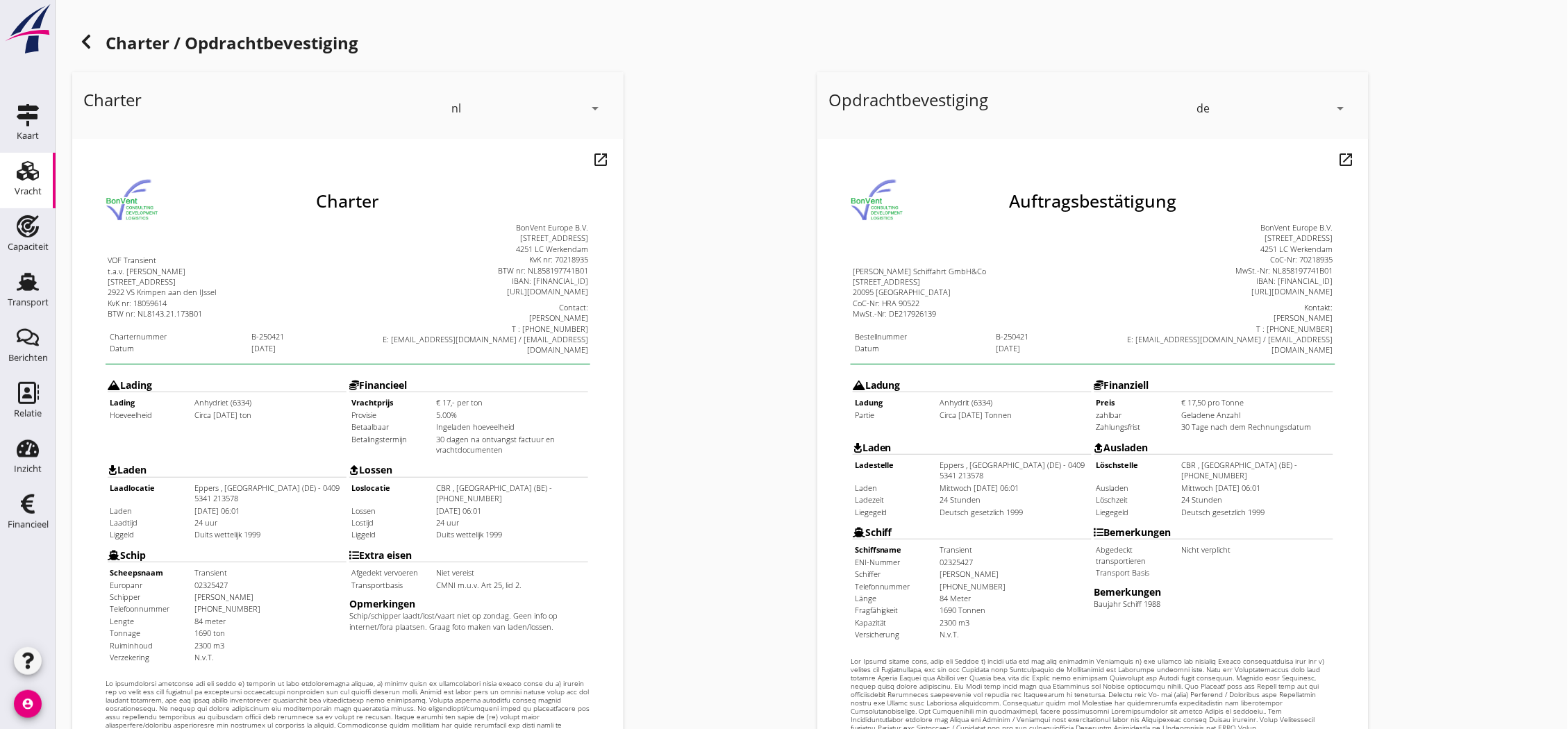
click at [87, 44] on use at bounding box center [85, 41] width 8 height 14
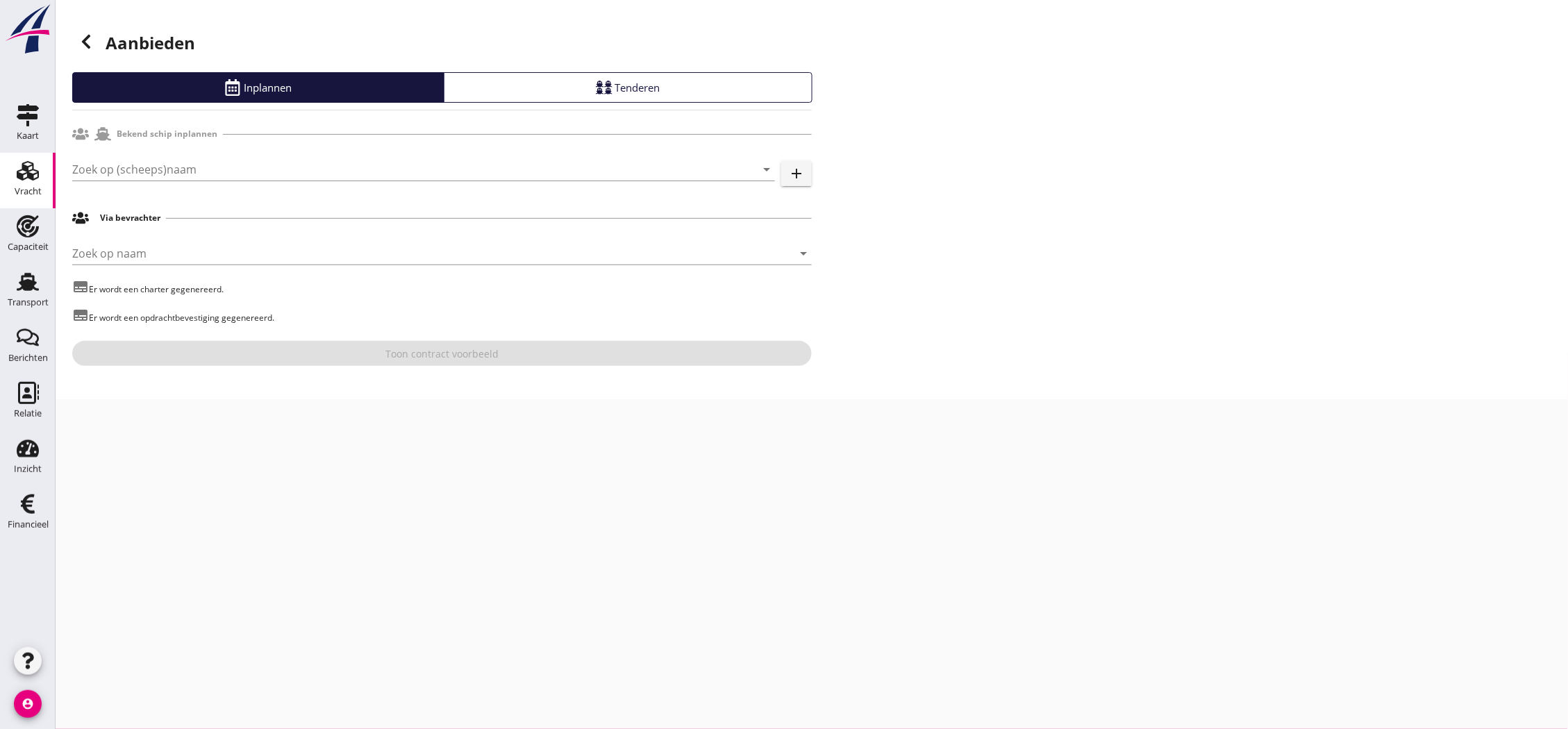
click at [87, 41] on icon at bounding box center [86, 41] width 17 height 17
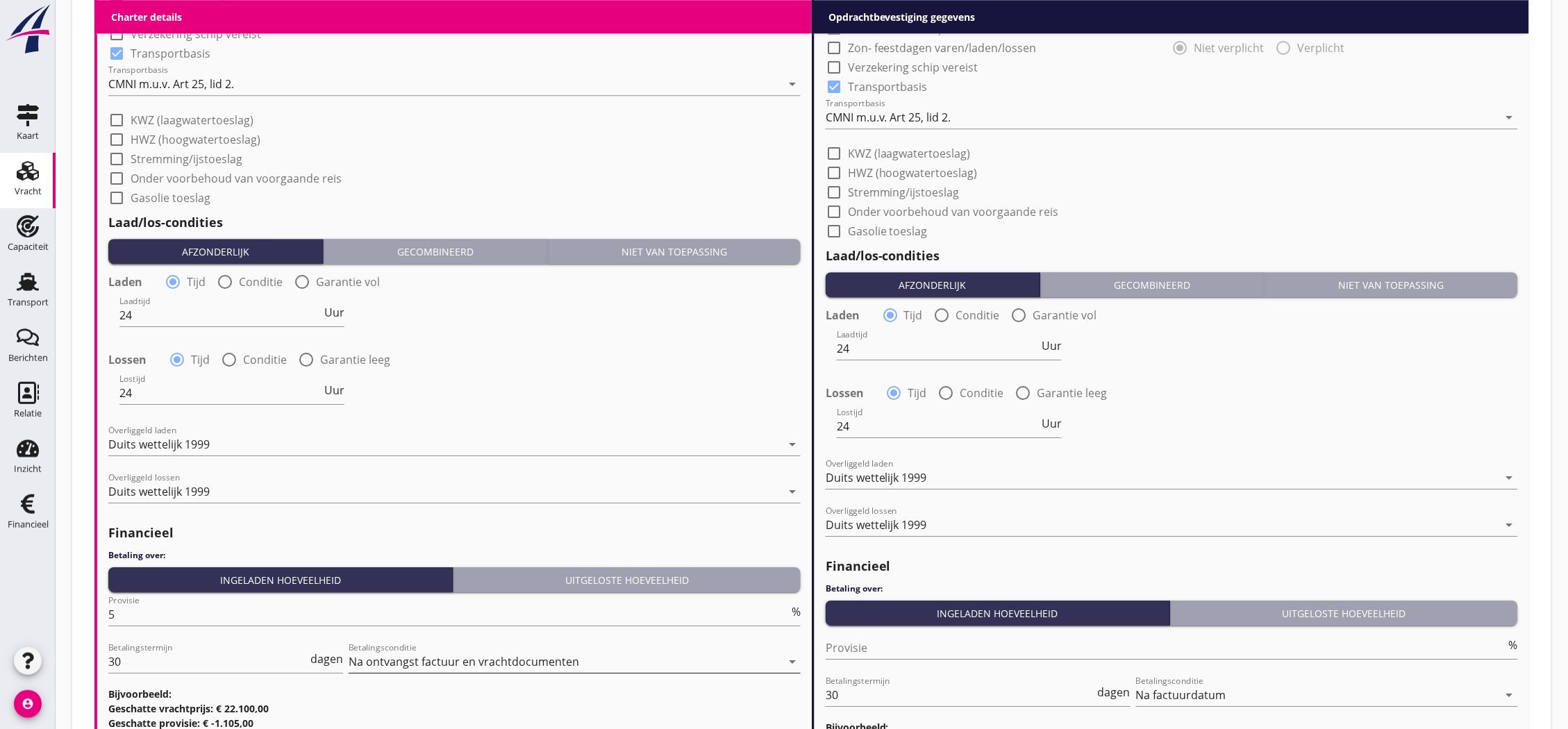
scroll to position [1406, 0]
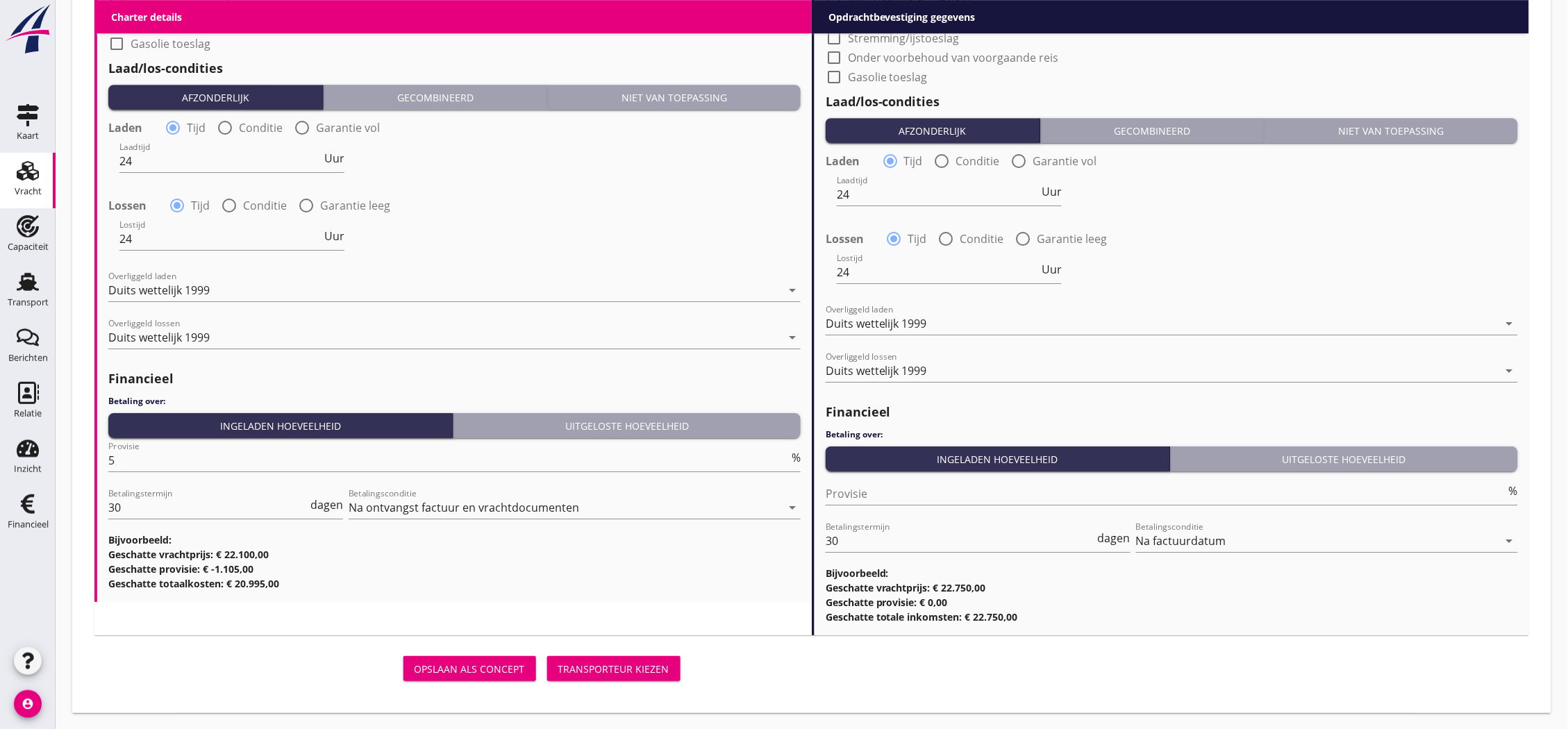
click at [585, 674] on div "Transporteur kiezen" at bounding box center [613, 669] width 111 height 15
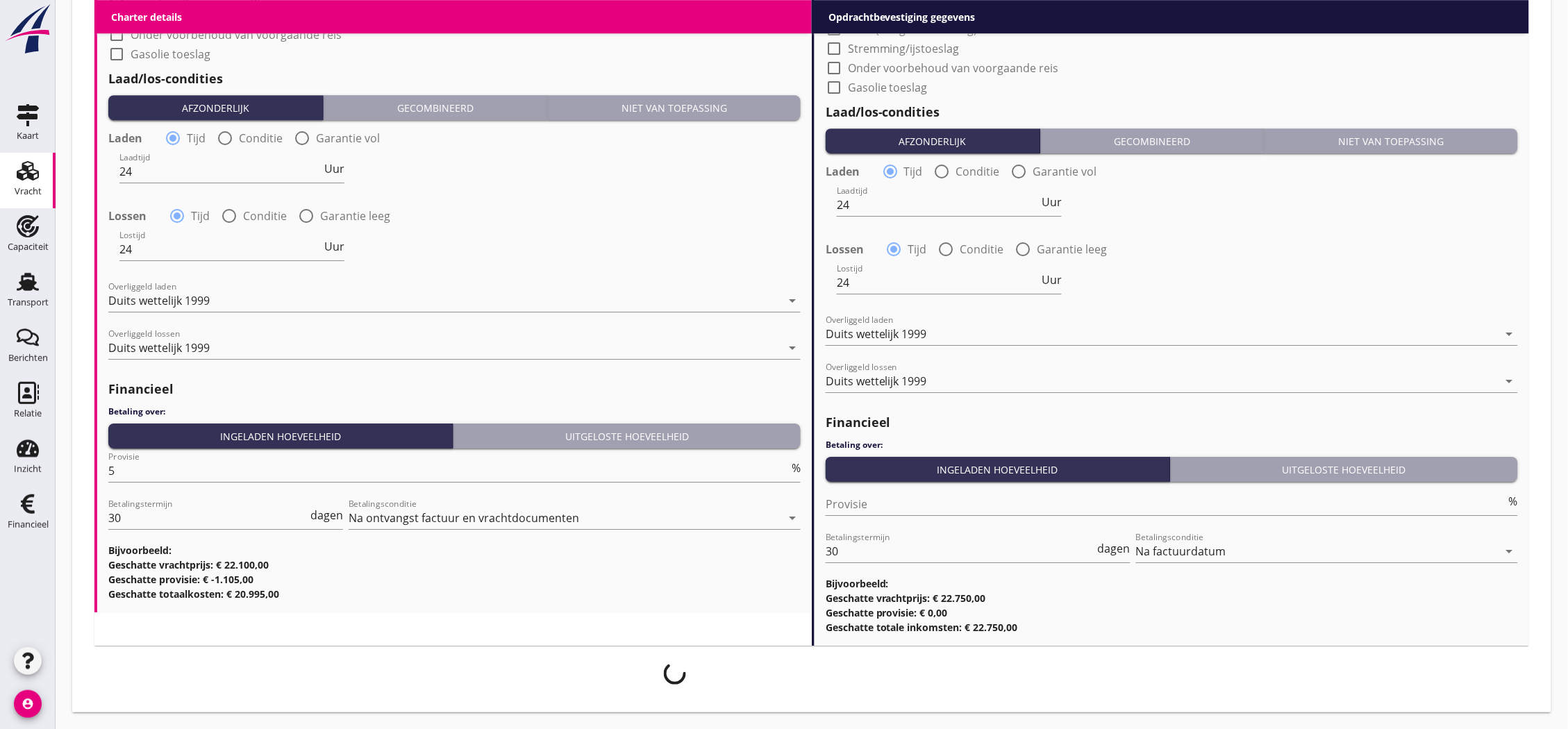
scroll to position [1395, 0]
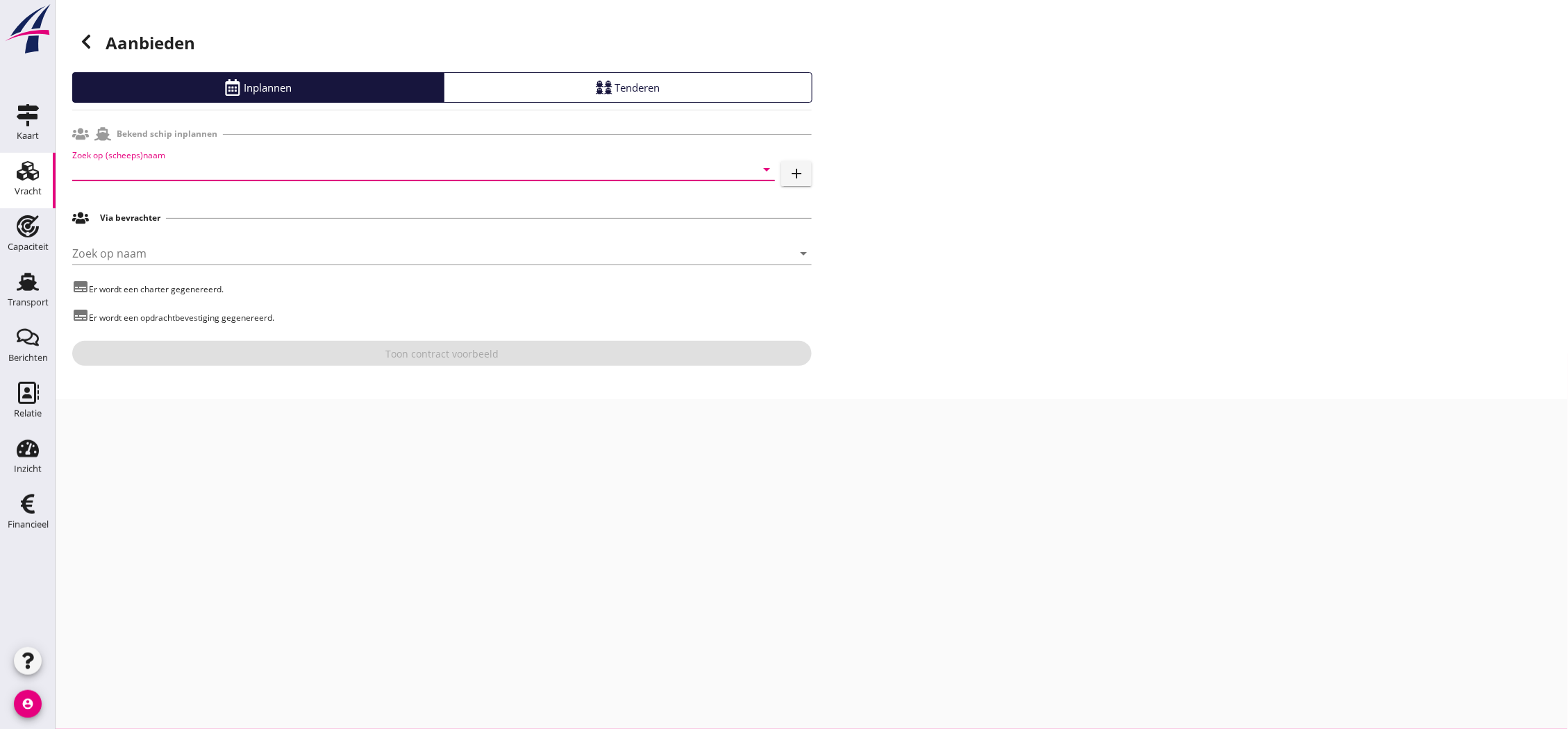
click at [391, 165] on input "Zoek op (scheeps)naam" at bounding box center [404, 170] width 664 height 22
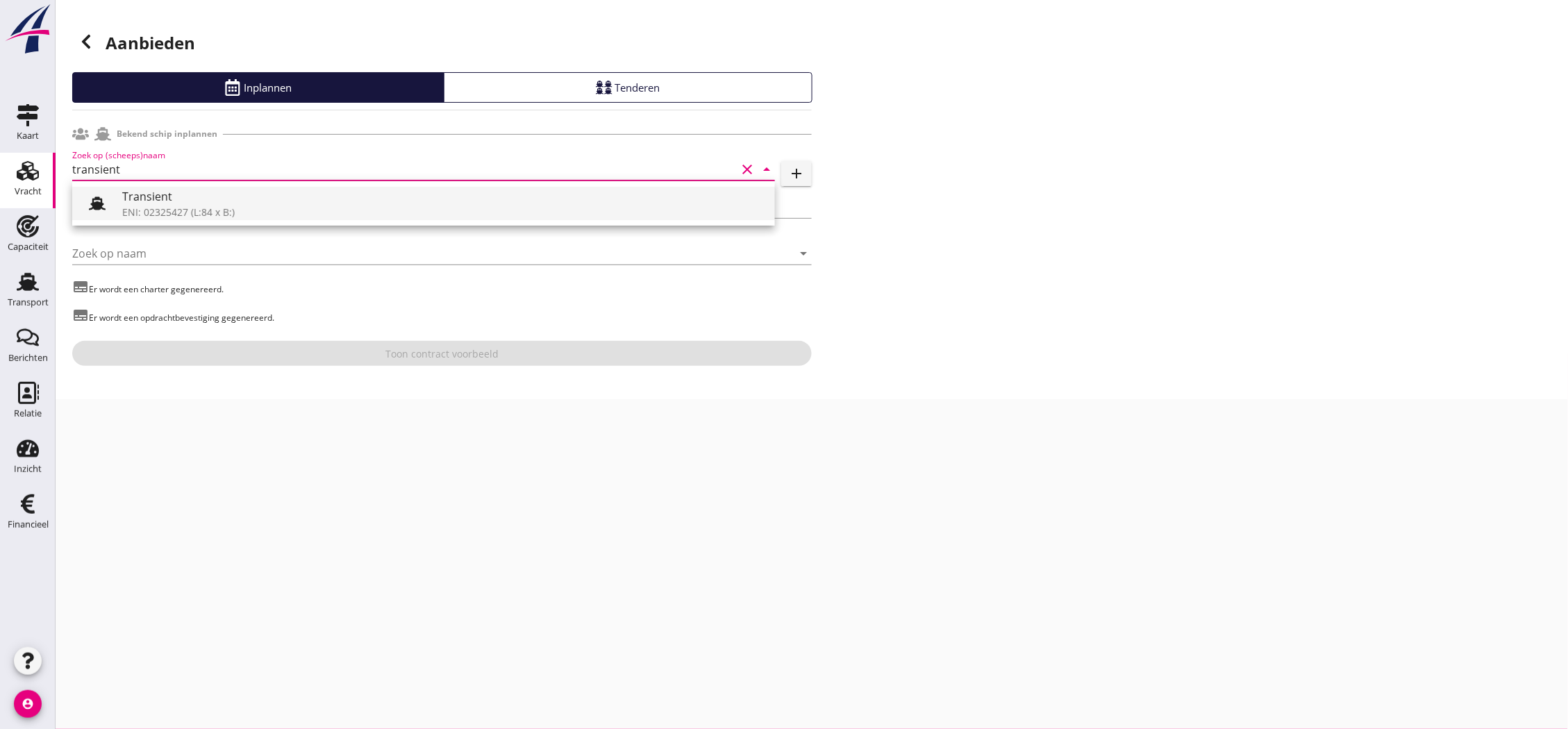
click at [299, 197] on div "Transient" at bounding box center [443, 196] width 642 height 17
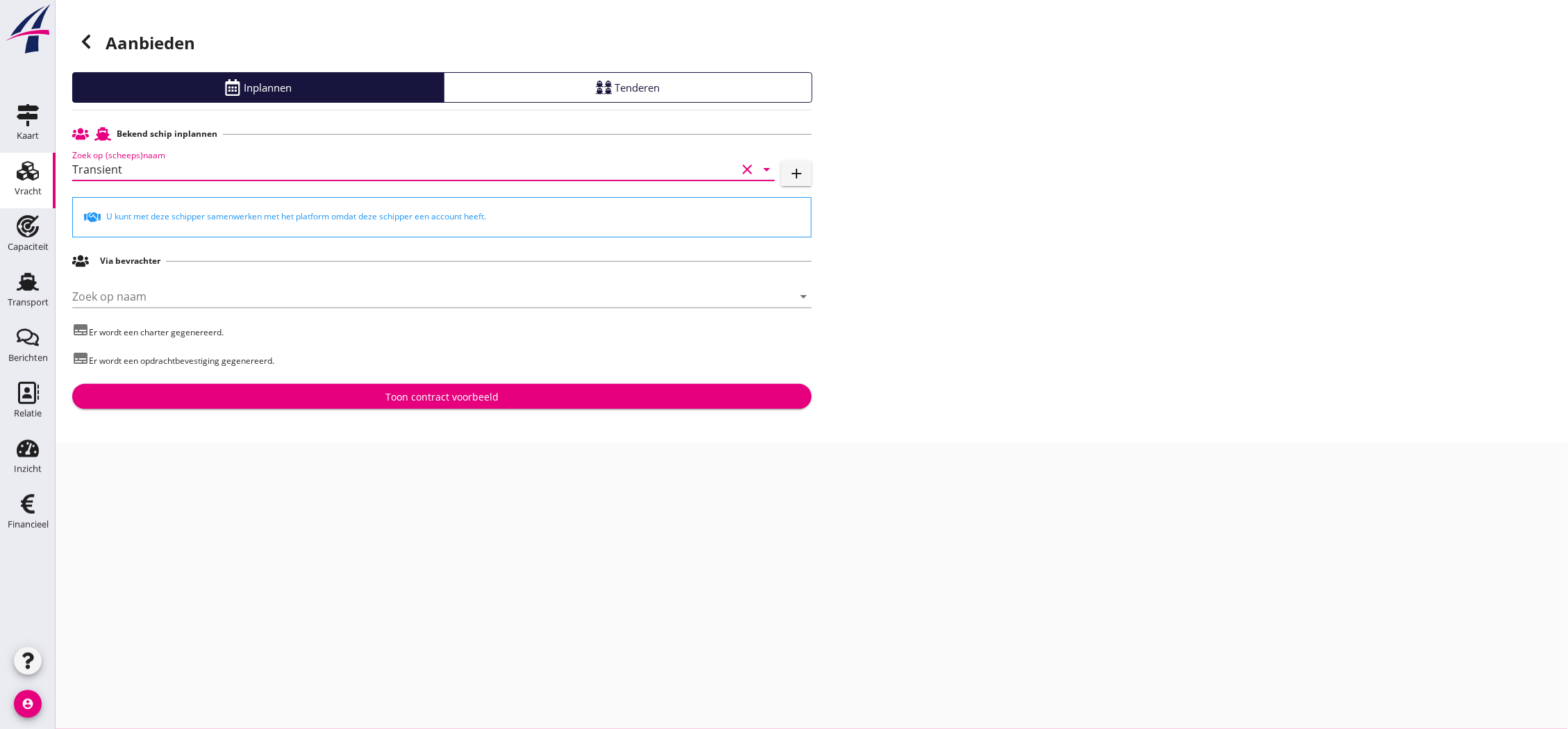
type input "Transient"
click at [442, 396] on div "Toon contract voorbeeld" at bounding box center [441, 397] width 113 height 15
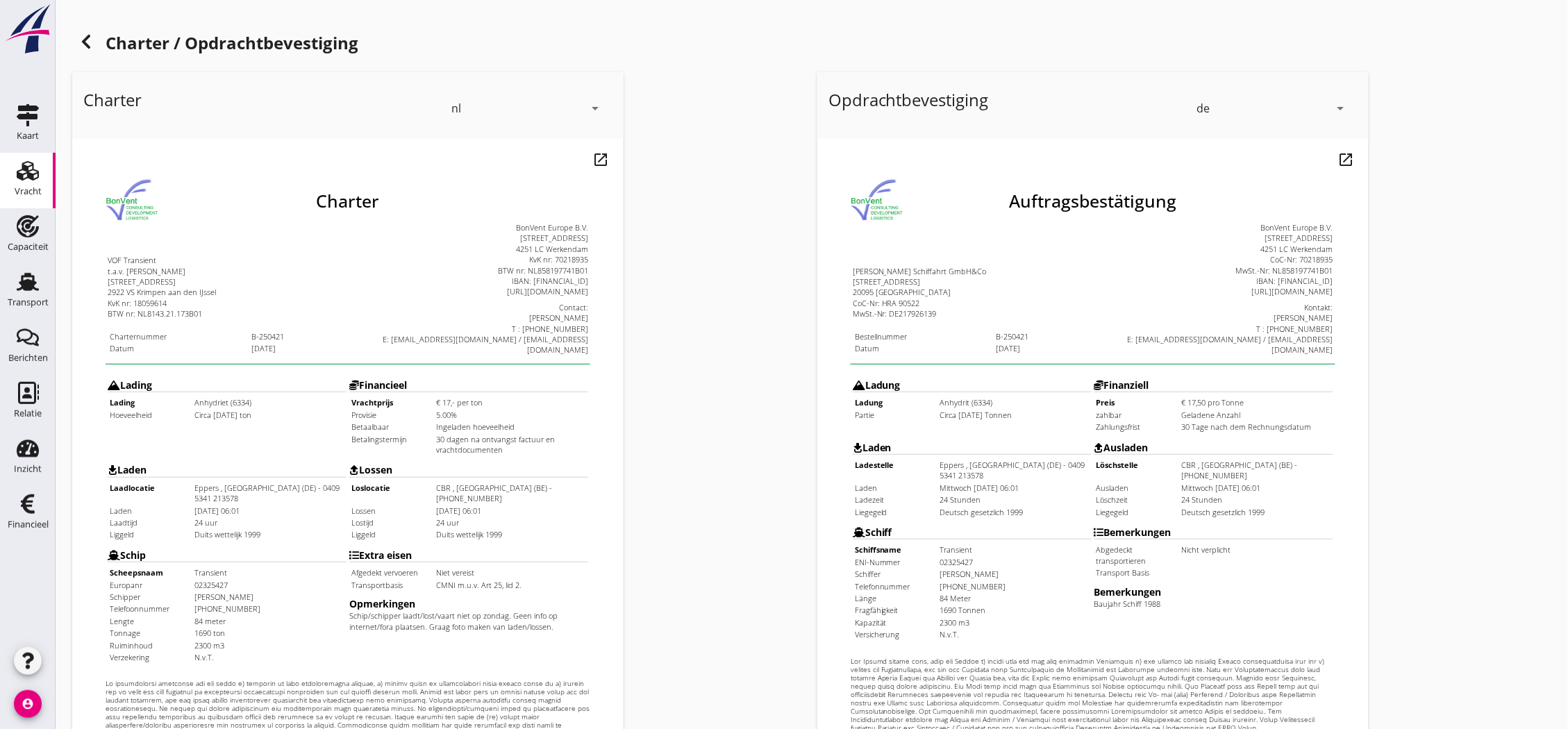
scroll to position [299, 0]
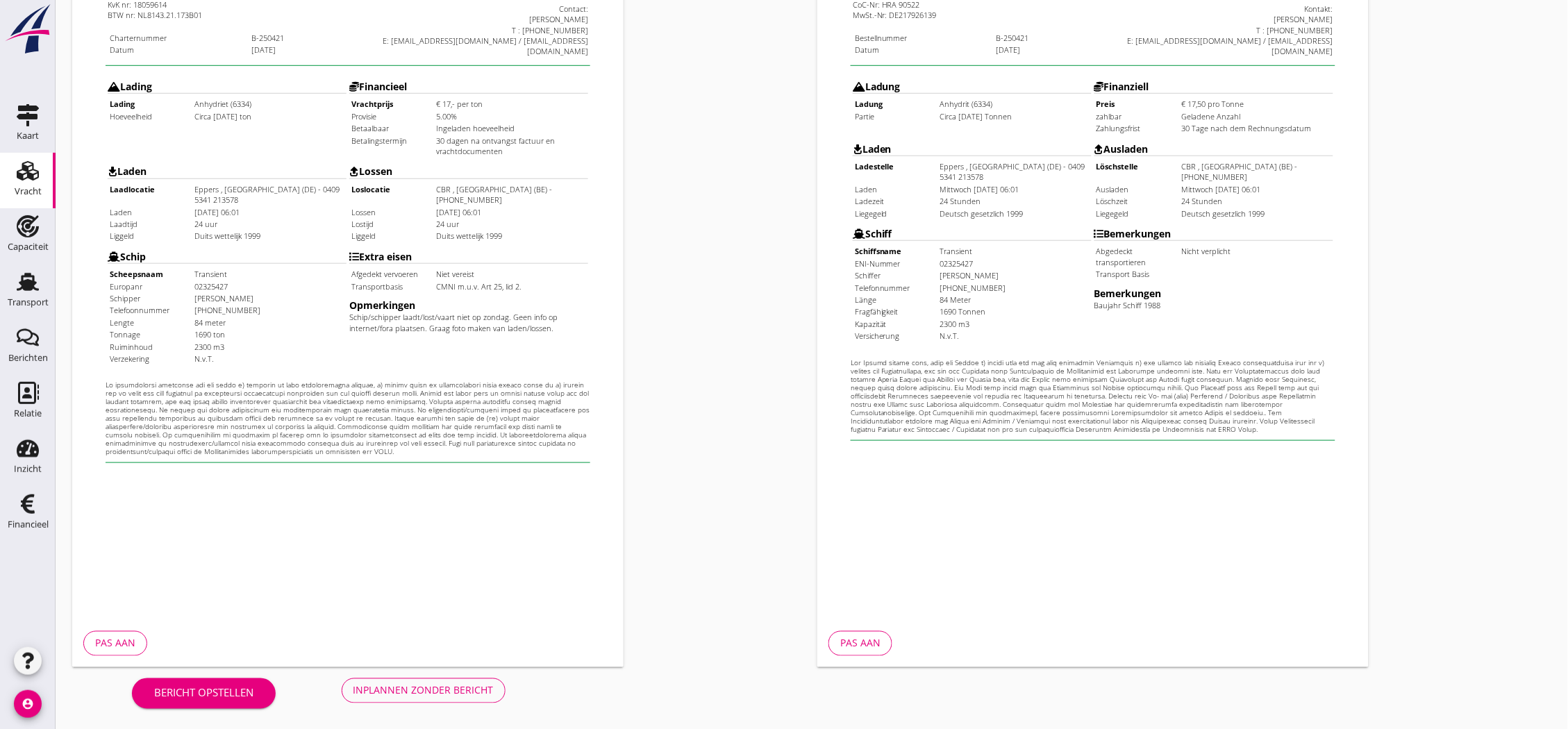
click at [416, 689] on div "Inplannen zonder bericht" at bounding box center [423, 690] width 140 height 15
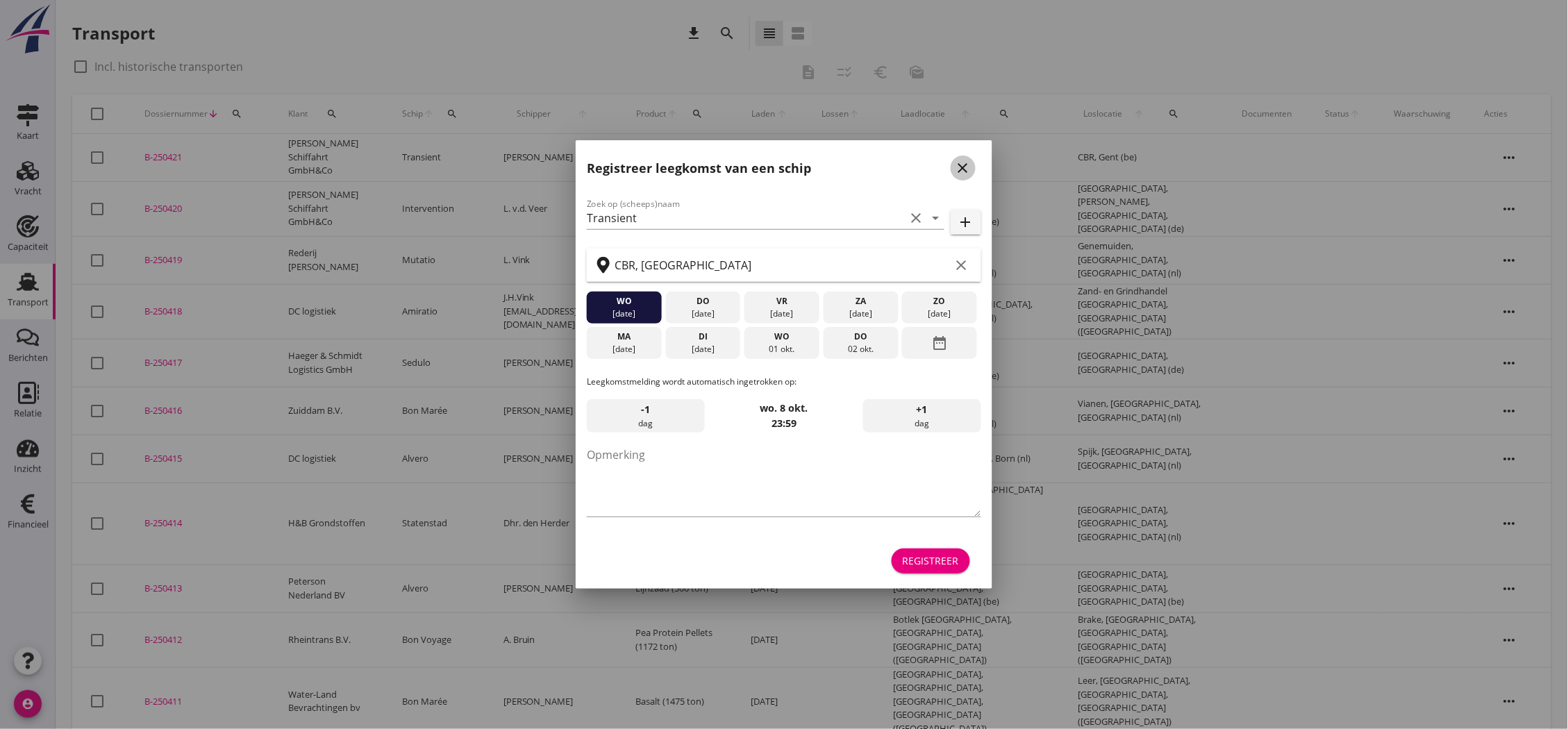
click at [968, 170] on icon "close" at bounding box center [963, 168] width 17 height 17
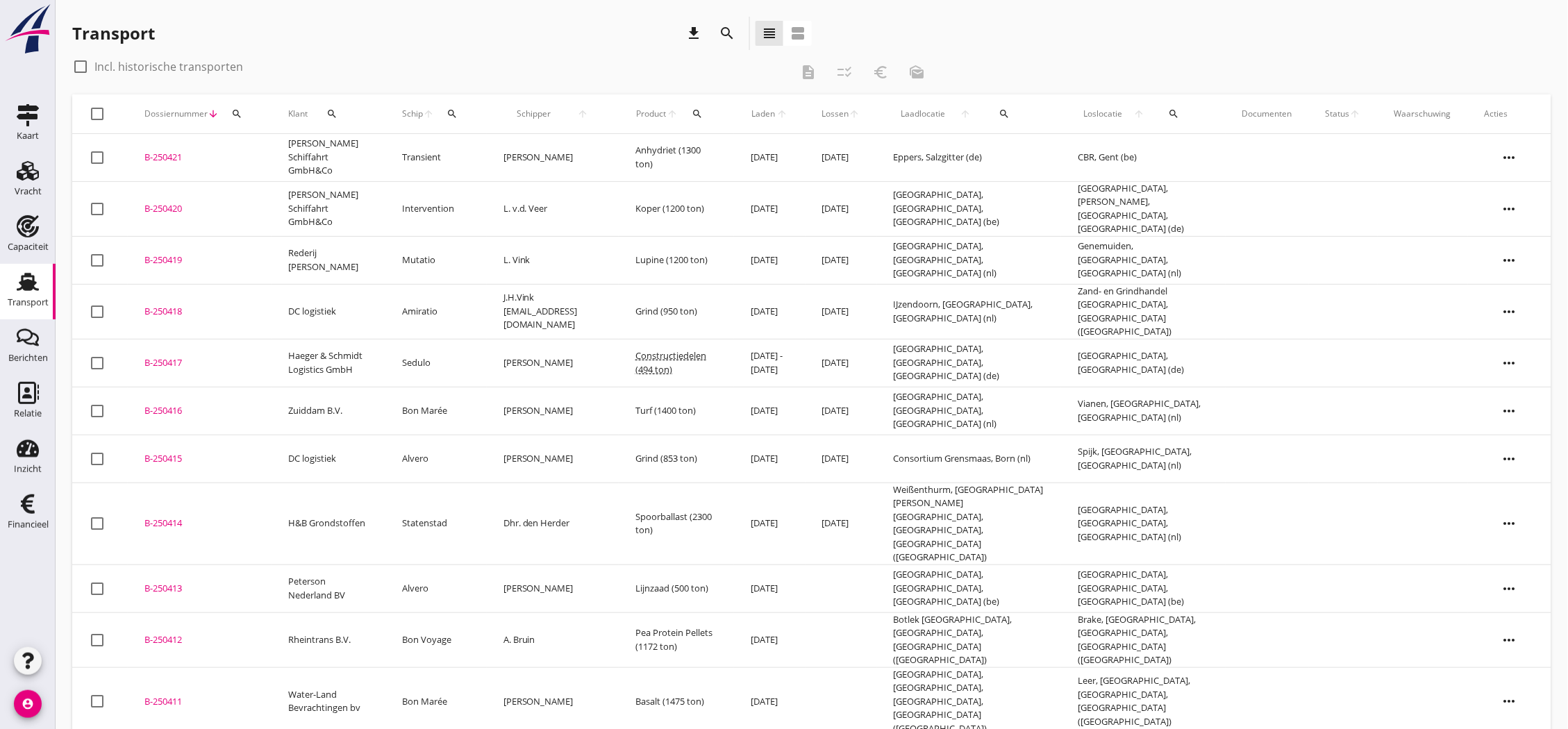
click at [171, 153] on div "B-250421" at bounding box center [200, 157] width 110 height 14
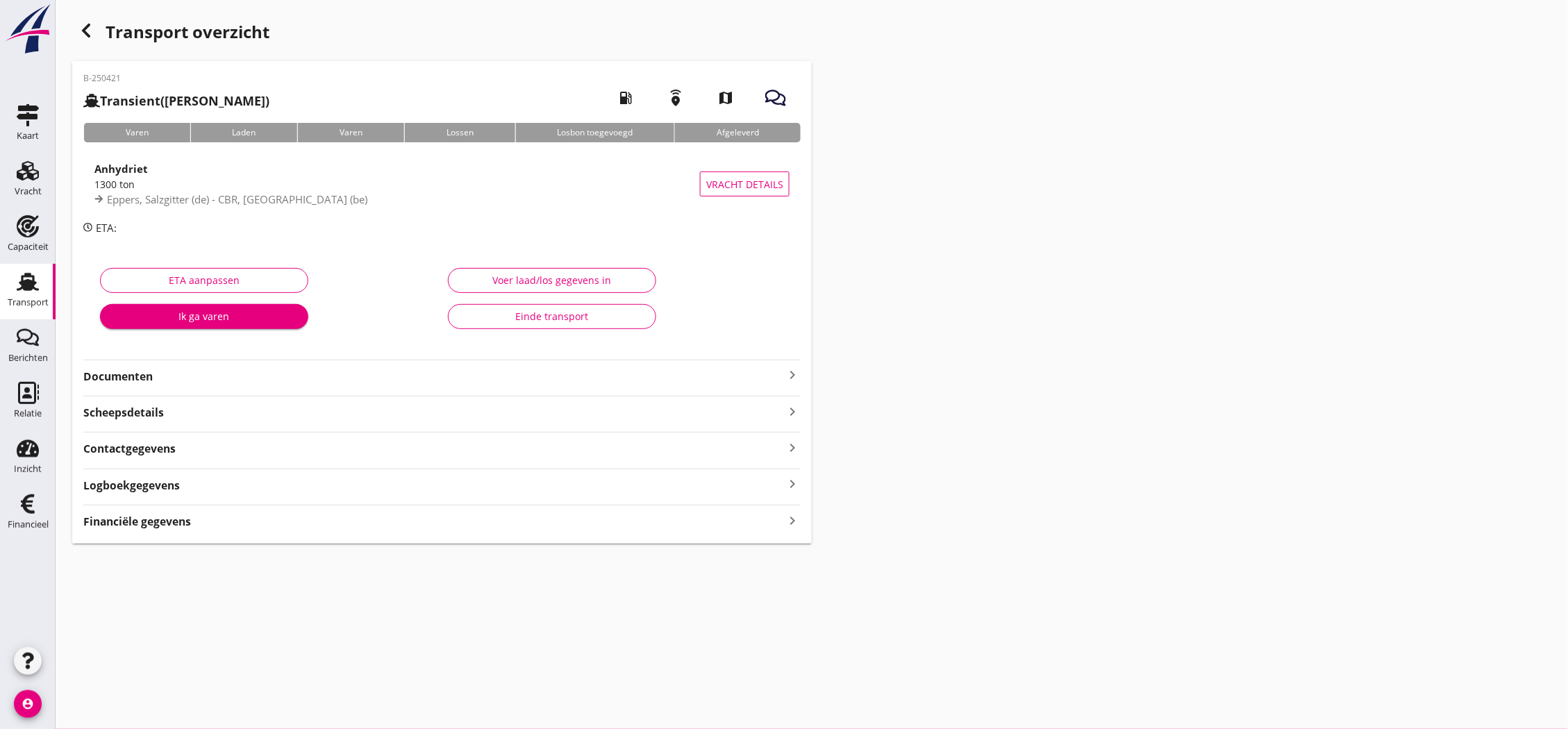
click at [716, 379] on strong "Documenten" at bounding box center [434, 376] width 701 height 16
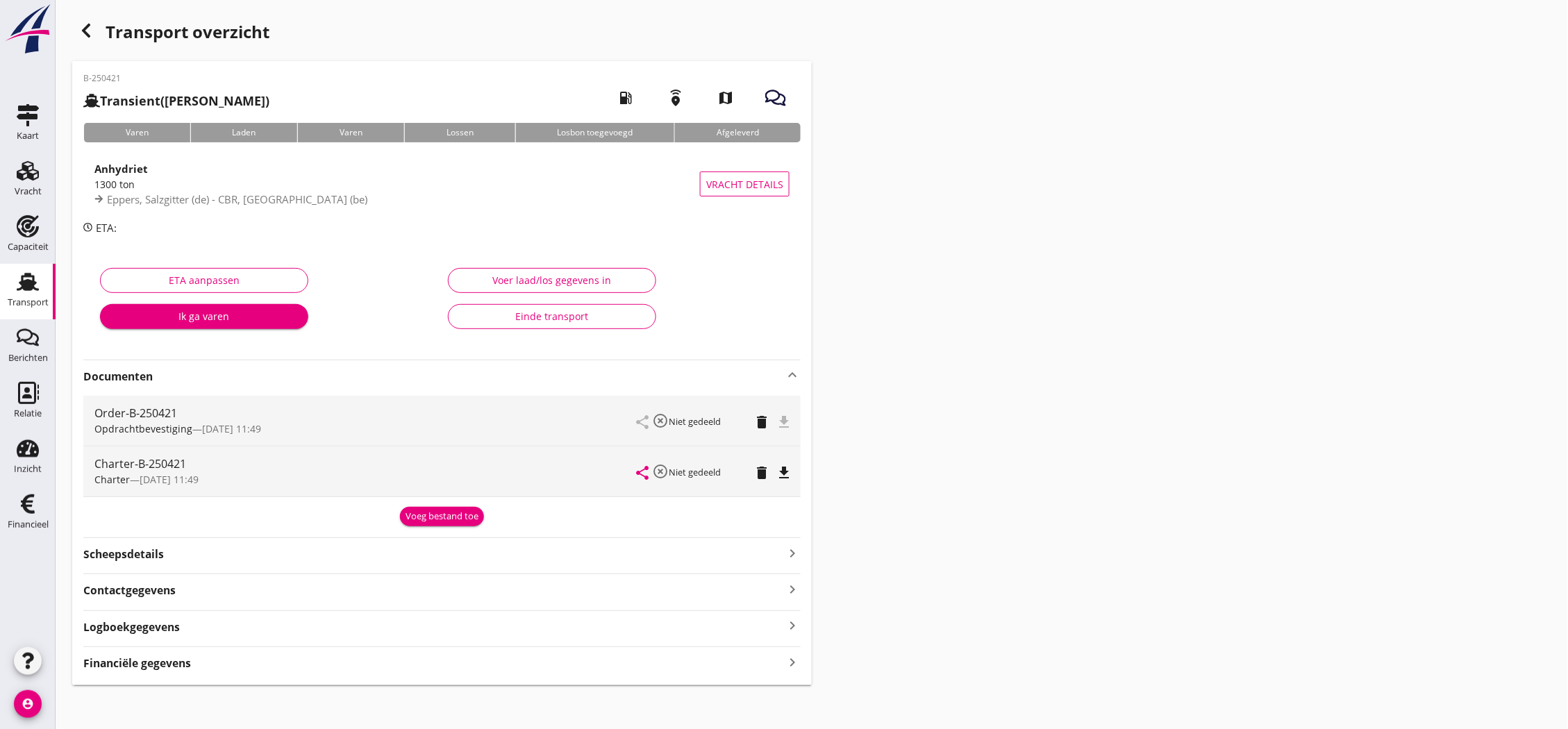
click at [776, 477] on icon "file_download" at bounding box center [784, 473] width 17 height 17
click at [791, 417] on icon "file_download" at bounding box center [784, 422] width 17 height 17
